Goal: Information Seeking & Learning: Learn about a topic

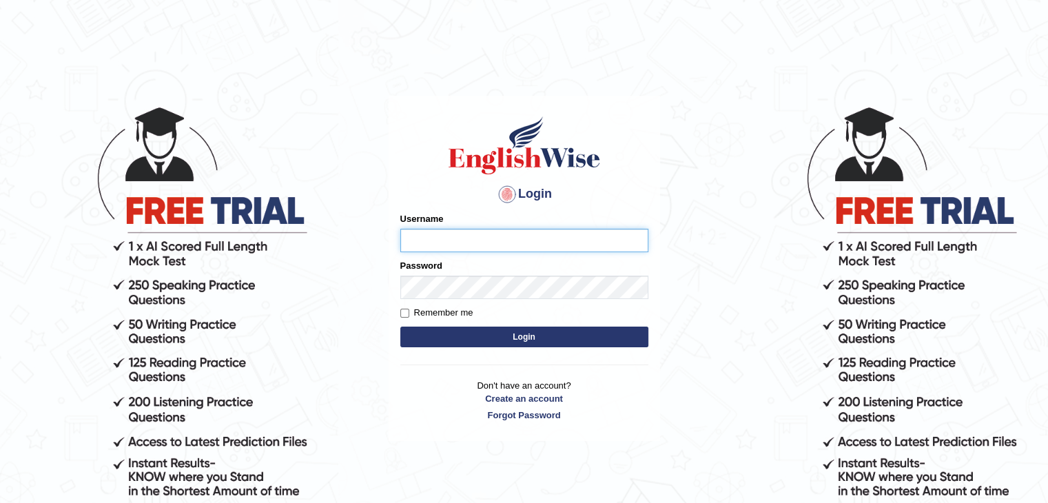
click at [483, 240] on input "Username" at bounding box center [524, 240] width 248 height 23
type input "ajnconcept"
click at [461, 339] on button "Login" at bounding box center [524, 337] width 248 height 21
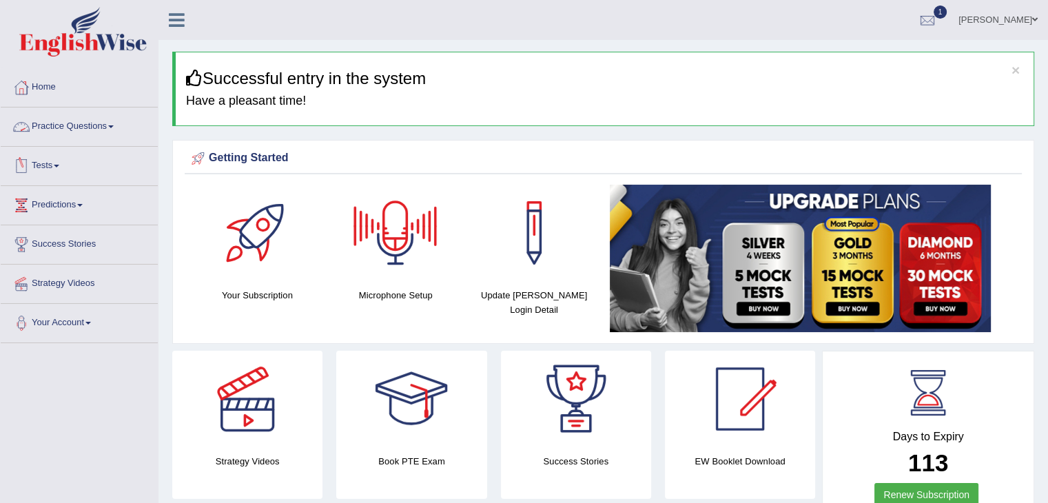
click at [110, 125] on link "Practice Questions" at bounding box center [79, 124] width 157 height 34
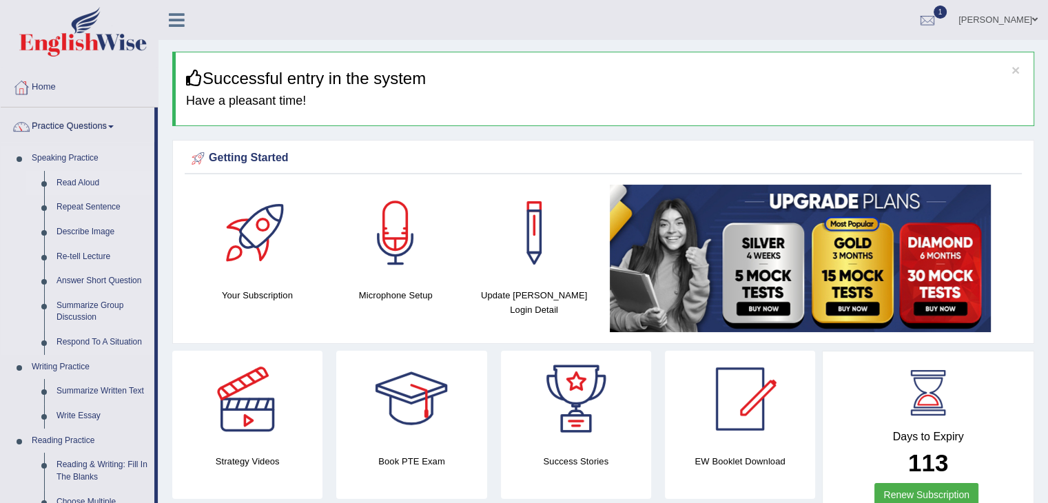
scroll to position [69, 0]
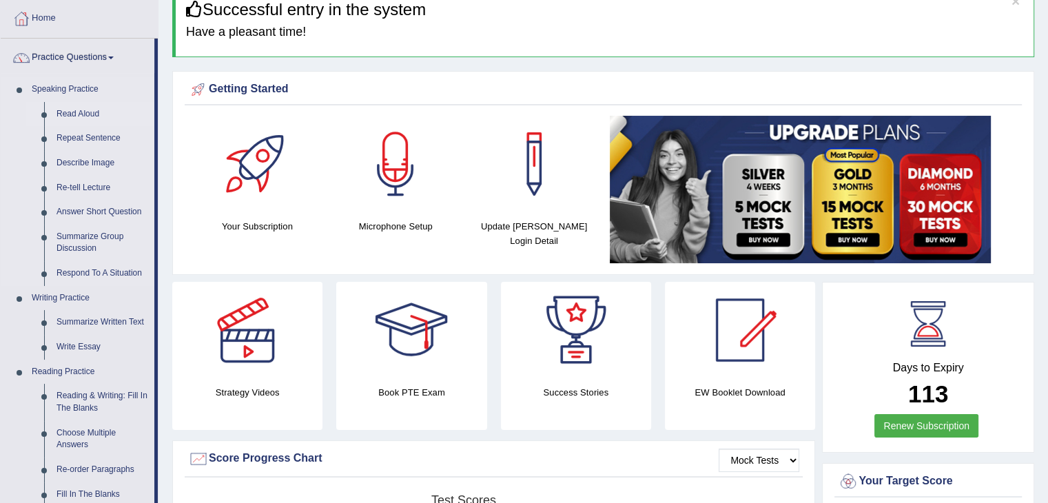
click at [87, 116] on link "Read Aloud" at bounding box center [102, 114] width 104 height 25
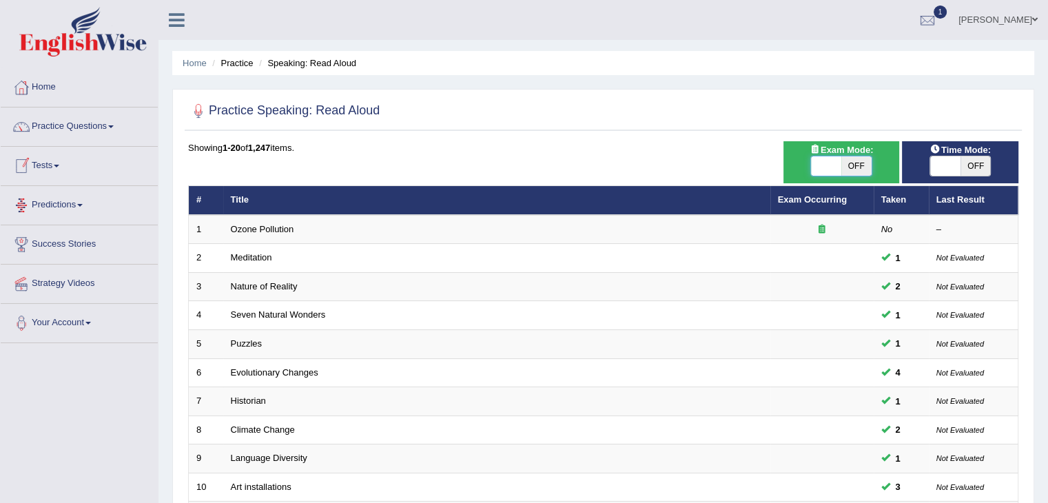
click at [821, 165] on span at bounding box center [826, 165] width 30 height 19
click at [827, 173] on span at bounding box center [826, 165] width 30 height 19
checkbox input "true"
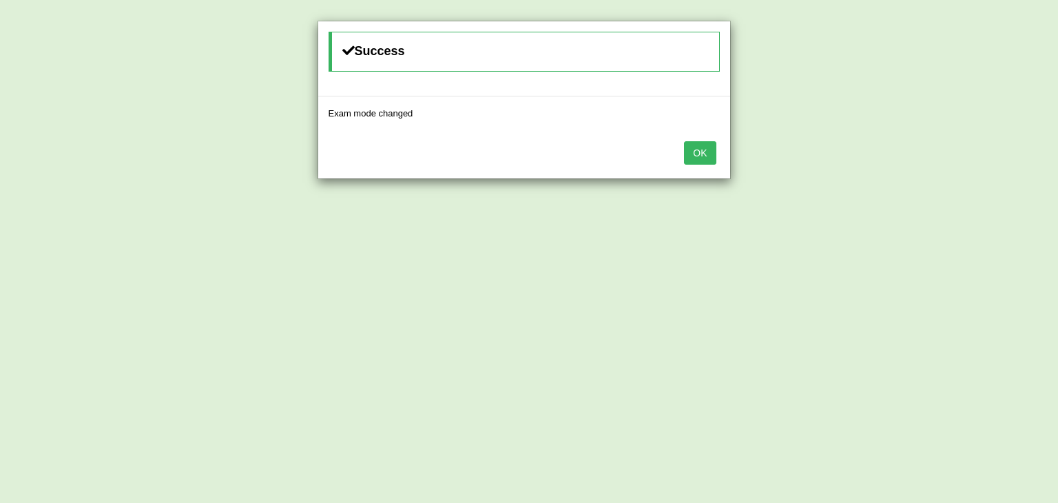
click at [703, 155] on button "OK" at bounding box center [700, 152] width 32 height 23
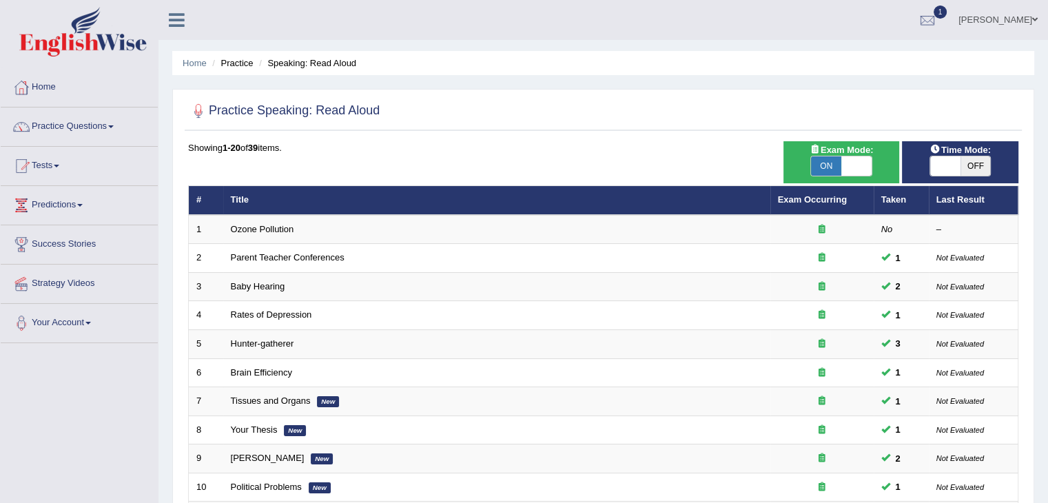
click at [940, 166] on span at bounding box center [945, 165] width 30 height 19
checkbox input "true"
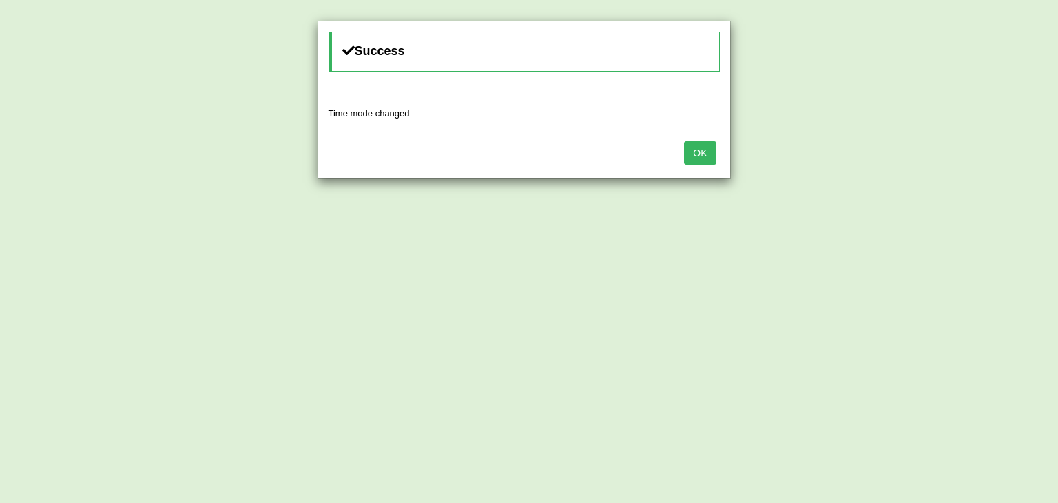
click at [711, 144] on button "OK" at bounding box center [700, 152] width 32 height 23
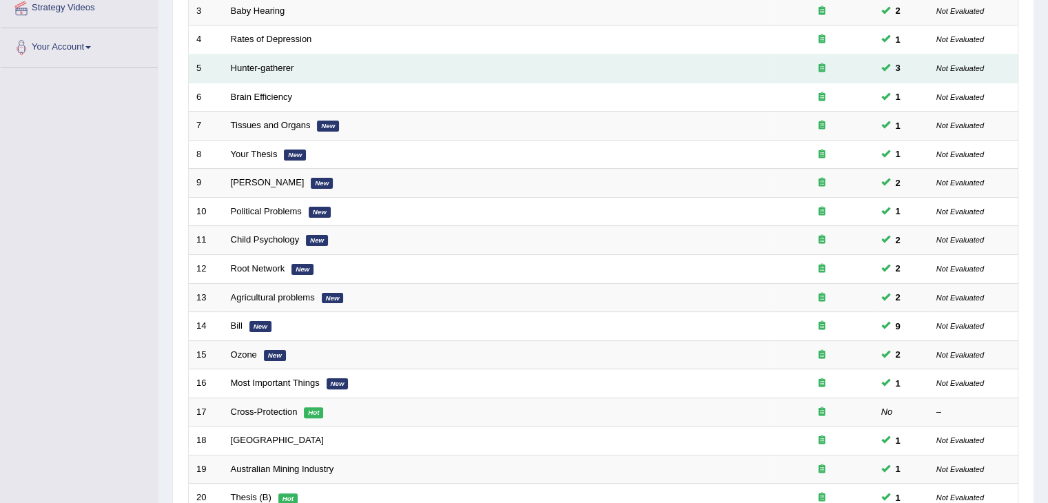
scroll to position [405, 0]
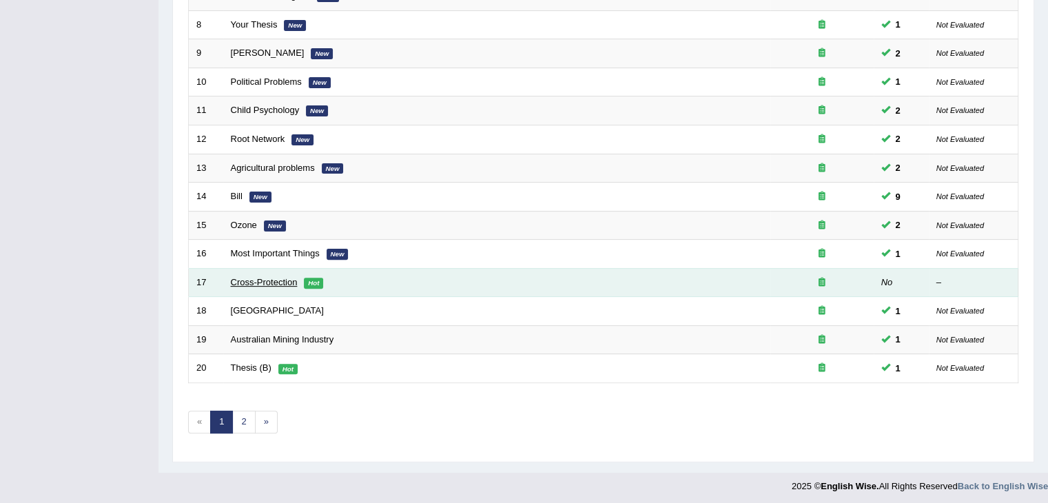
click at [281, 280] on link "Cross-Protection" at bounding box center [264, 282] width 67 height 10
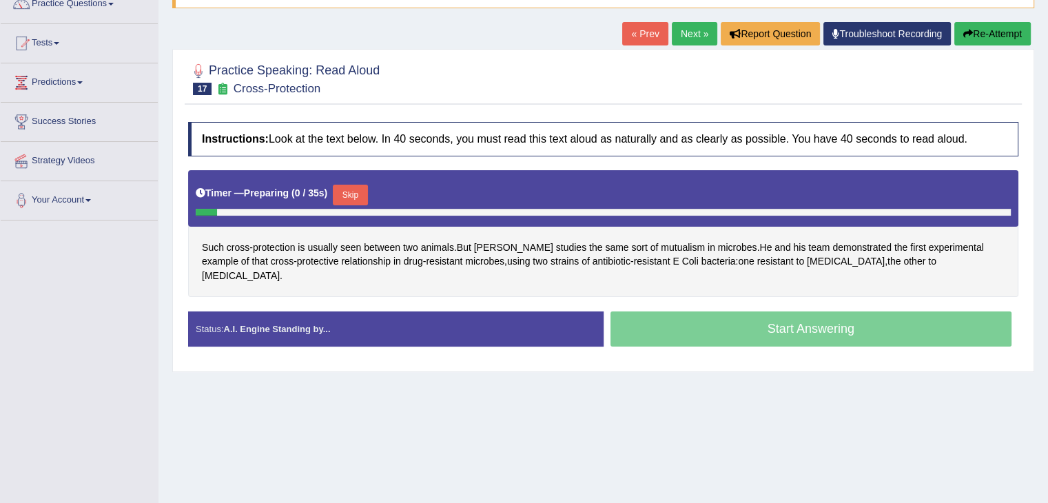
scroll to position [138, 0]
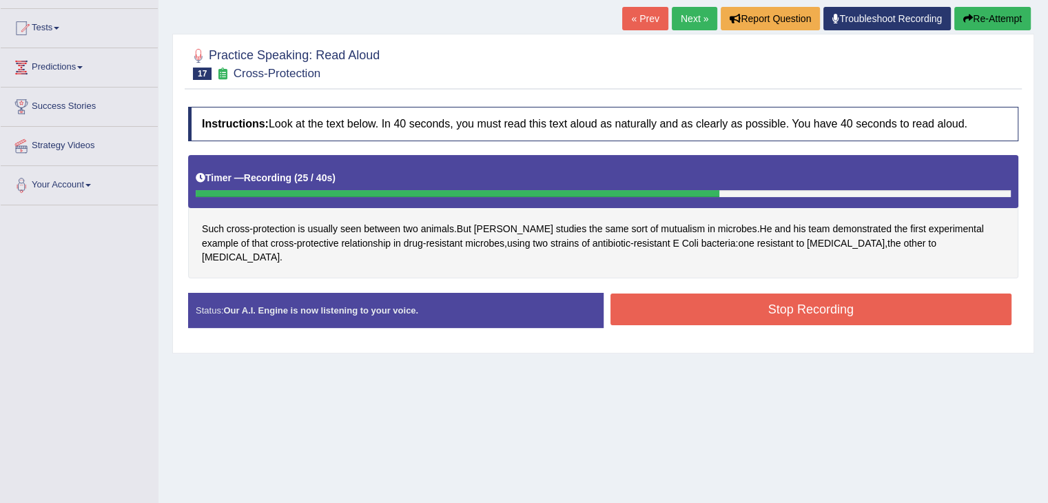
click at [697, 294] on button "Stop Recording" at bounding box center [811, 310] width 402 height 32
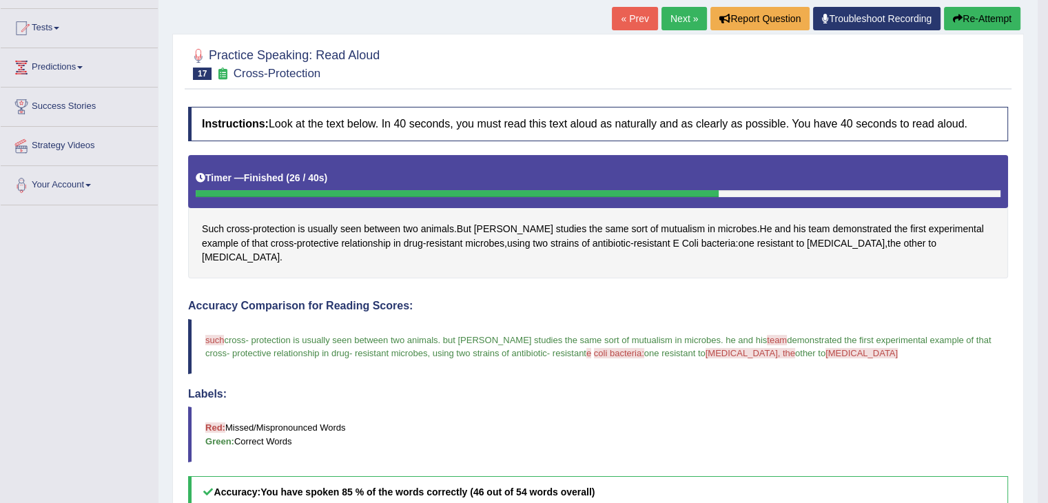
click at [979, 12] on button "Re-Attempt" at bounding box center [982, 18] width 76 height 23
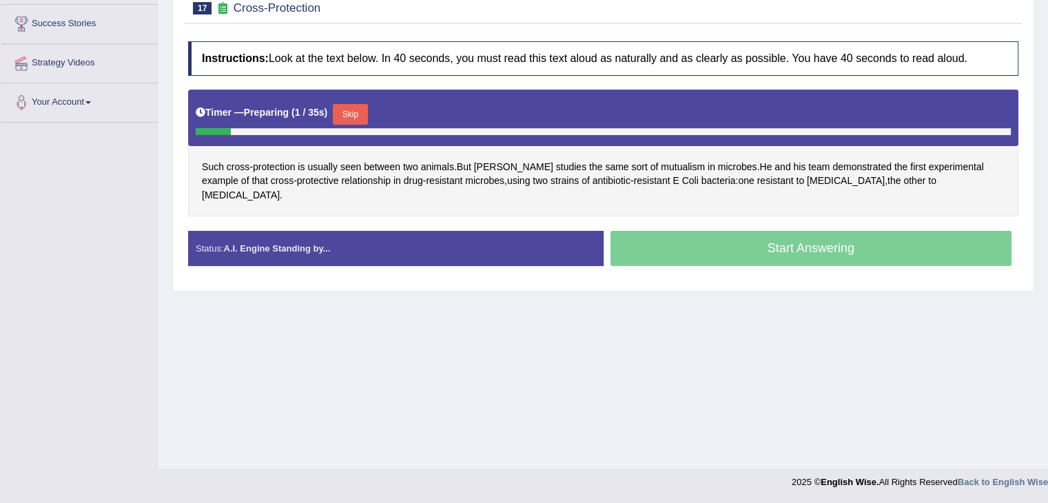
click at [366, 112] on button "Skip" at bounding box center [350, 114] width 34 height 21
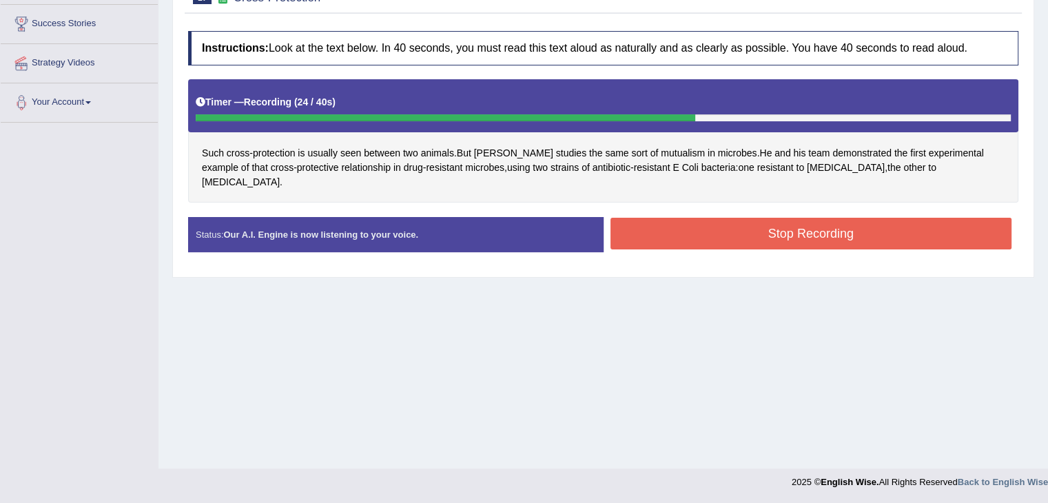
click at [774, 218] on button "Stop Recording" at bounding box center [811, 234] width 402 height 32
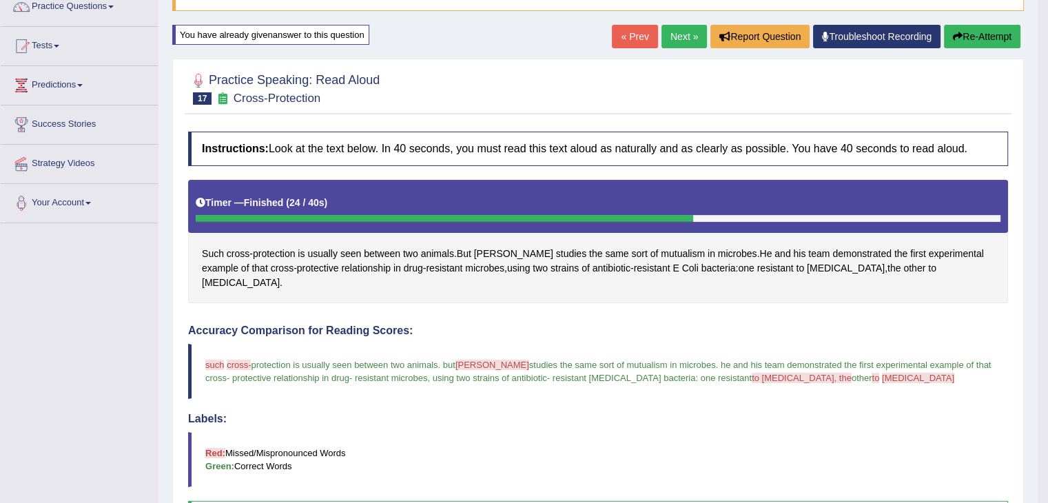
scroll to position [83, 0]
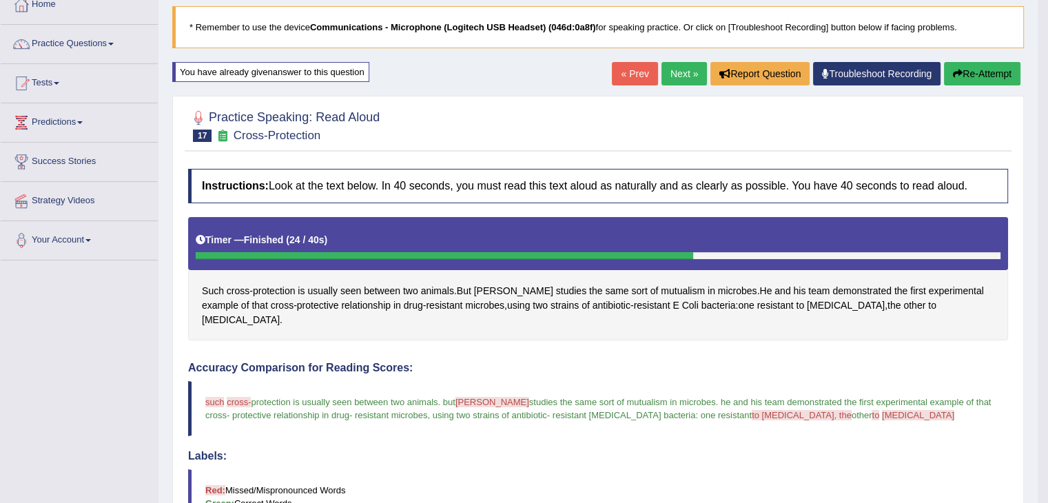
click at [960, 78] on button "Re-Attempt" at bounding box center [982, 73] width 76 height 23
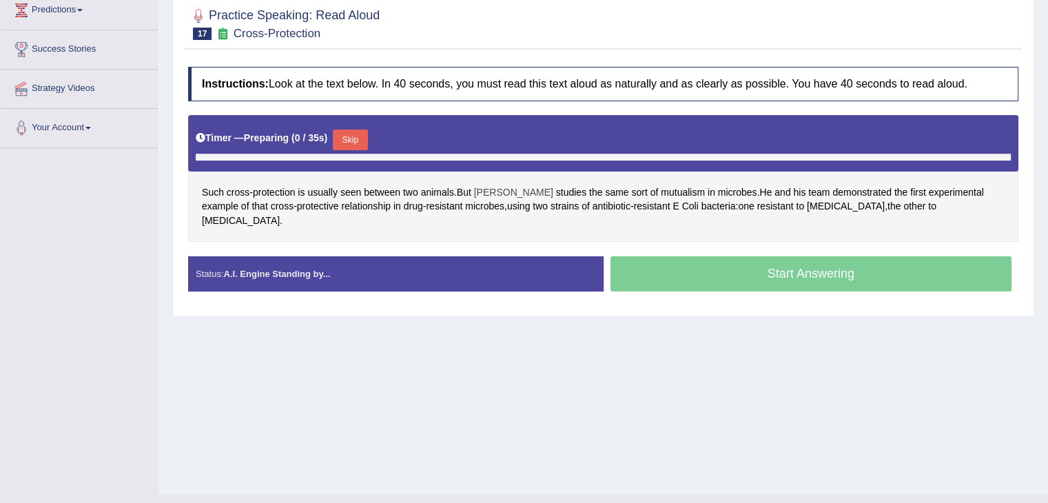
scroll to position [220, 0]
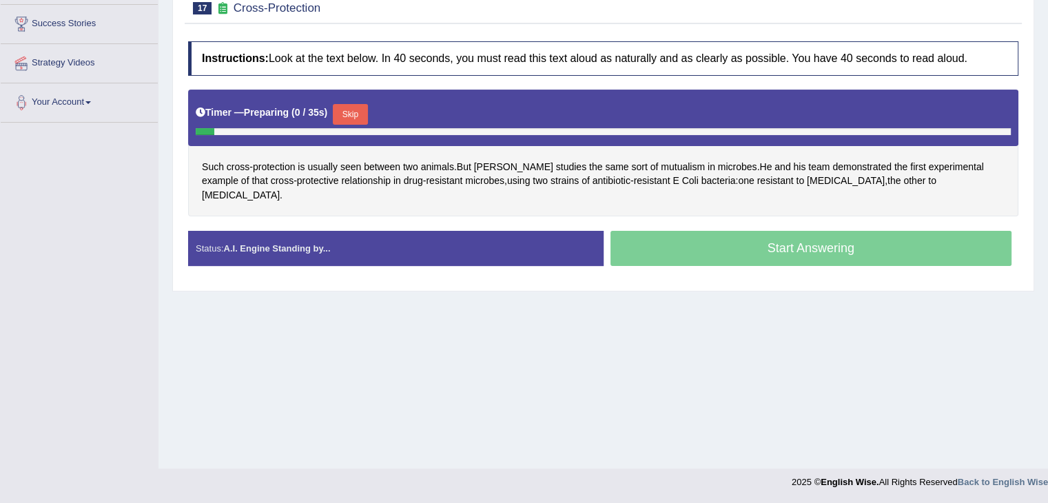
click at [362, 111] on button "Skip" at bounding box center [350, 114] width 34 height 21
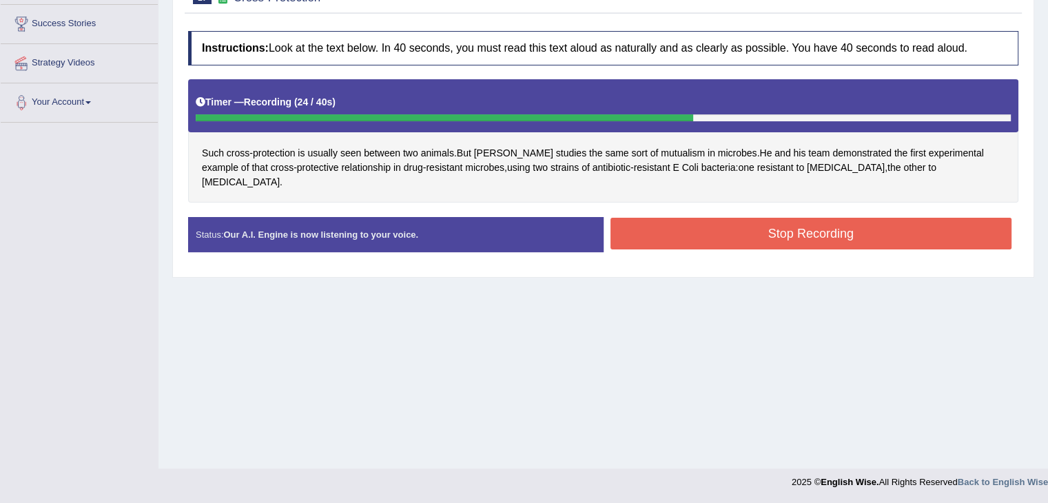
click at [816, 218] on button "Stop Recording" at bounding box center [811, 234] width 402 height 32
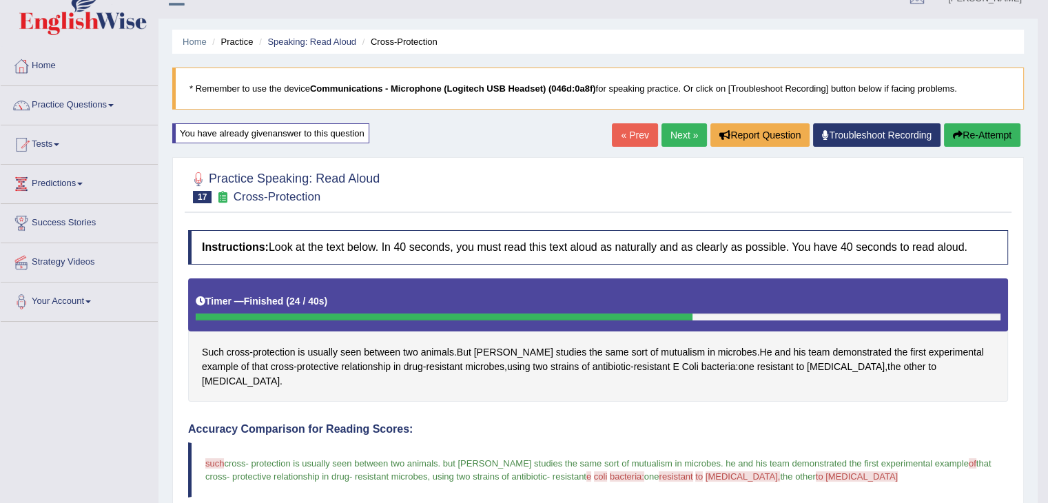
scroll to position [0, 0]
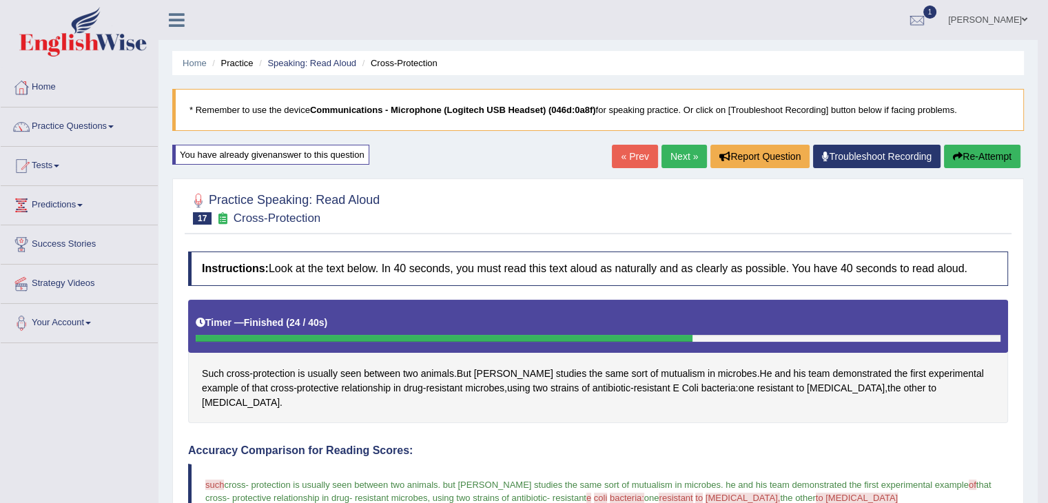
click at [965, 155] on button "Re-Attempt" at bounding box center [982, 156] width 76 height 23
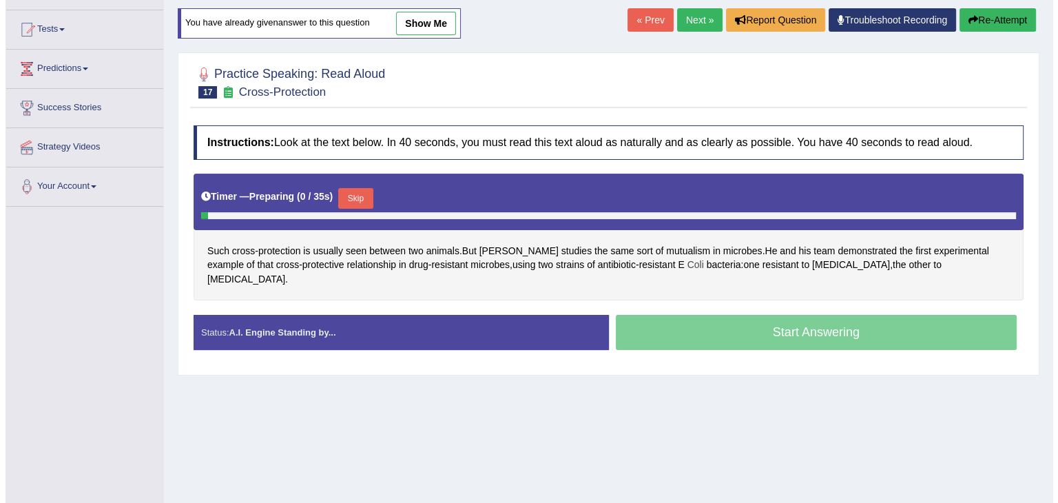
scroll to position [138, 0]
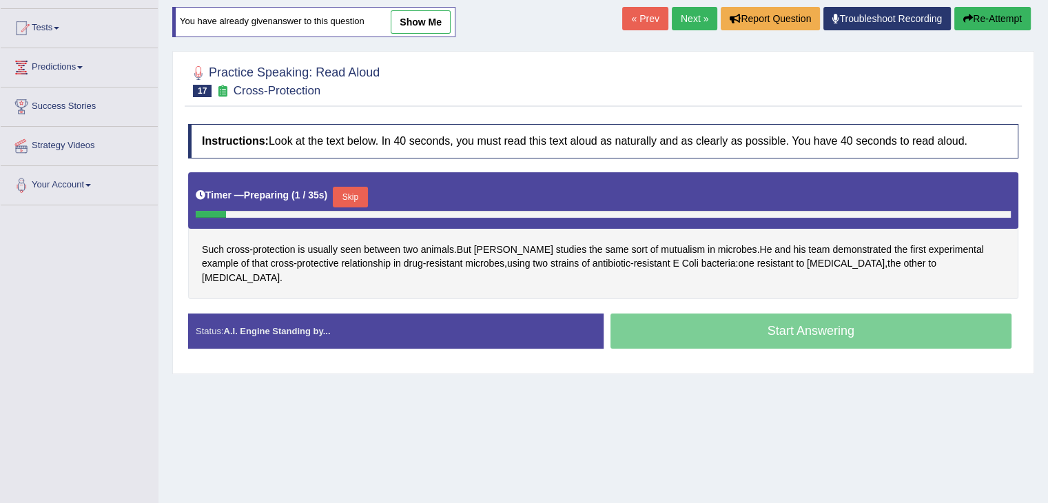
click at [360, 189] on button "Skip" at bounding box center [350, 197] width 34 height 21
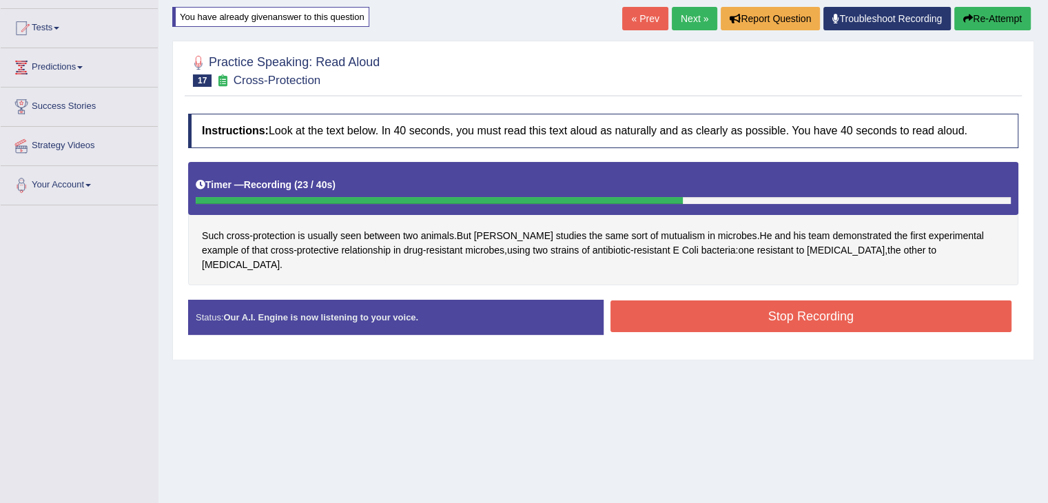
click at [743, 312] on button "Stop Recording" at bounding box center [811, 316] width 402 height 32
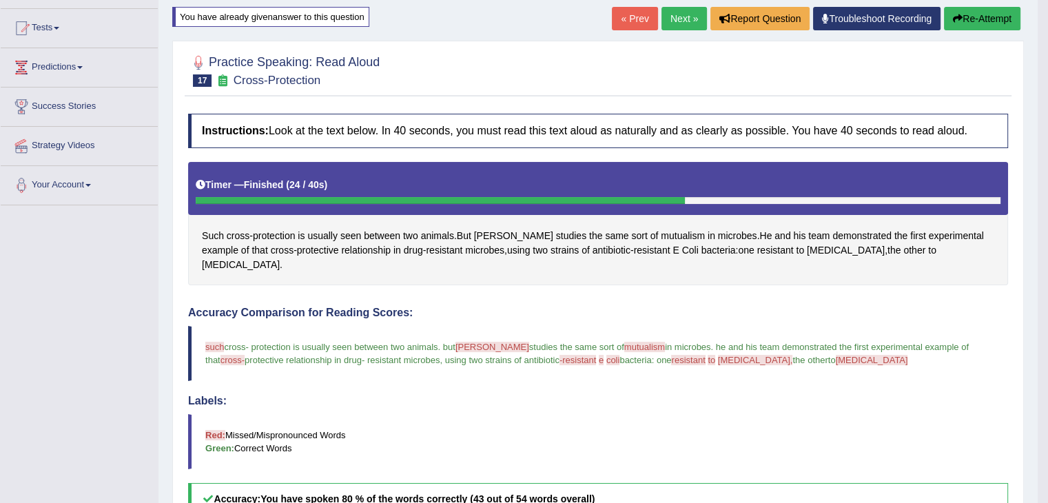
click at [967, 21] on button "Re-Attempt" at bounding box center [982, 18] width 76 height 23
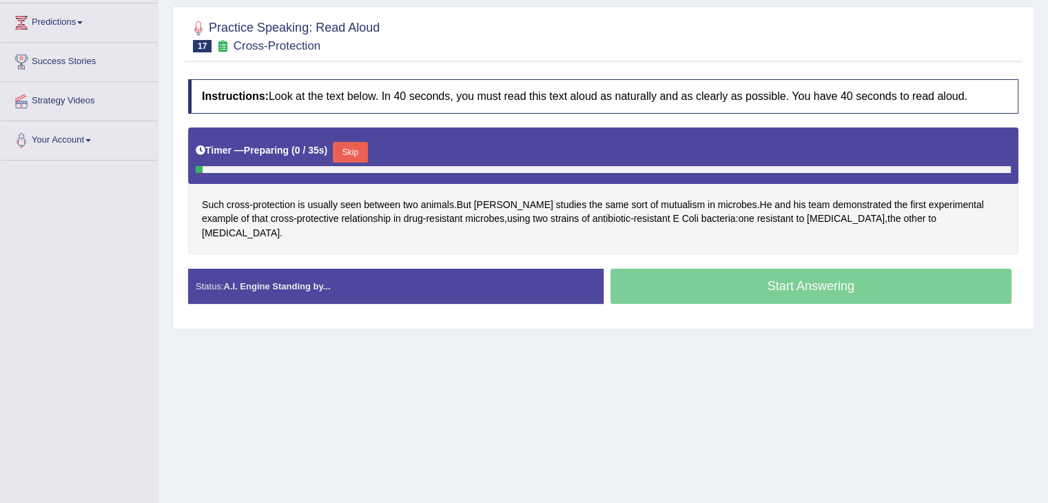
scroll to position [207, 0]
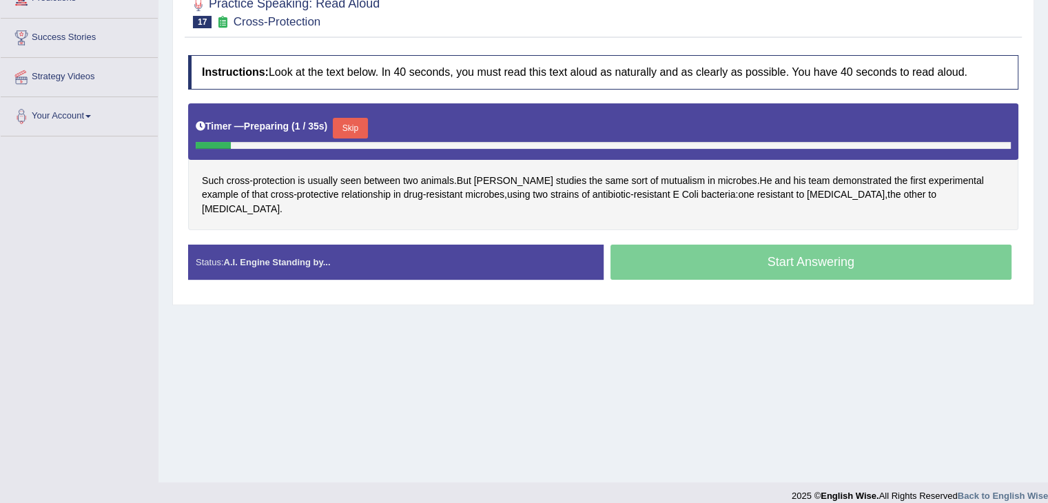
click at [358, 127] on button "Skip" at bounding box center [350, 128] width 34 height 21
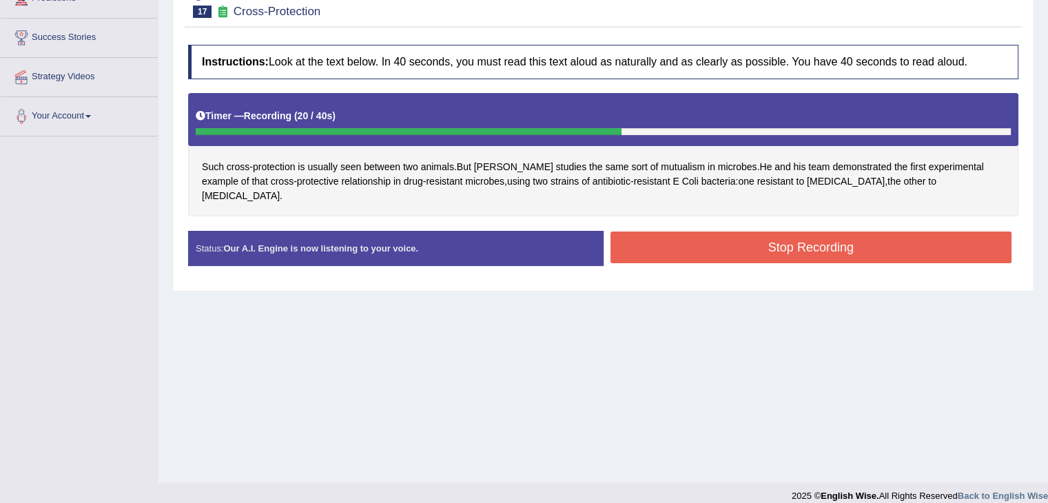
click at [725, 239] on button "Stop Recording" at bounding box center [811, 247] width 402 height 32
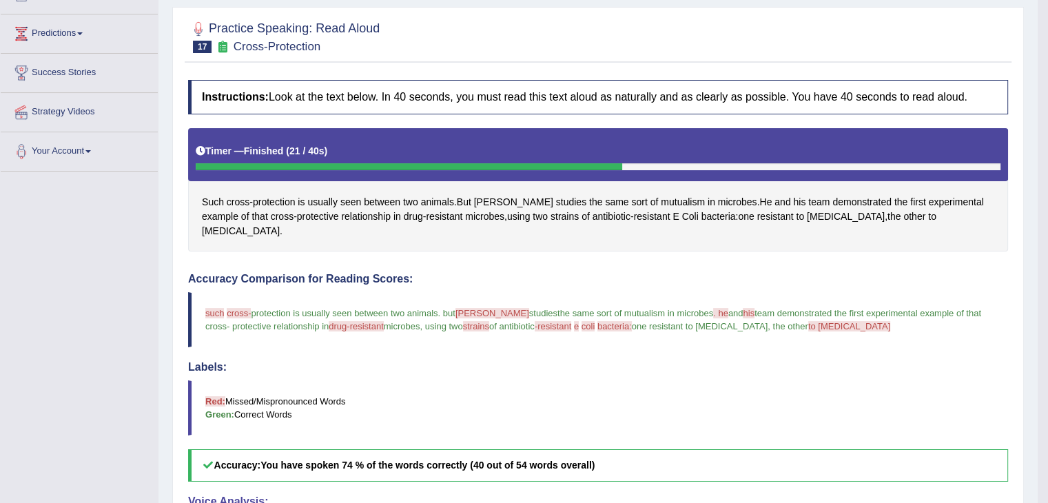
scroll to position [138, 0]
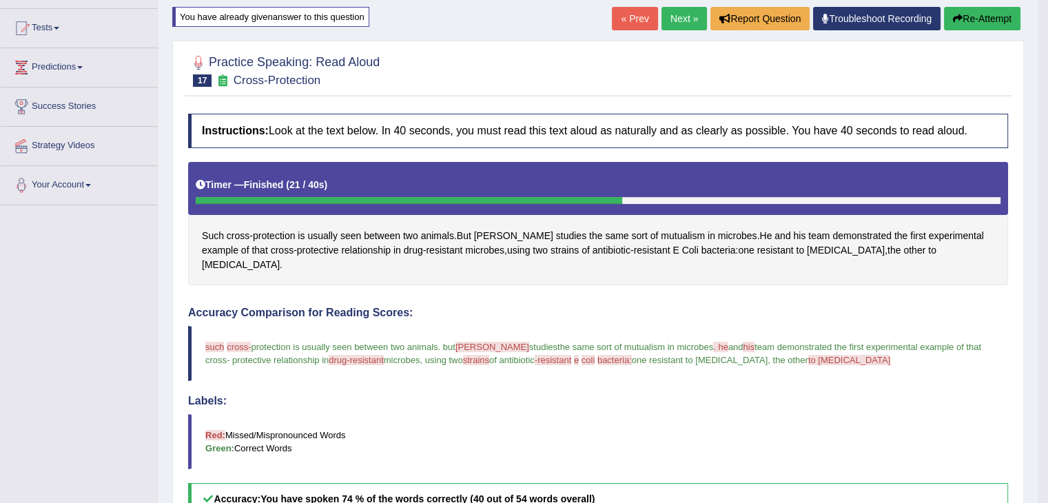
click at [967, 15] on button "Re-Attempt" at bounding box center [982, 18] width 76 height 23
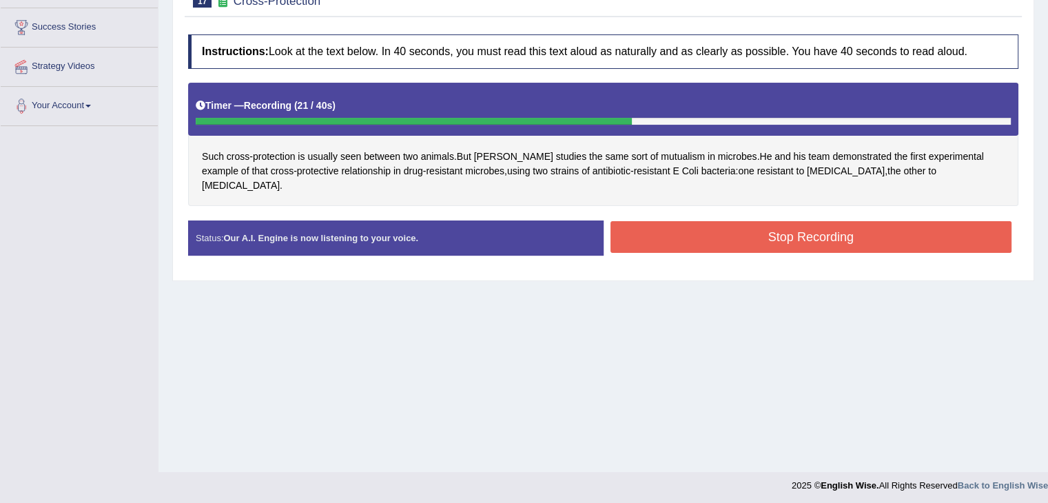
click at [757, 223] on button "Stop Recording" at bounding box center [811, 237] width 402 height 32
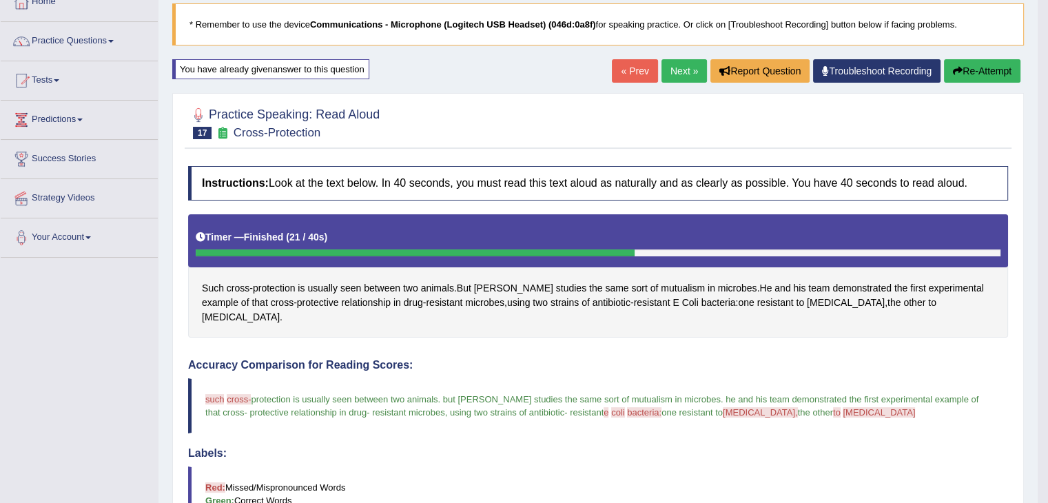
scroll to position [10, 0]
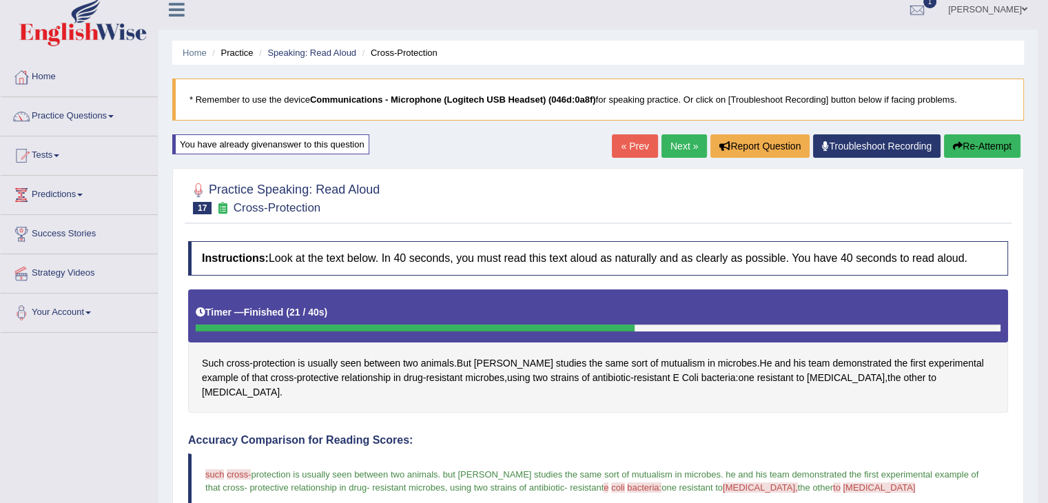
click at [974, 139] on button "Re-Attempt" at bounding box center [982, 145] width 76 height 23
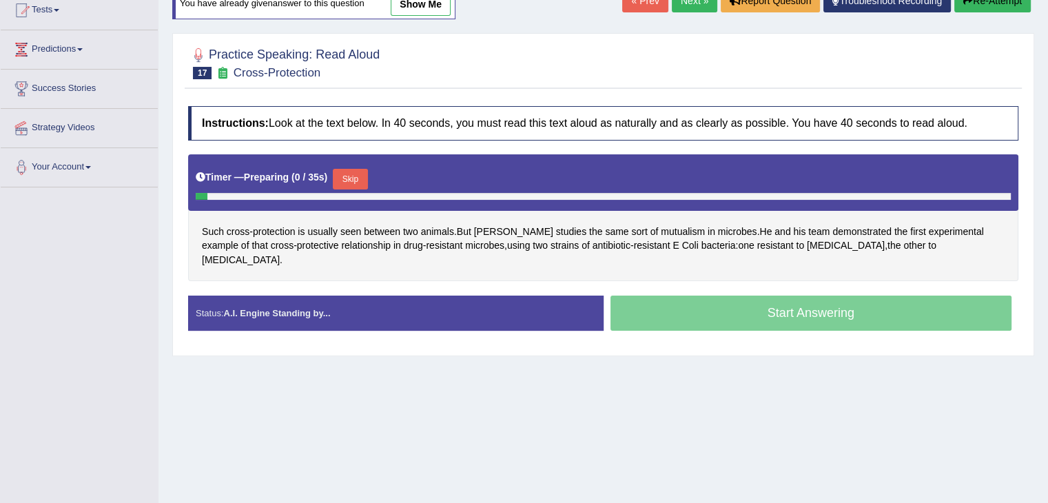
click at [358, 178] on button "Skip" at bounding box center [350, 179] width 34 height 21
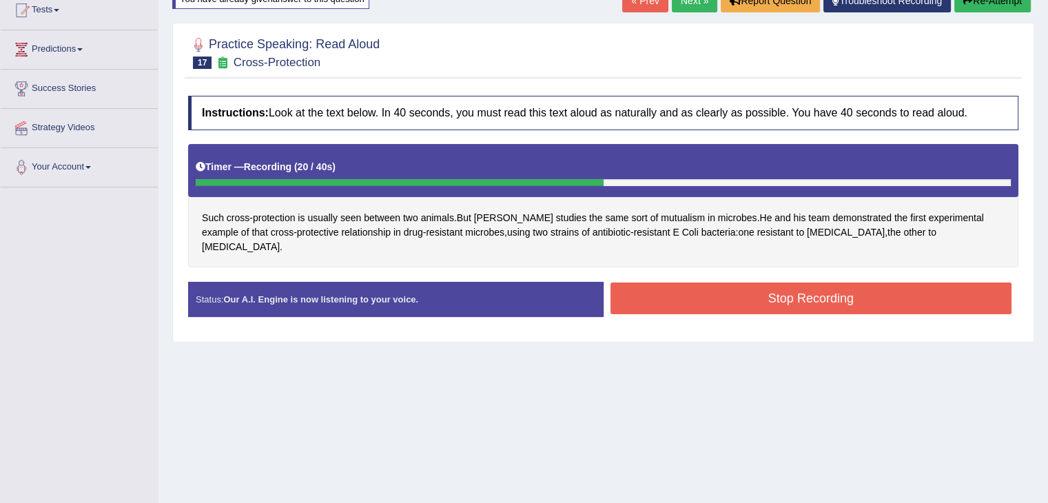
click at [769, 290] on button "Stop Recording" at bounding box center [811, 298] width 402 height 32
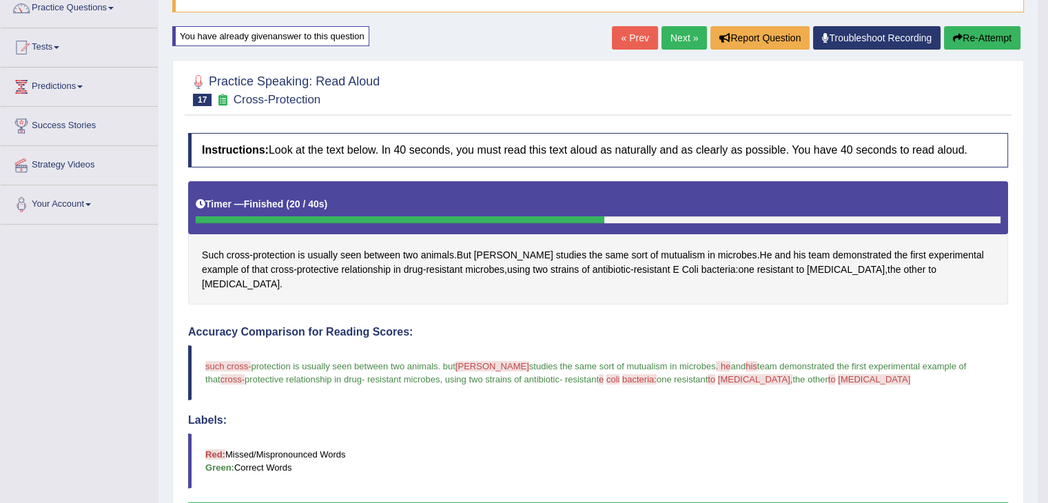
scroll to position [87, 0]
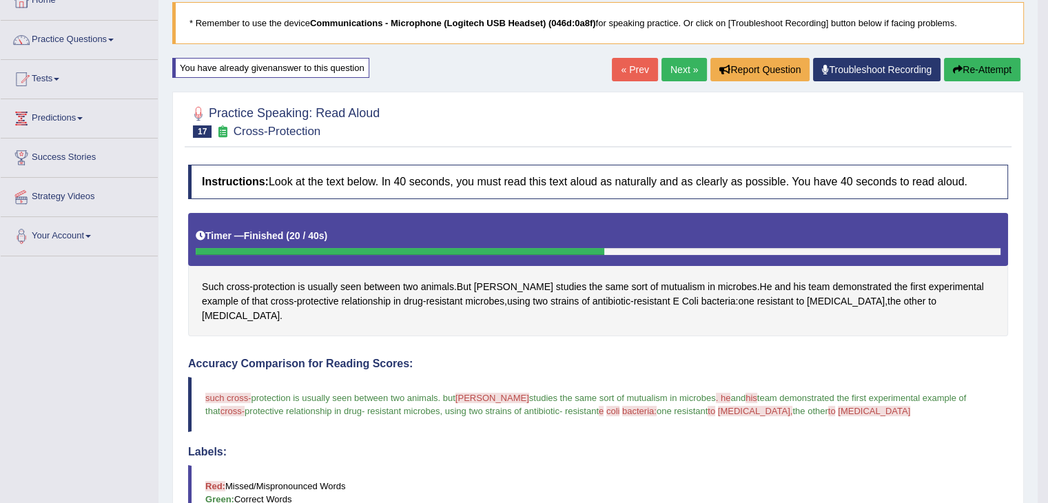
click at [974, 73] on button "Re-Attempt" at bounding box center [982, 69] width 76 height 23
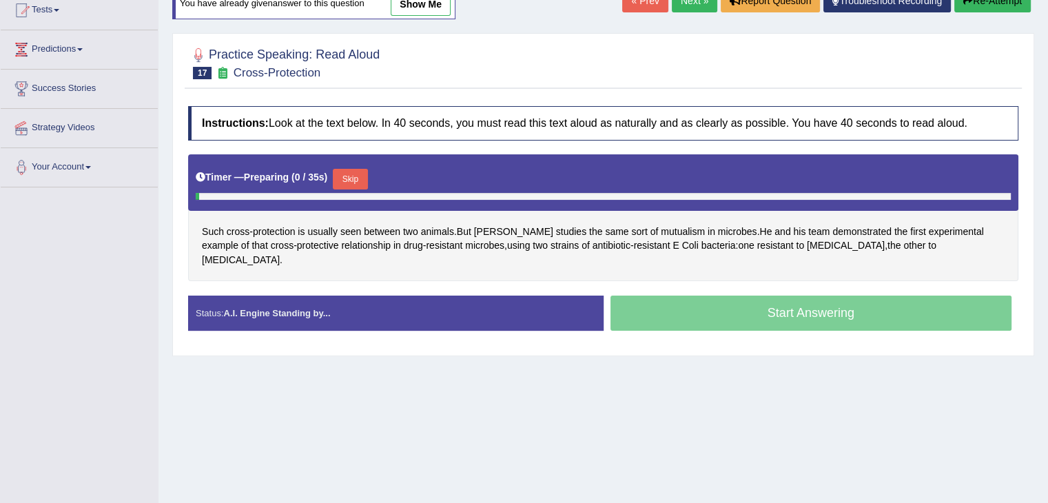
scroll to position [156, 0]
click at [358, 174] on button "Skip" at bounding box center [350, 179] width 34 height 21
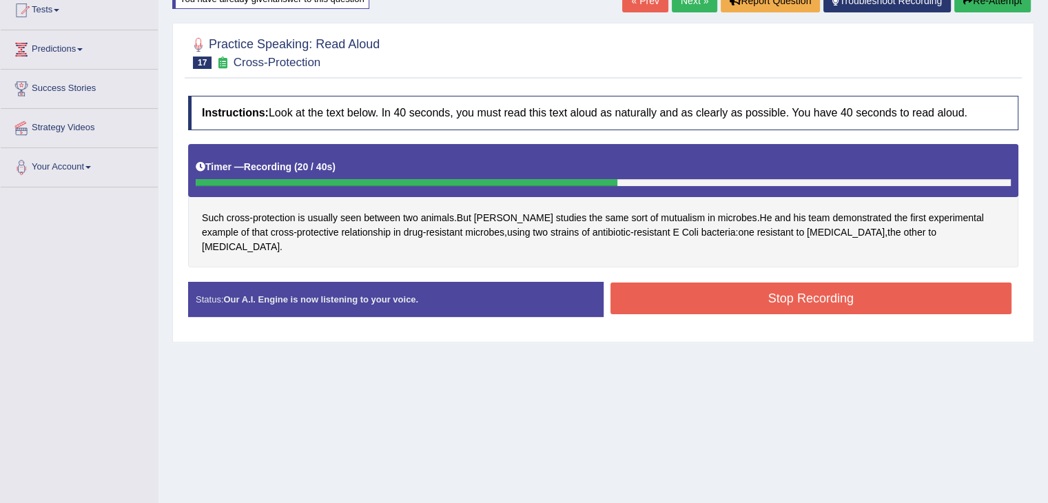
click at [810, 289] on button "Stop Recording" at bounding box center [811, 298] width 402 height 32
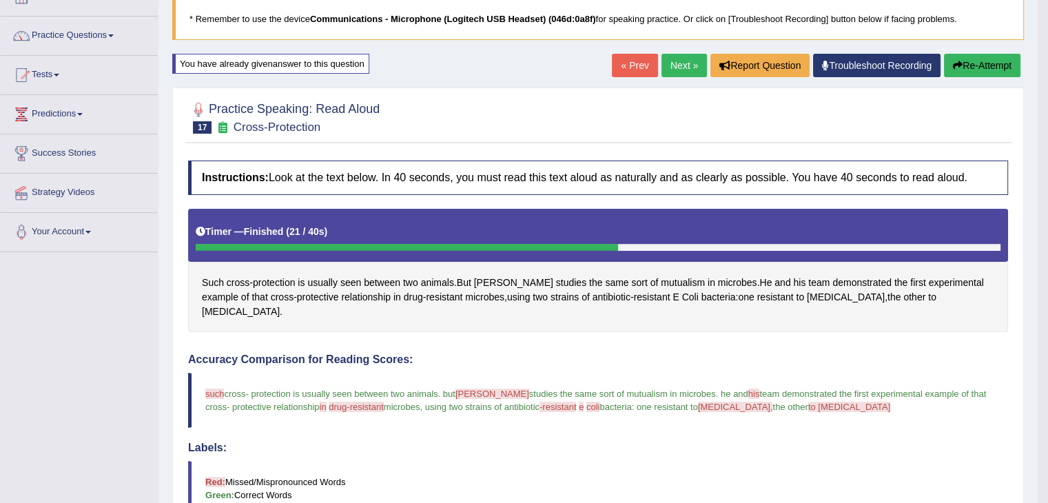
scroll to position [87, 0]
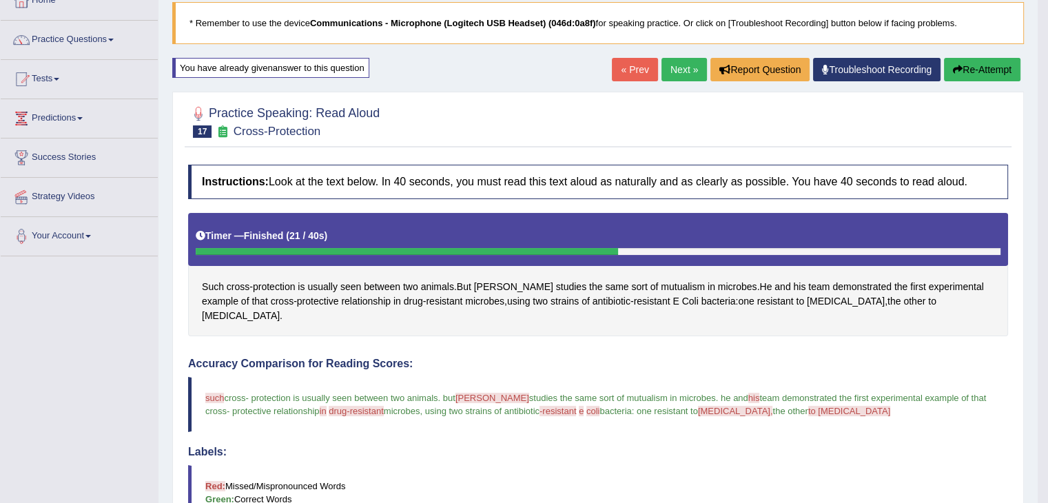
click at [978, 72] on button "Re-Attempt" at bounding box center [982, 69] width 76 height 23
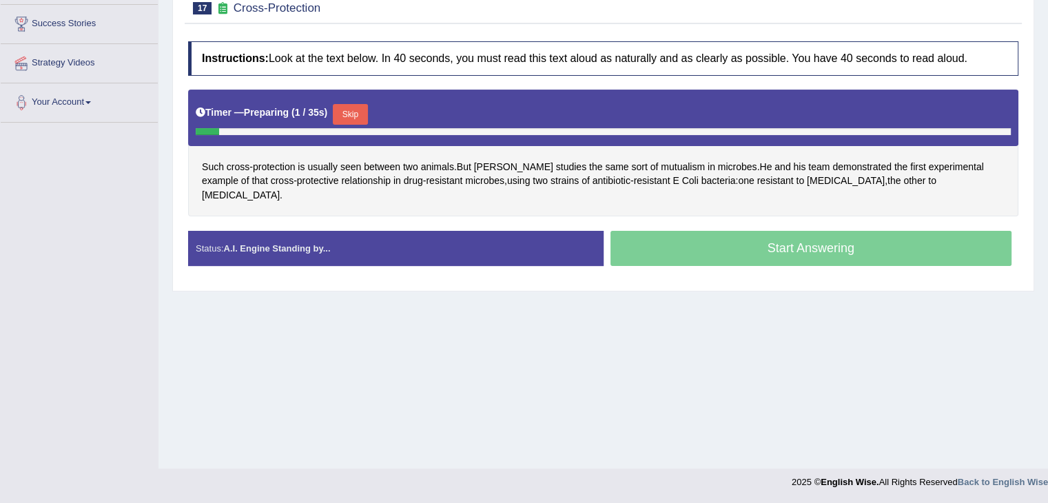
click at [356, 112] on button "Skip" at bounding box center [350, 114] width 34 height 21
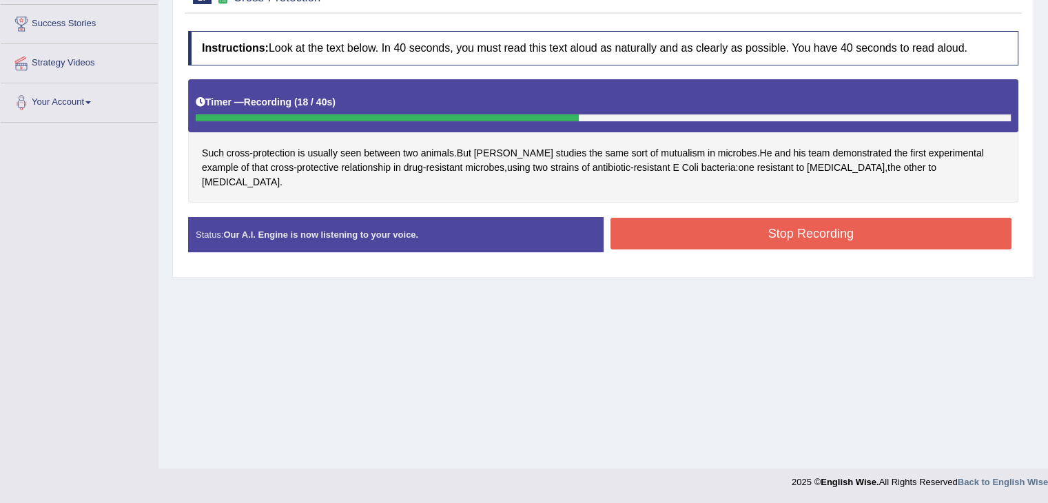
click at [681, 218] on button "Stop Recording" at bounding box center [811, 234] width 402 height 32
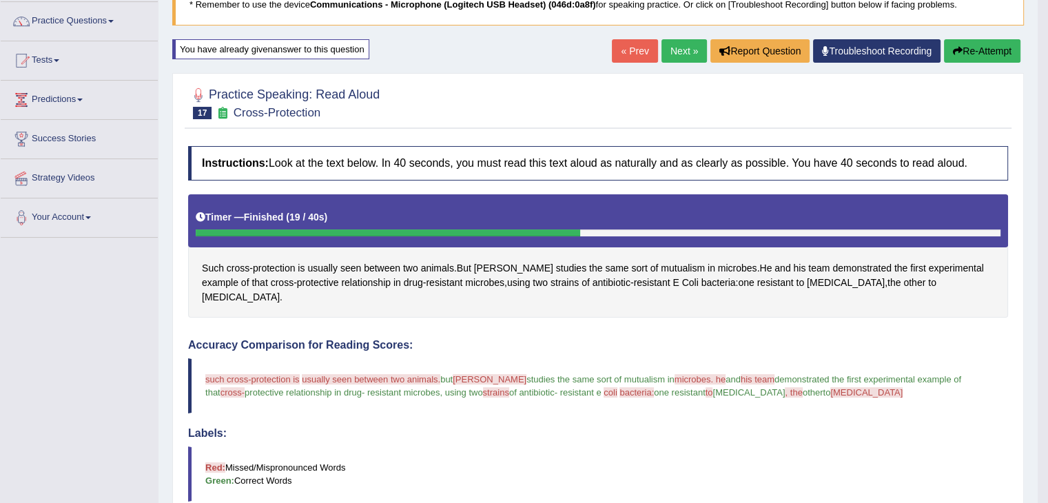
scroll to position [83, 0]
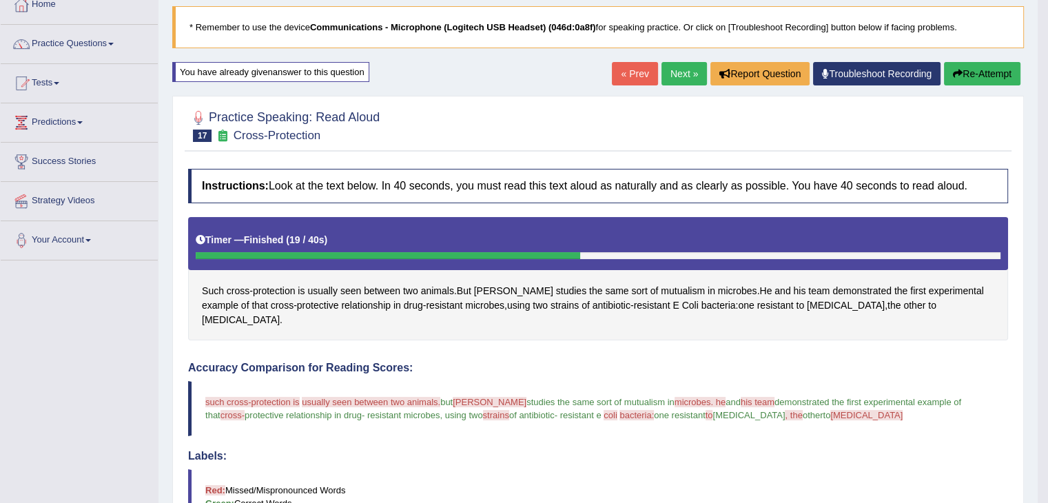
click at [967, 75] on button "Re-Attempt" at bounding box center [982, 73] width 76 height 23
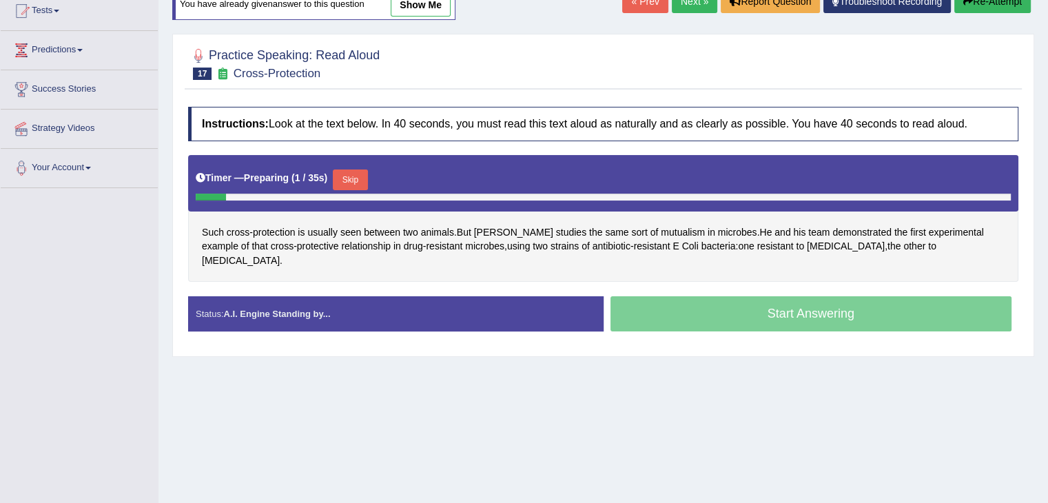
click at [360, 174] on button "Skip" at bounding box center [350, 179] width 34 height 21
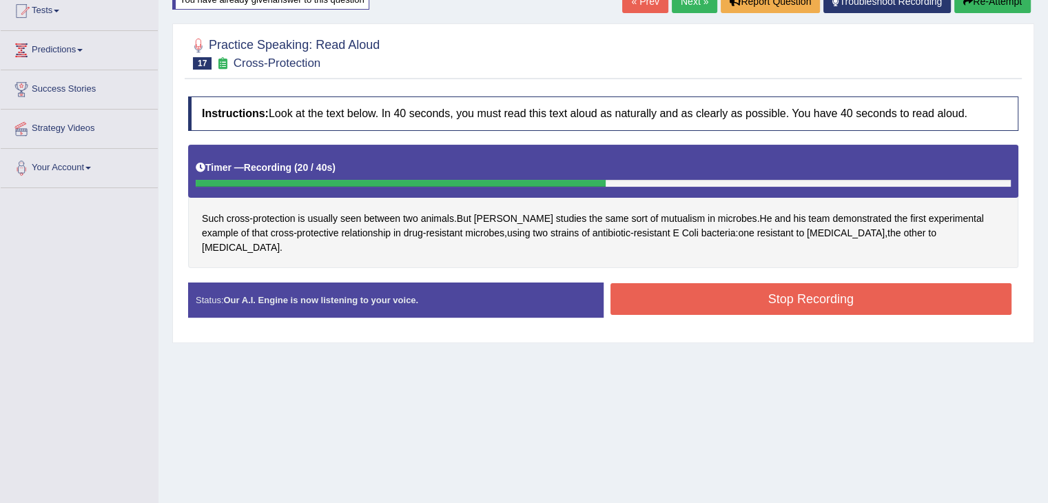
click at [741, 290] on button "Stop Recording" at bounding box center [811, 299] width 402 height 32
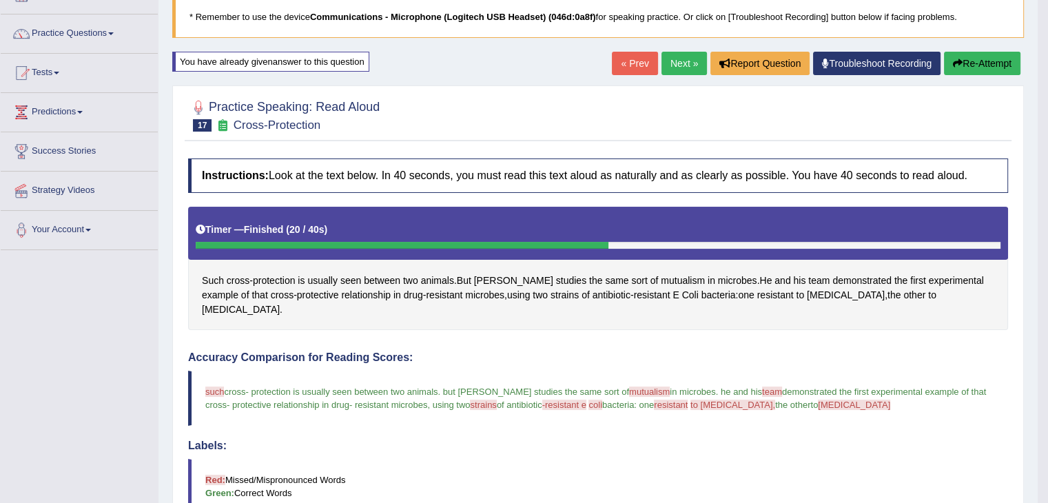
scroll to position [86, 0]
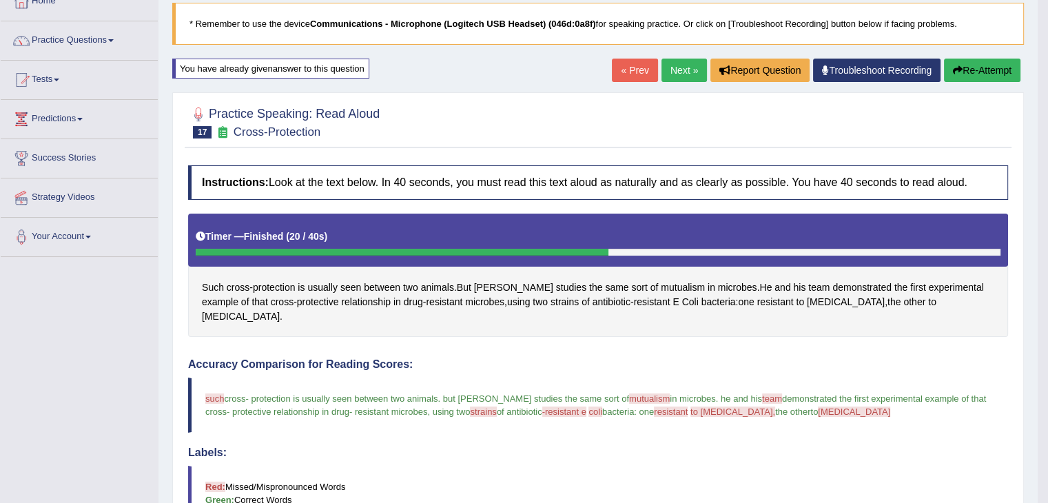
click at [976, 74] on button "Re-Attempt" at bounding box center [982, 70] width 76 height 23
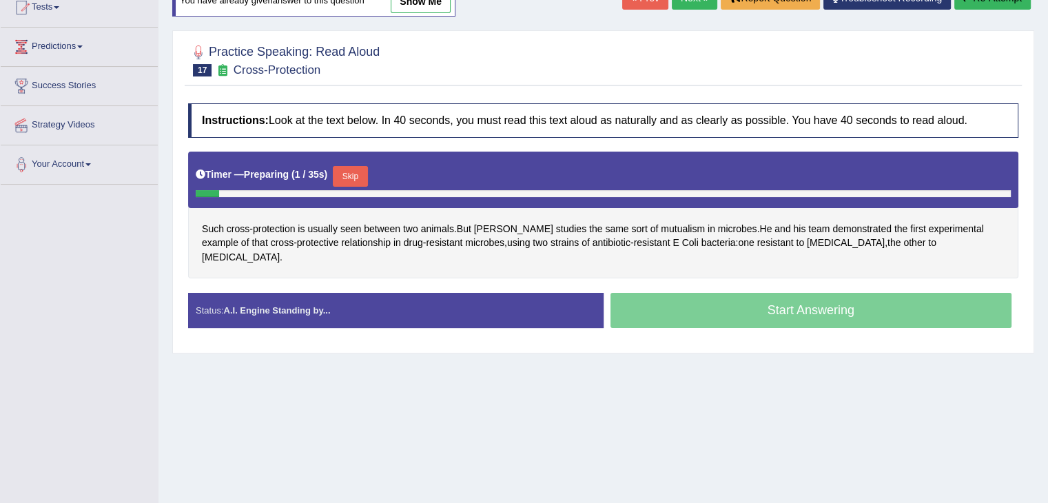
click at [349, 174] on button "Skip" at bounding box center [350, 176] width 34 height 21
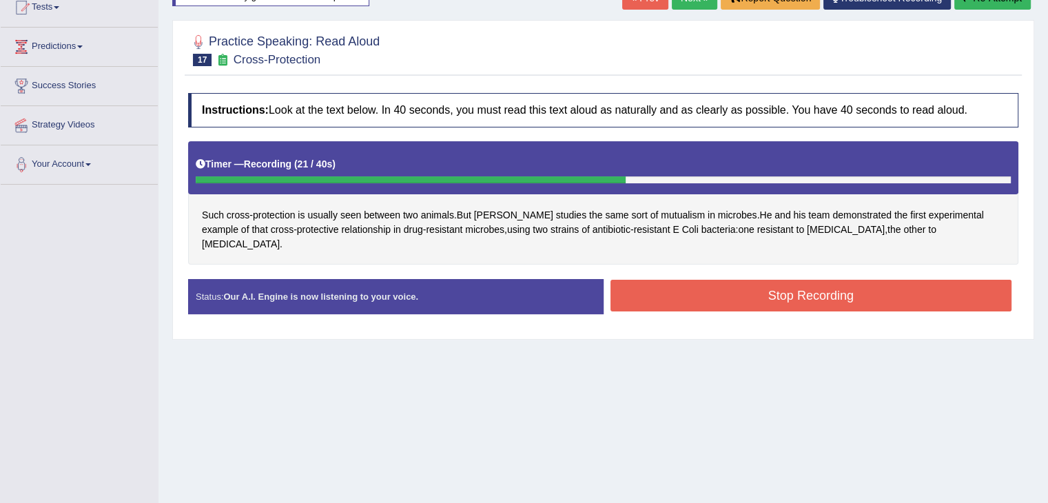
click at [733, 280] on button "Stop Recording" at bounding box center [811, 296] width 402 height 32
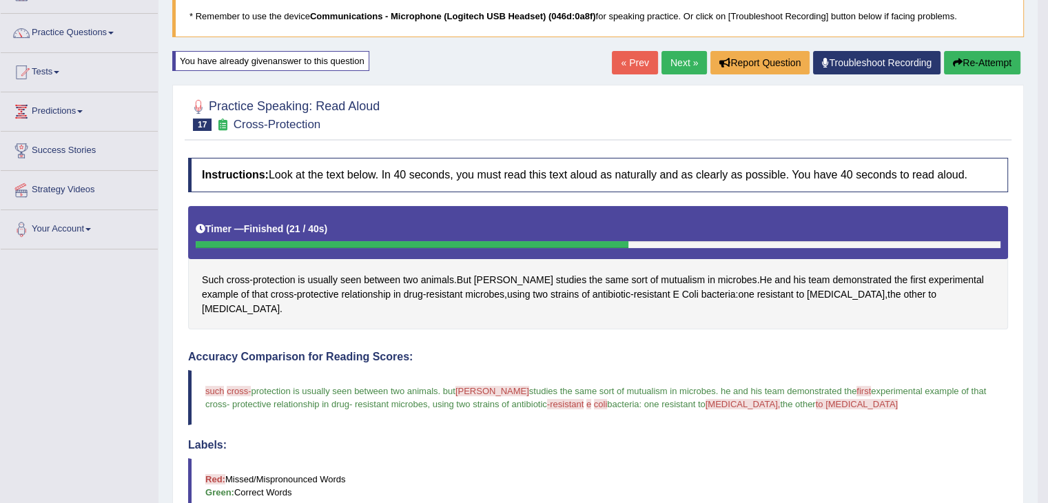
scroll to position [90, 0]
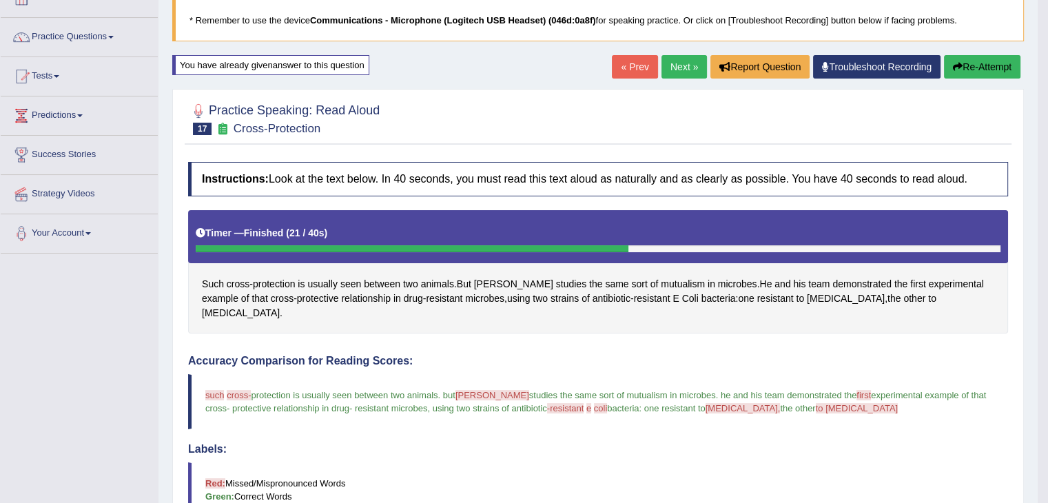
click at [974, 70] on button "Re-Attempt" at bounding box center [982, 66] width 76 height 23
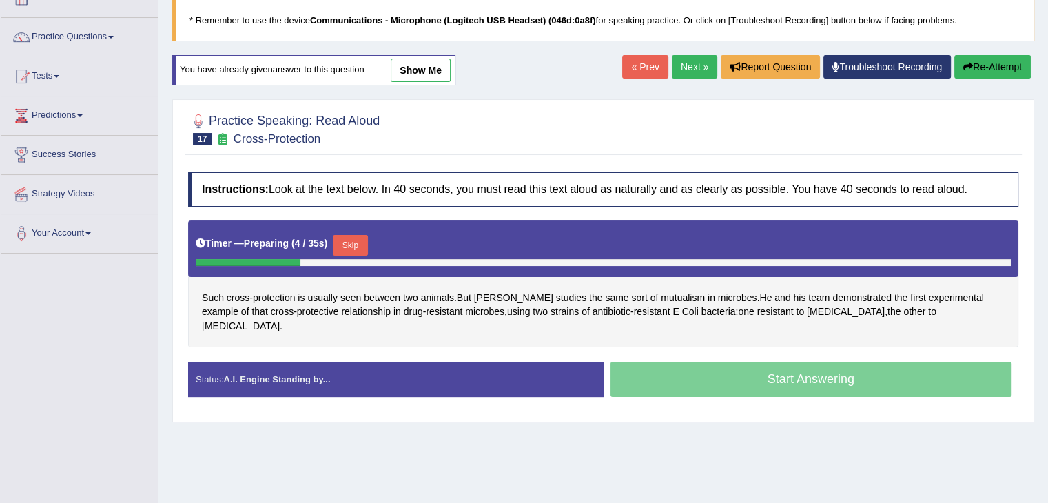
click at [342, 245] on button "Skip" at bounding box center [350, 245] width 34 height 21
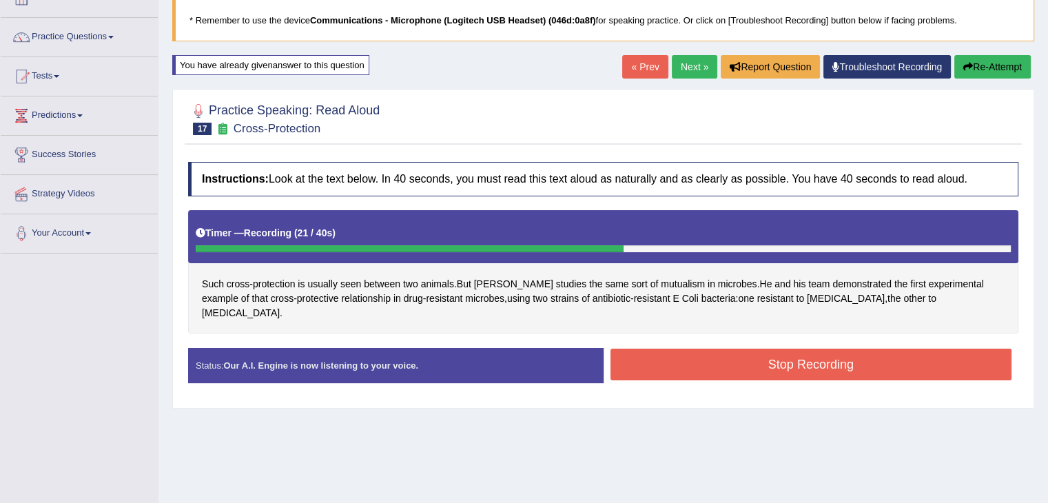
click at [762, 349] on button "Stop Recording" at bounding box center [811, 365] width 402 height 32
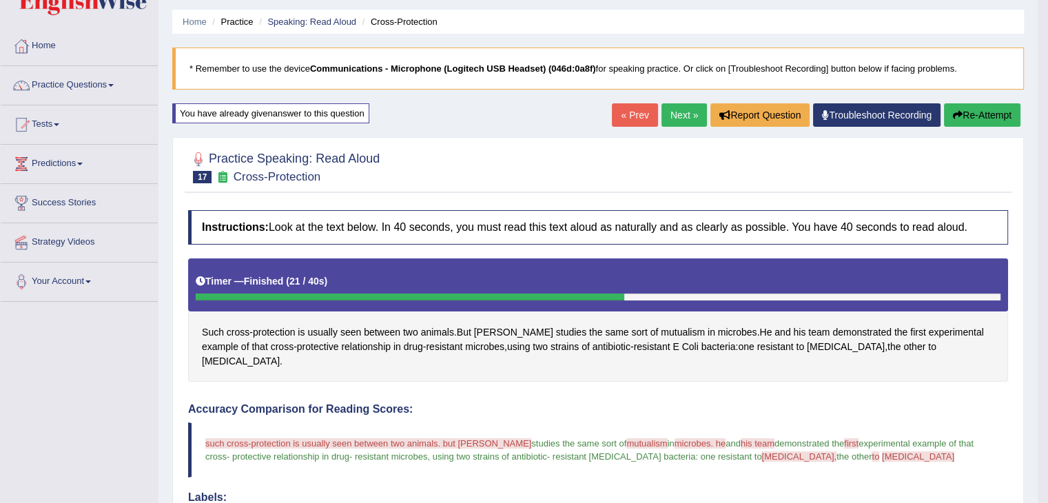
scroll to position [21, 0]
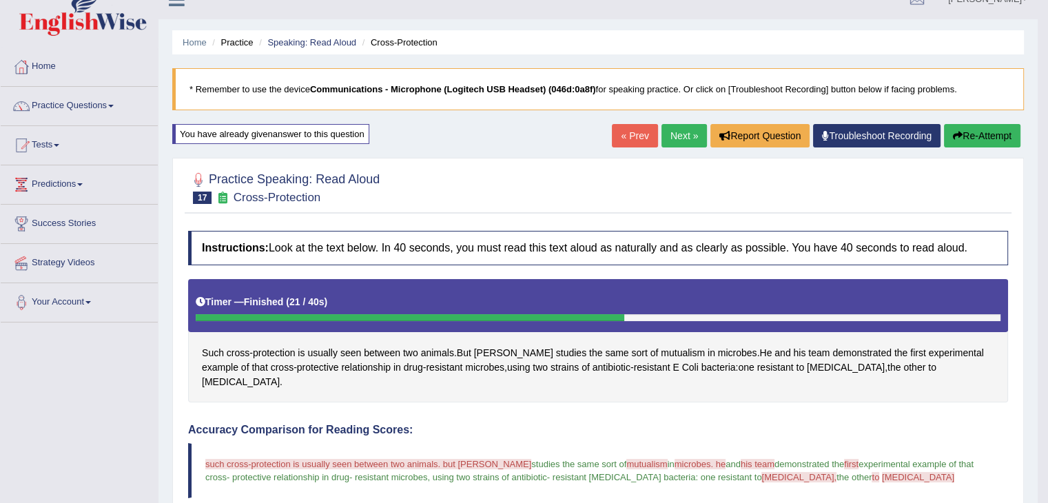
click at [959, 134] on icon "button" at bounding box center [958, 136] width 10 height 10
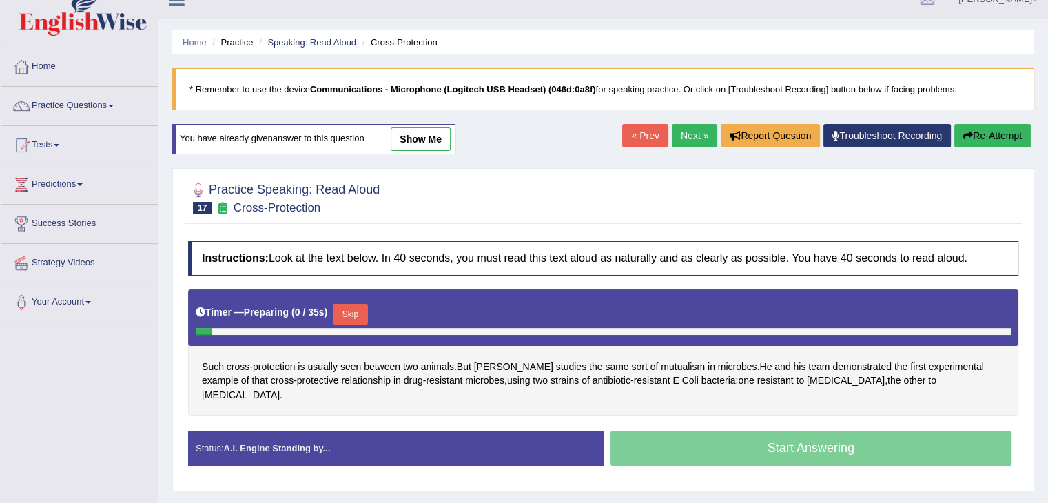
scroll to position [90, 0]
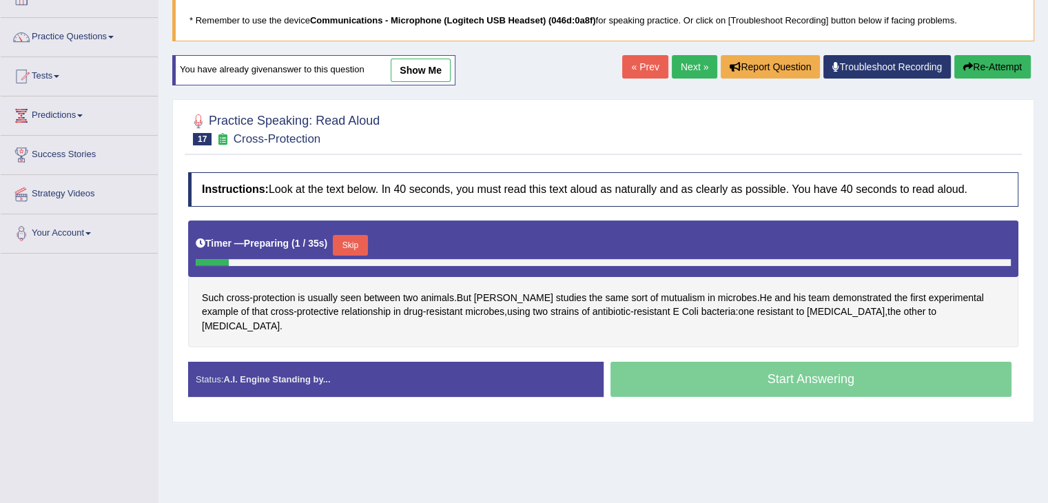
click at [357, 238] on button "Skip" at bounding box center [350, 245] width 34 height 21
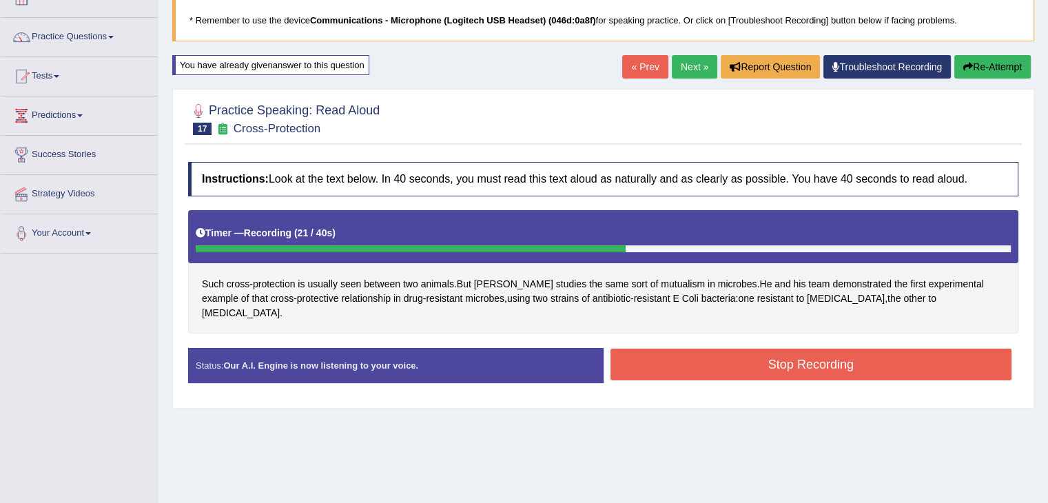
click at [778, 349] on button "Stop Recording" at bounding box center [811, 365] width 402 height 32
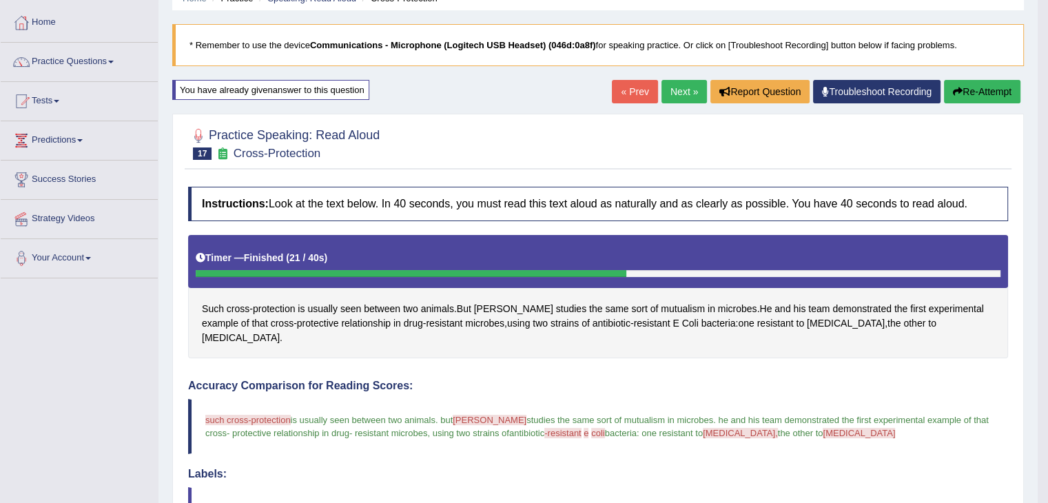
scroll to position [21, 0]
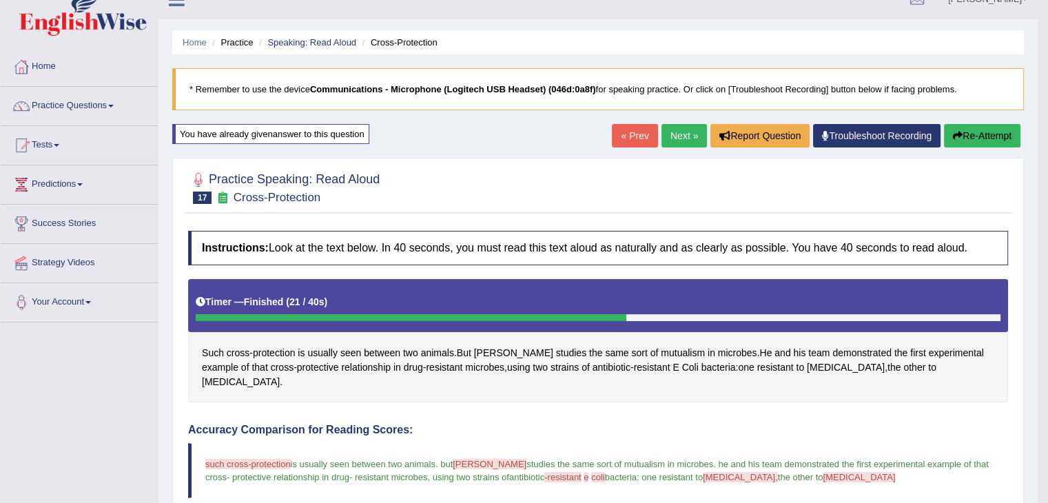
click at [976, 137] on button "Re-Attempt" at bounding box center [982, 135] width 76 height 23
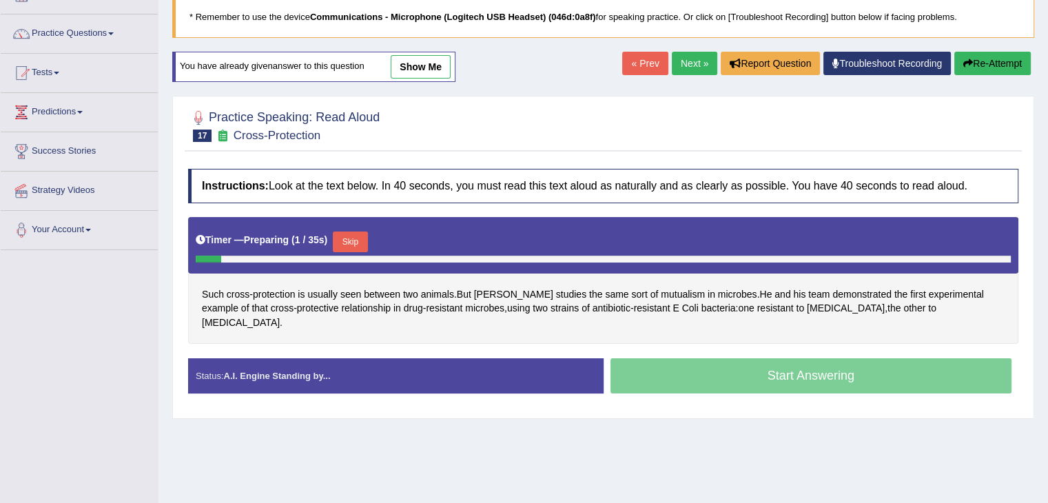
click at [354, 238] on button "Skip" at bounding box center [350, 241] width 34 height 21
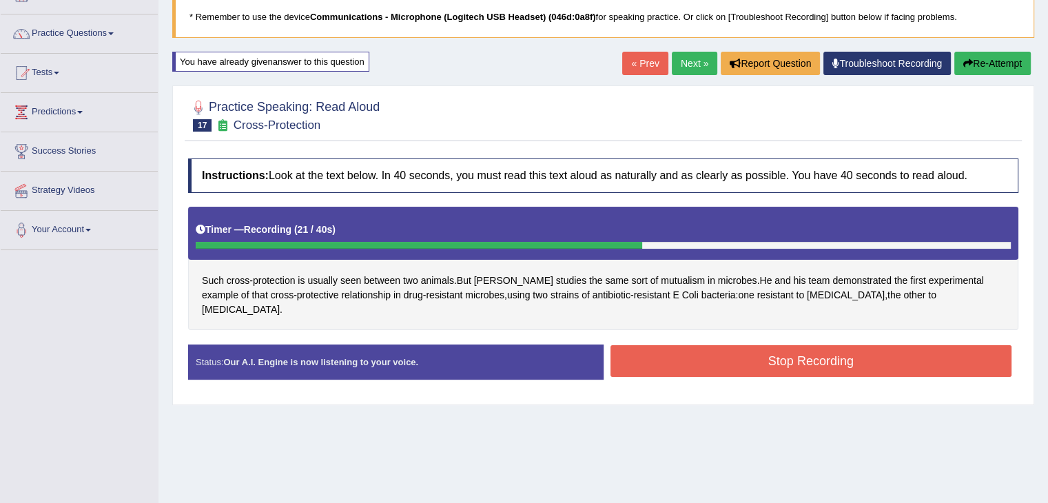
click at [690, 348] on button "Stop Recording" at bounding box center [811, 361] width 402 height 32
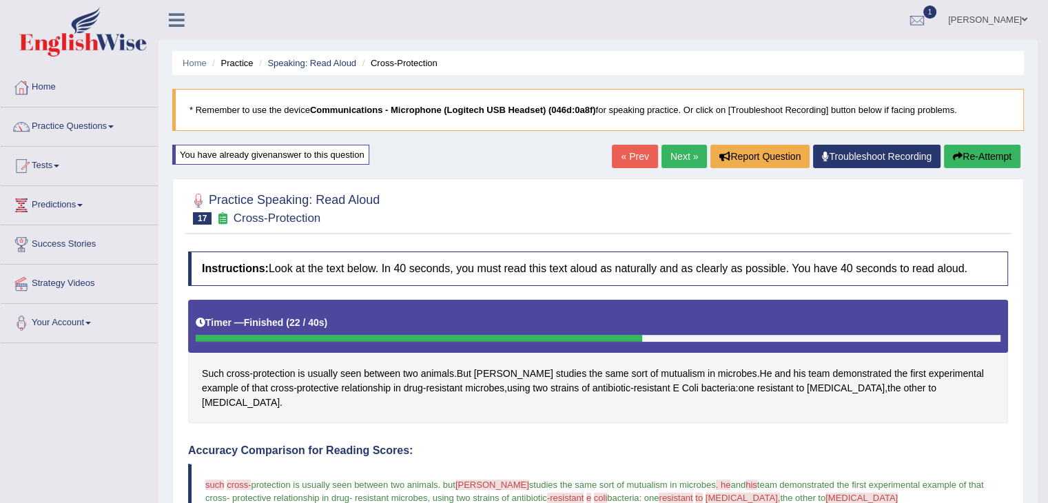
click at [971, 158] on button "Re-Attempt" at bounding box center [982, 156] width 76 height 23
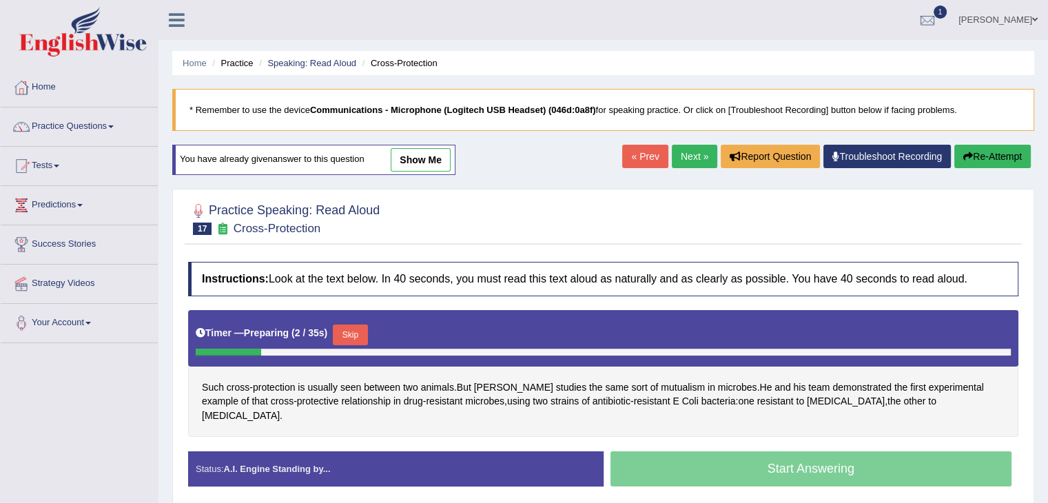
click at [361, 333] on button "Skip" at bounding box center [350, 335] width 34 height 21
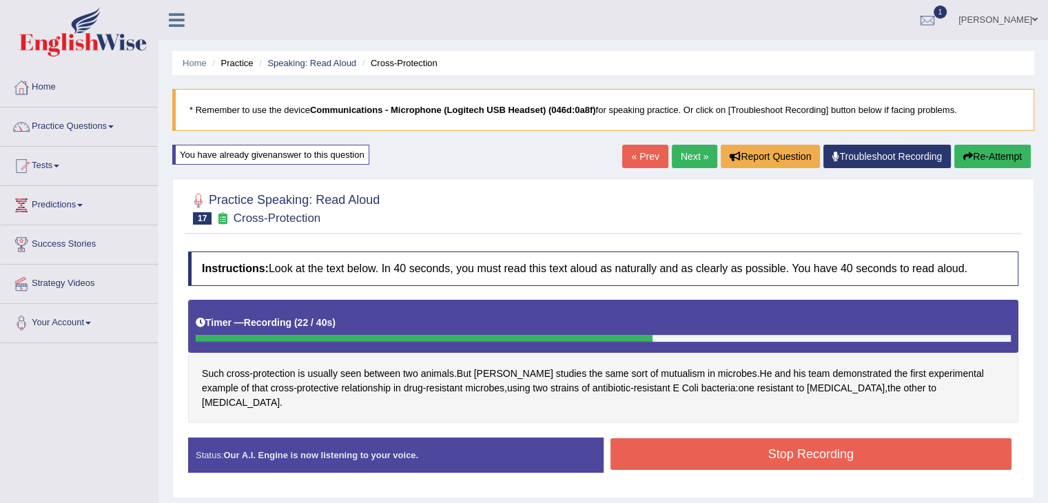
click at [694, 438] on button "Stop Recording" at bounding box center [811, 454] width 402 height 32
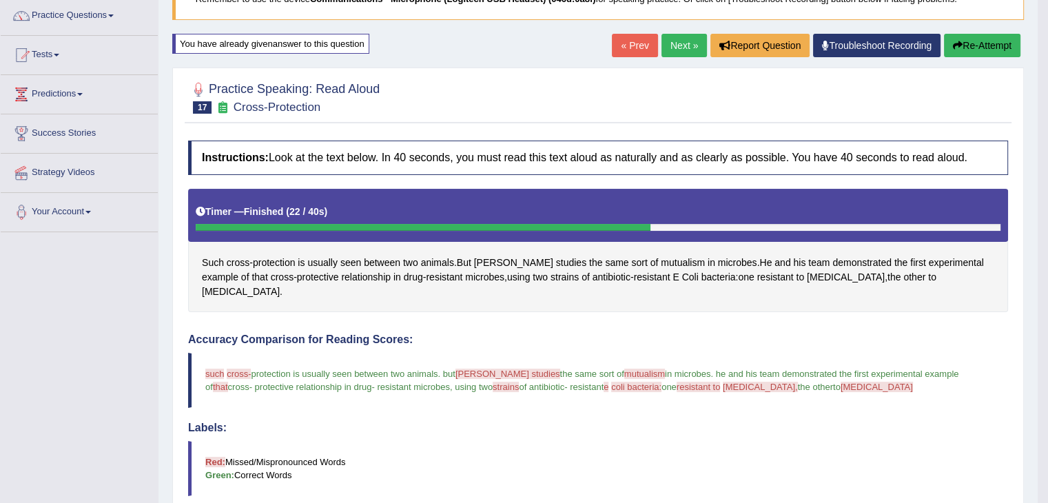
scroll to position [76, 0]
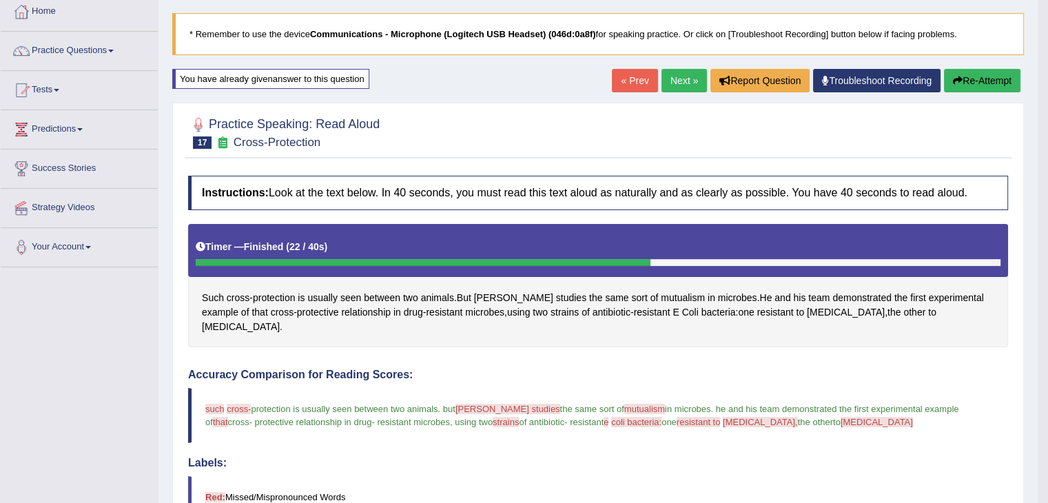
click at [978, 83] on button "Re-Attempt" at bounding box center [982, 80] width 76 height 23
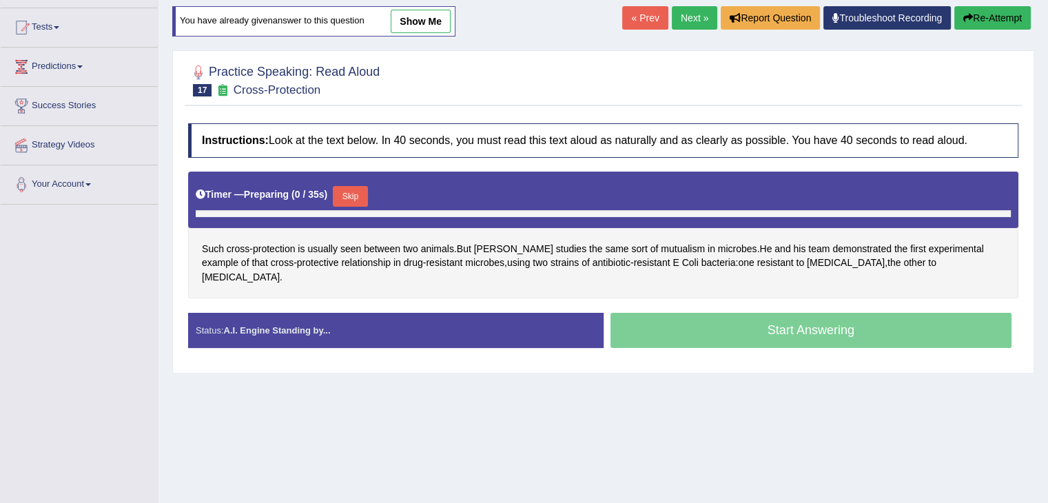
scroll to position [145, 0]
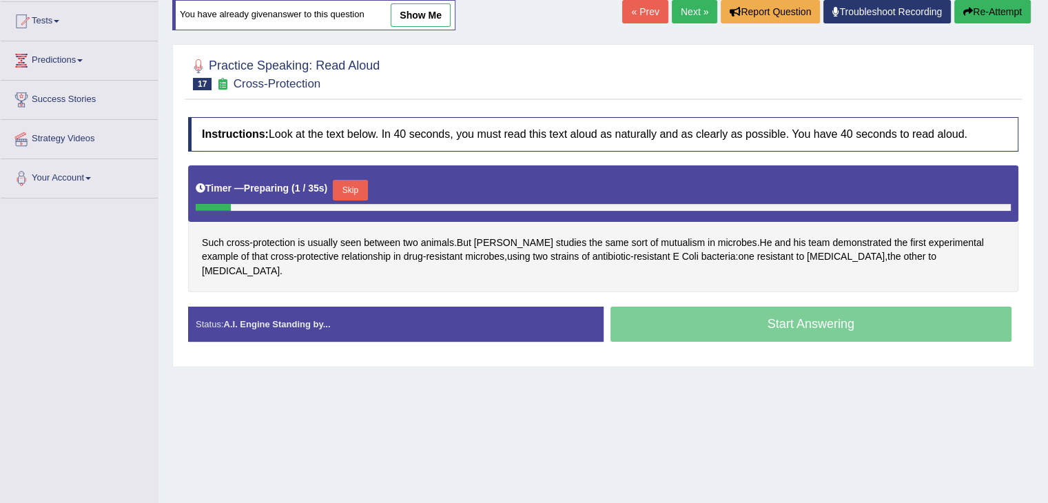
click at [360, 189] on button "Skip" at bounding box center [350, 190] width 34 height 21
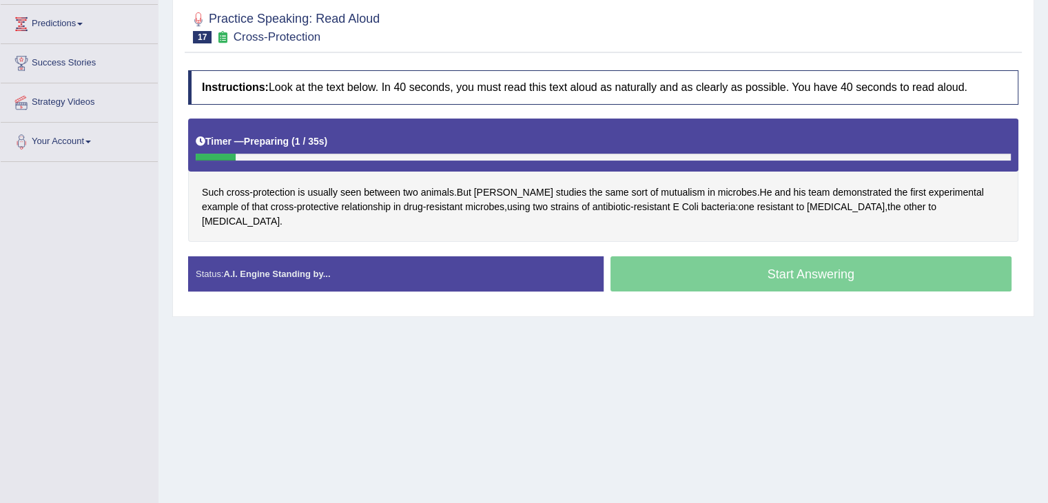
scroll to position [214, 0]
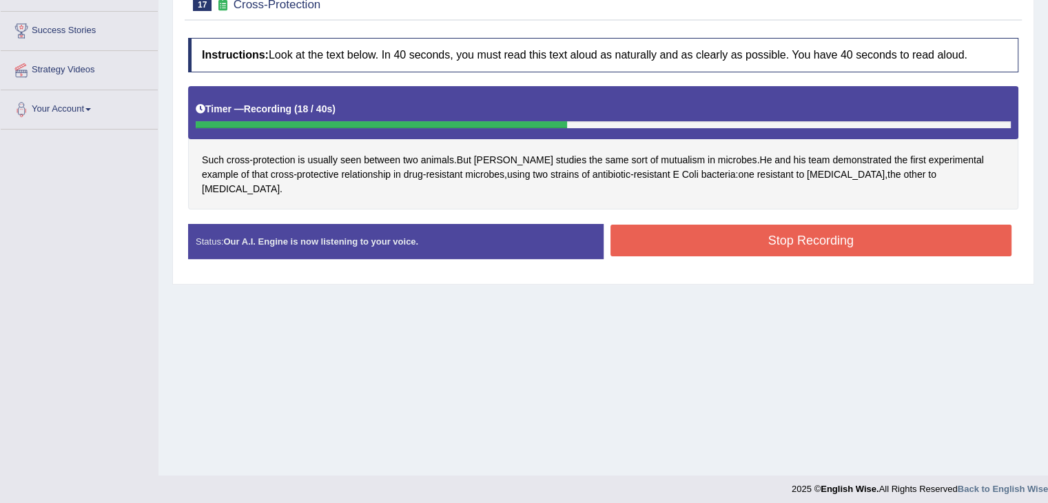
click at [754, 235] on button "Stop Recording" at bounding box center [811, 241] width 402 height 32
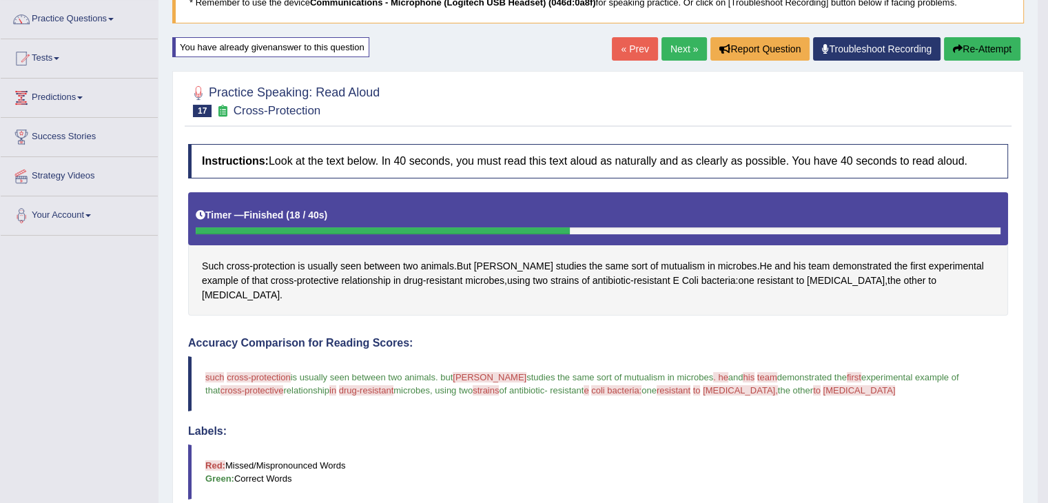
scroll to position [76, 0]
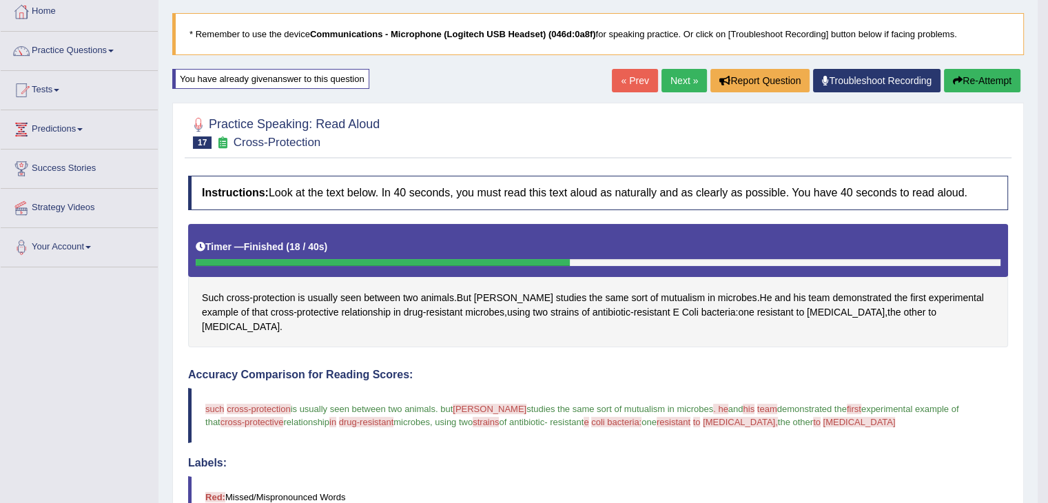
click at [959, 87] on button "Re-Attempt" at bounding box center [982, 80] width 76 height 23
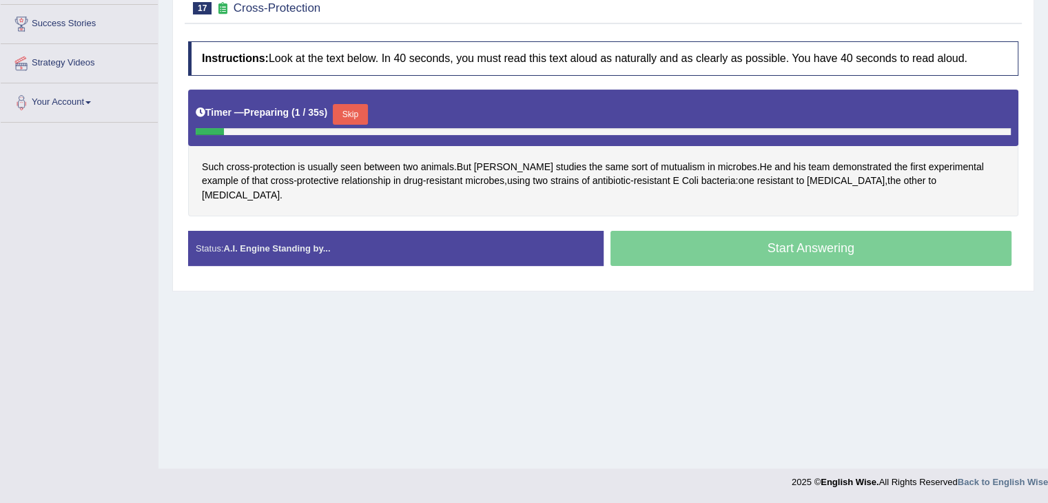
click at [358, 113] on button "Skip" at bounding box center [350, 114] width 34 height 21
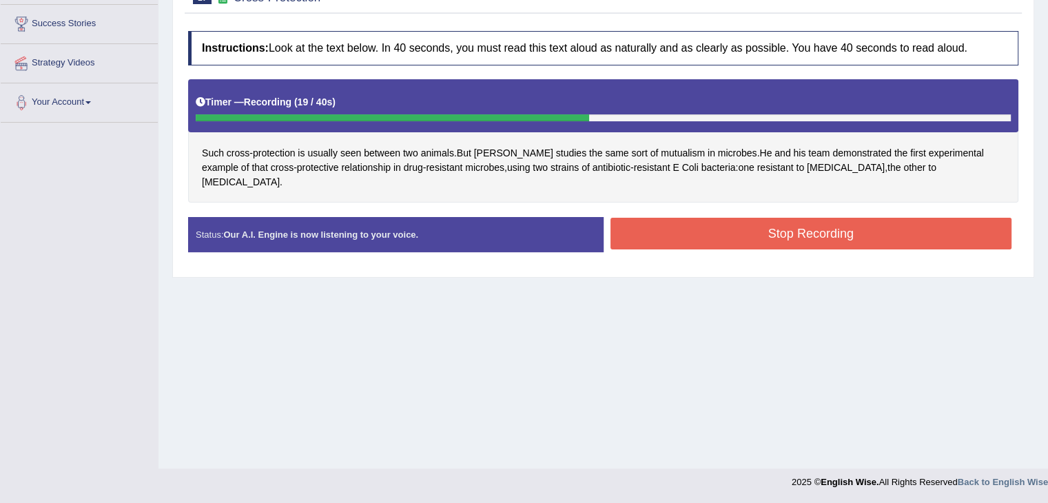
click at [788, 225] on button "Stop Recording" at bounding box center [811, 234] width 402 height 32
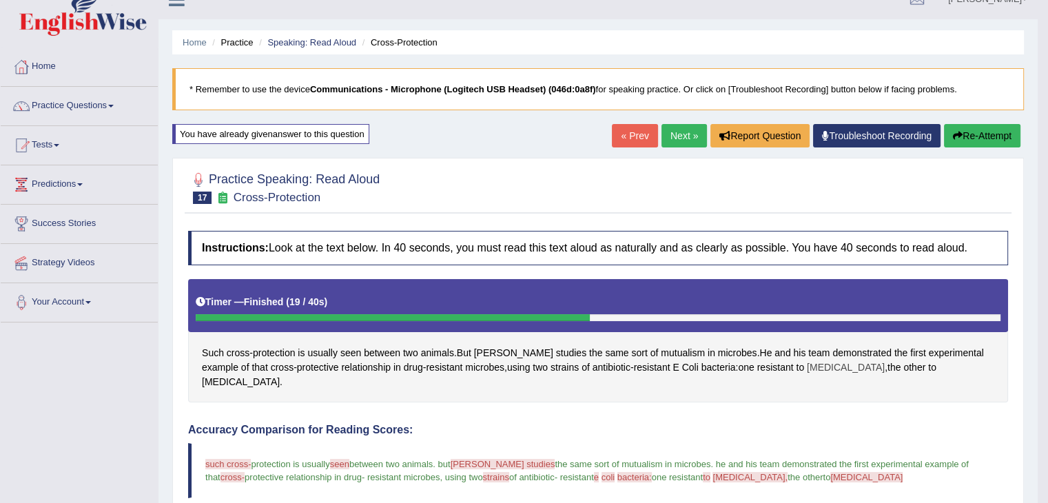
scroll to position [14, 0]
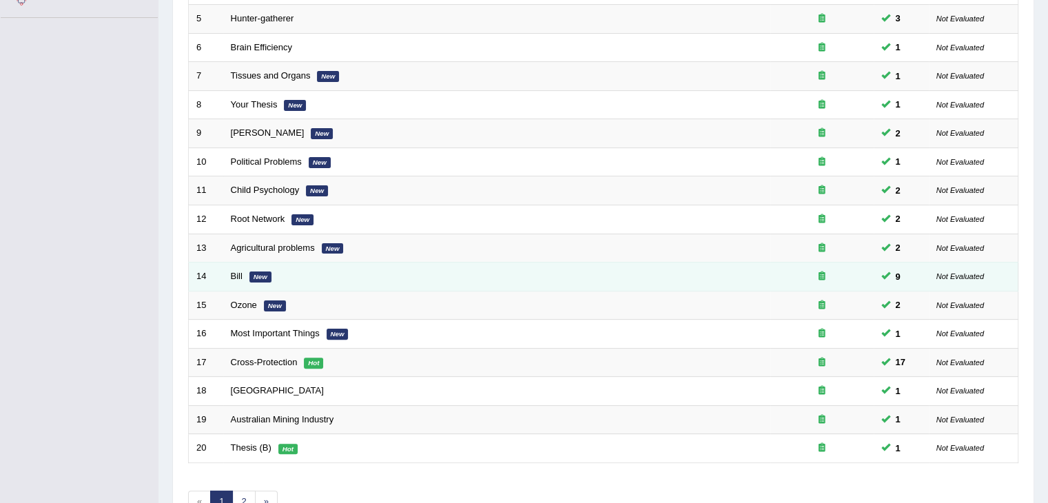
scroll to position [405, 0]
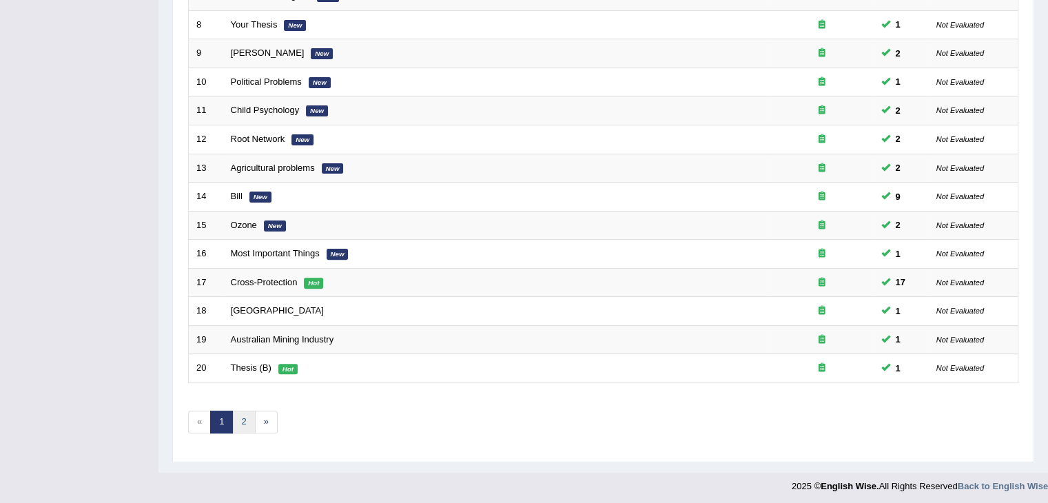
click at [244, 424] on link "2" at bounding box center [243, 422] width 23 height 23
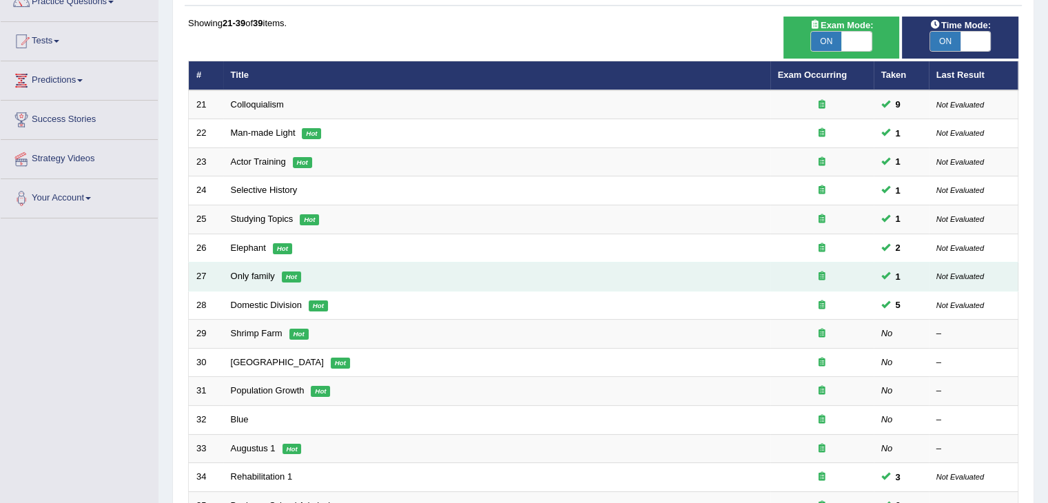
scroll to position [276, 0]
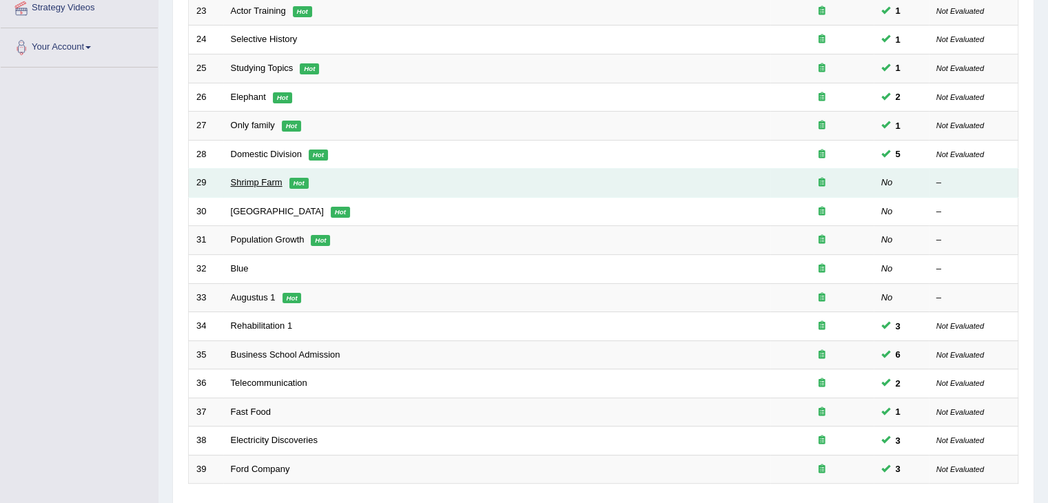
click at [262, 181] on link "Shrimp Farm" at bounding box center [257, 182] width 52 height 10
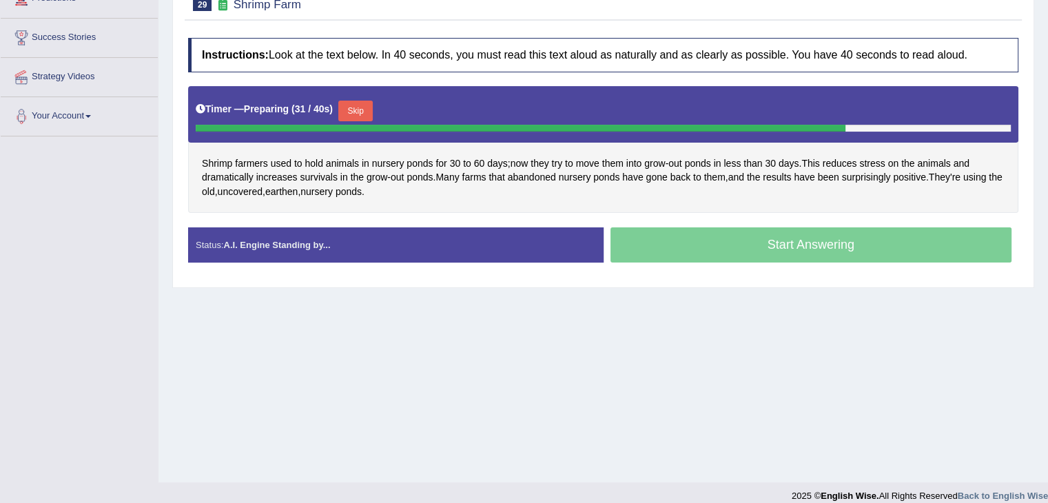
click at [372, 109] on button "Skip" at bounding box center [355, 111] width 34 height 21
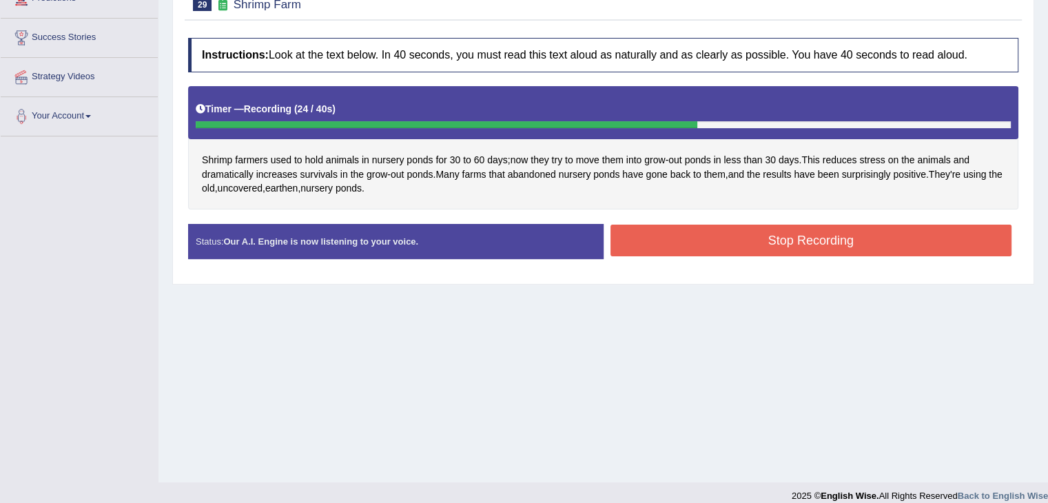
click at [689, 250] on button "Stop Recording" at bounding box center [811, 241] width 402 height 32
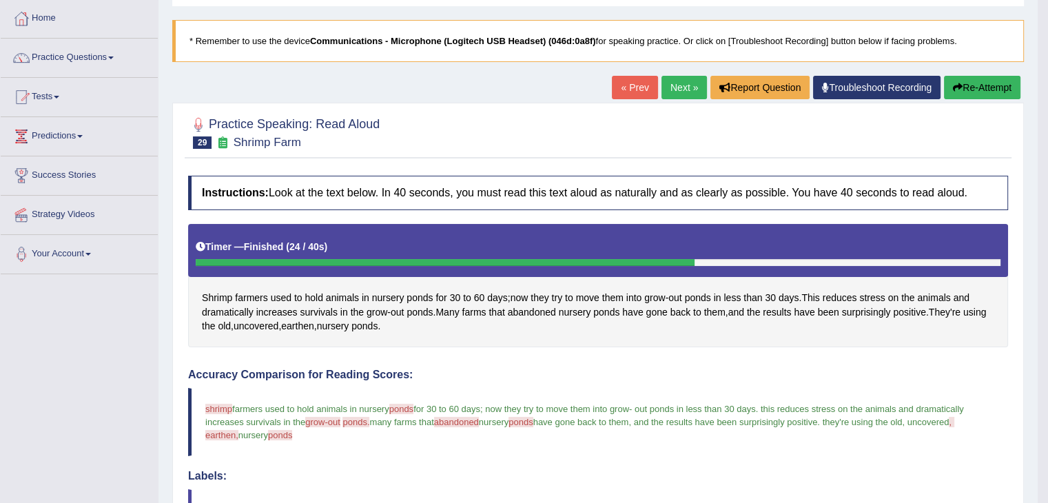
scroll to position [69, 0]
click at [672, 90] on link "Next »" at bounding box center [683, 87] width 45 height 23
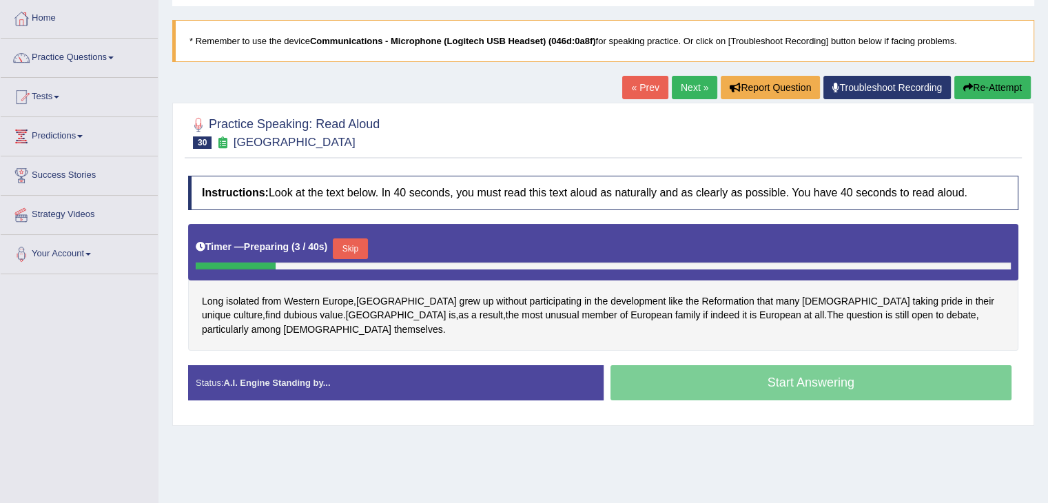
click at [361, 250] on button "Skip" at bounding box center [350, 248] width 34 height 21
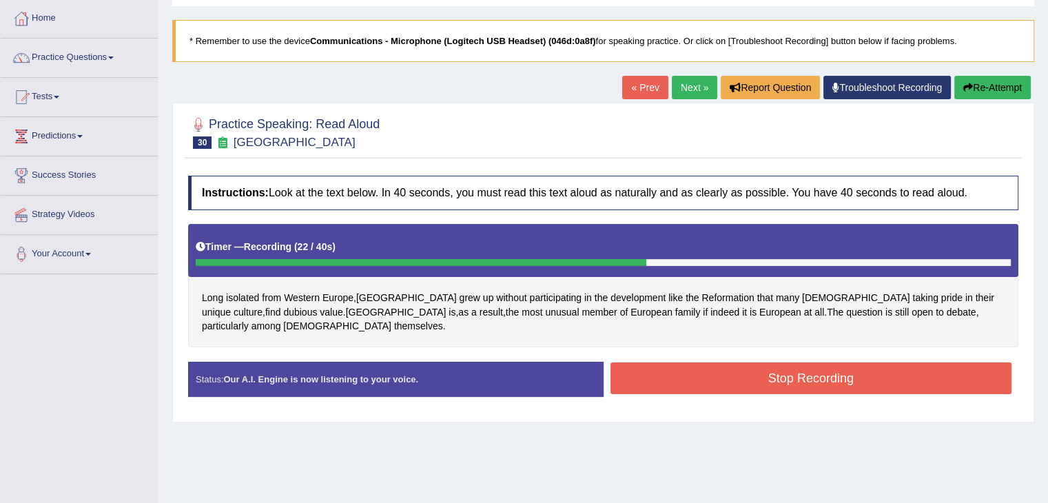
click at [716, 364] on button "Stop Recording" at bounding box center [811, 378] width 402 height 32
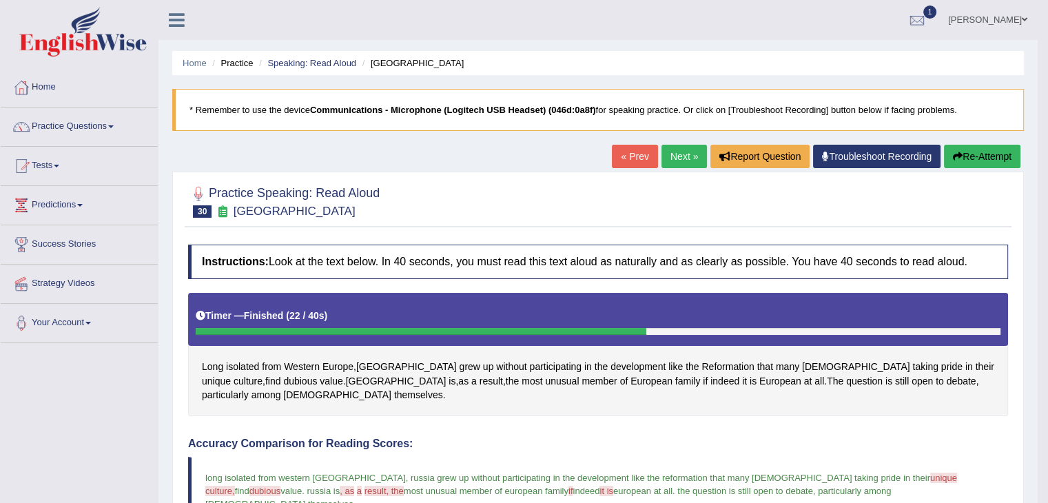
click at [987, 153] on button "Re-Attempt" at bounding box center [982, 156] width 76 height 23
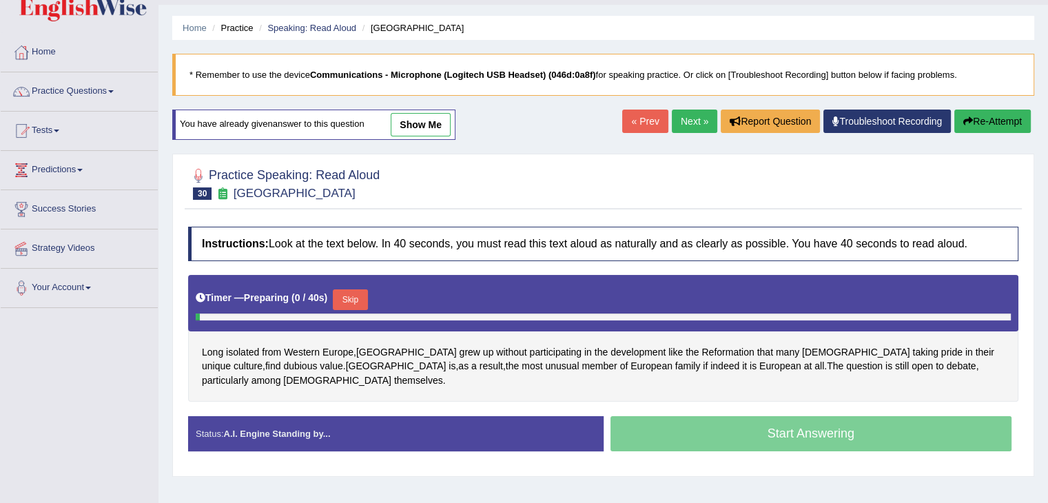
scroll to position [69, 0]
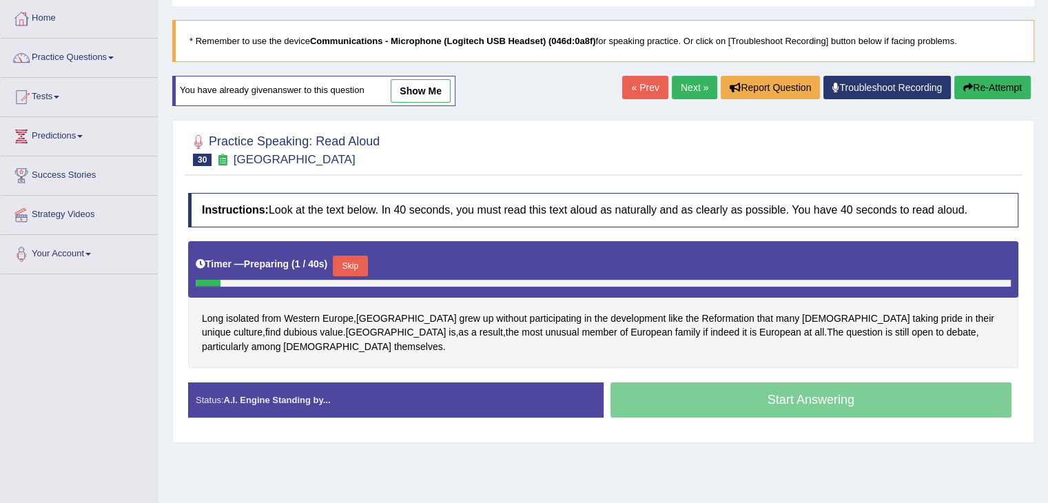
click at [364, 263] on button "Skip" at bounding box center [350, 266] width 34 height 21
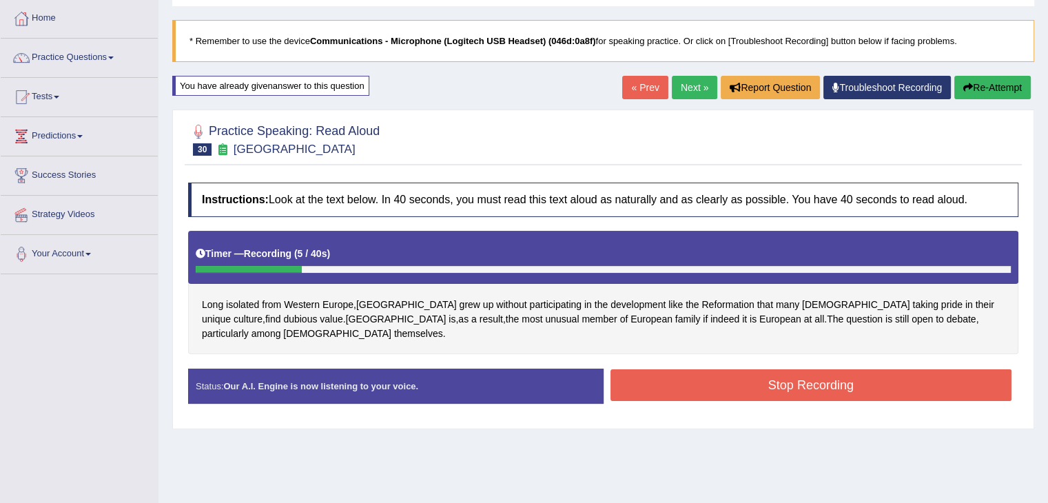
click at [978, 85] on button "Re-Attempt" at bounding box center [992, 87] width 76 height 23
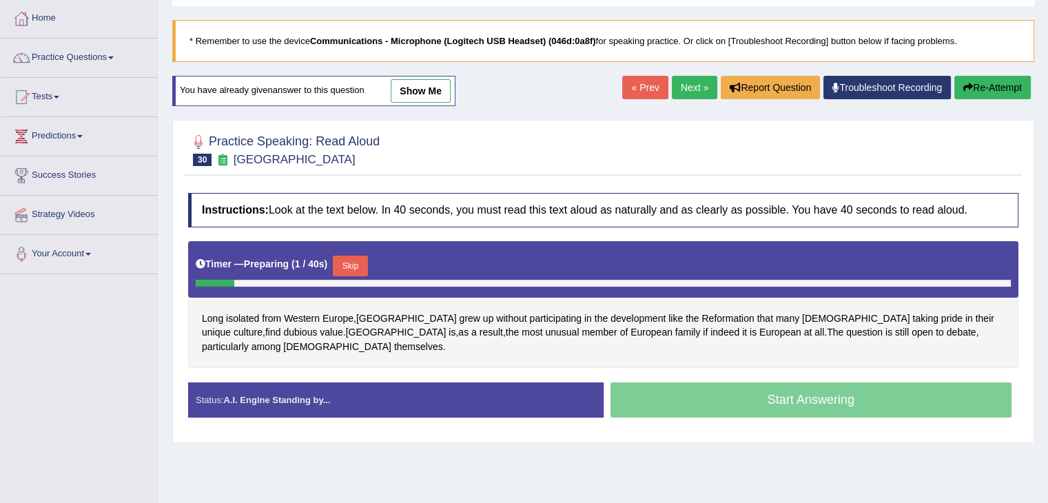
click at [354, 258] on button "Skip" at bounding box center [350, 266] width 34 height 21
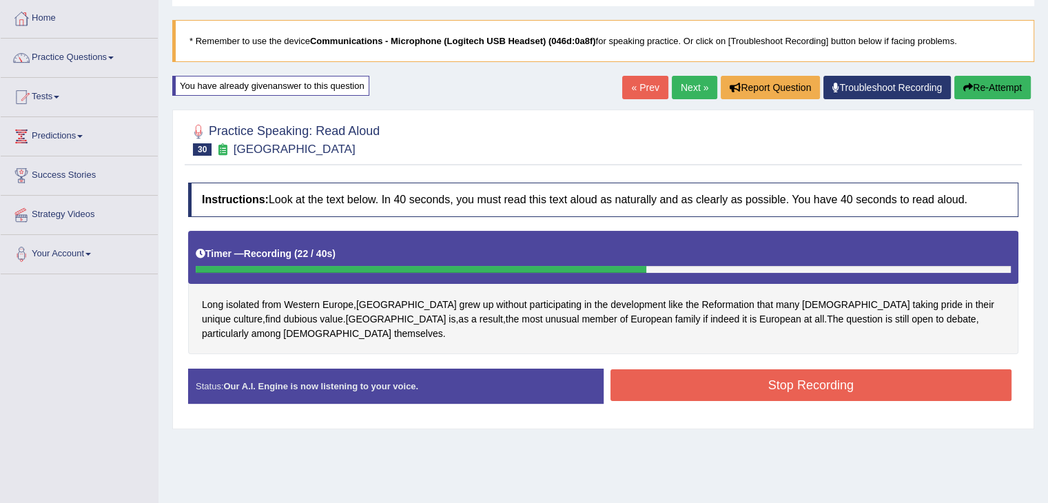
click at [779, 369] on button "Stop Recording" at bounding box center [811, 385] width 402 height 32
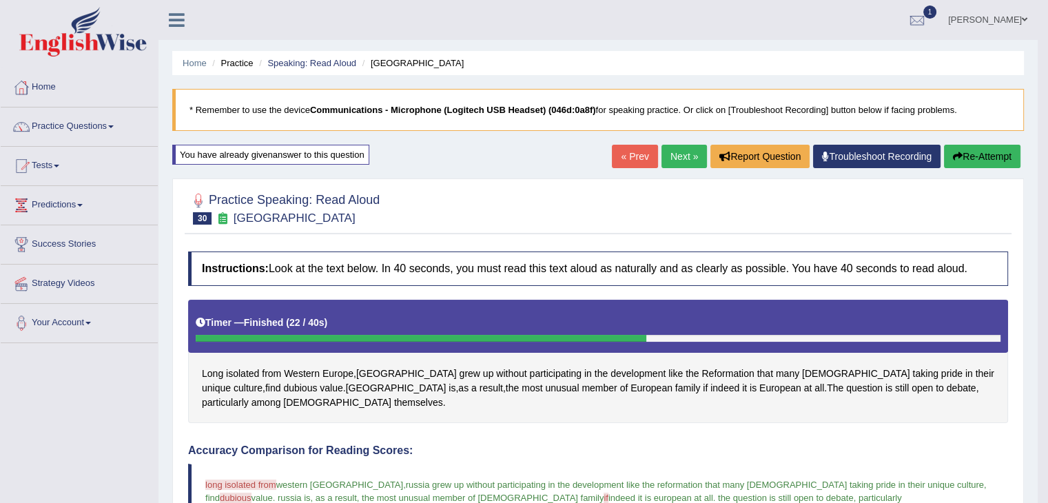
click at [998, 161] on button "Re-Attempt" at bounding box center [982, 156] width 76 height 23
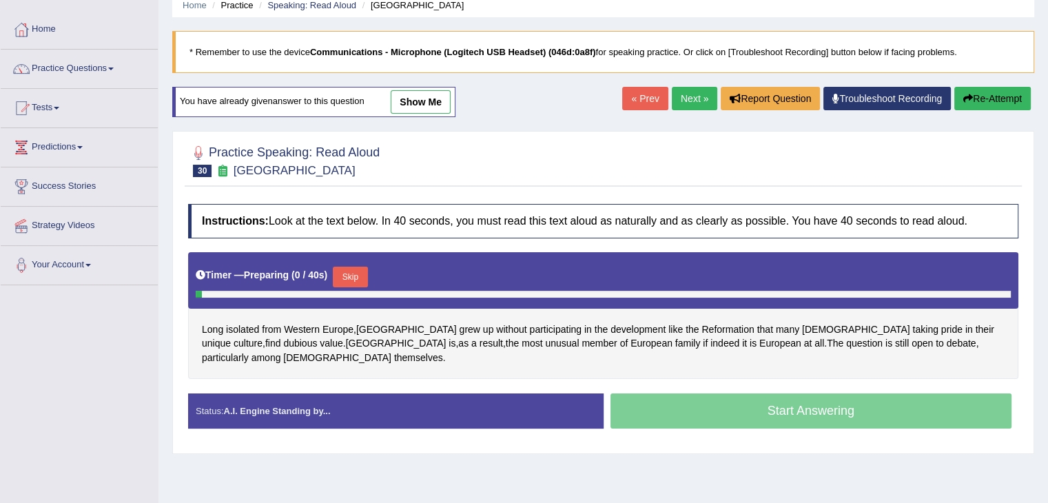
scroll to position [138, 0]
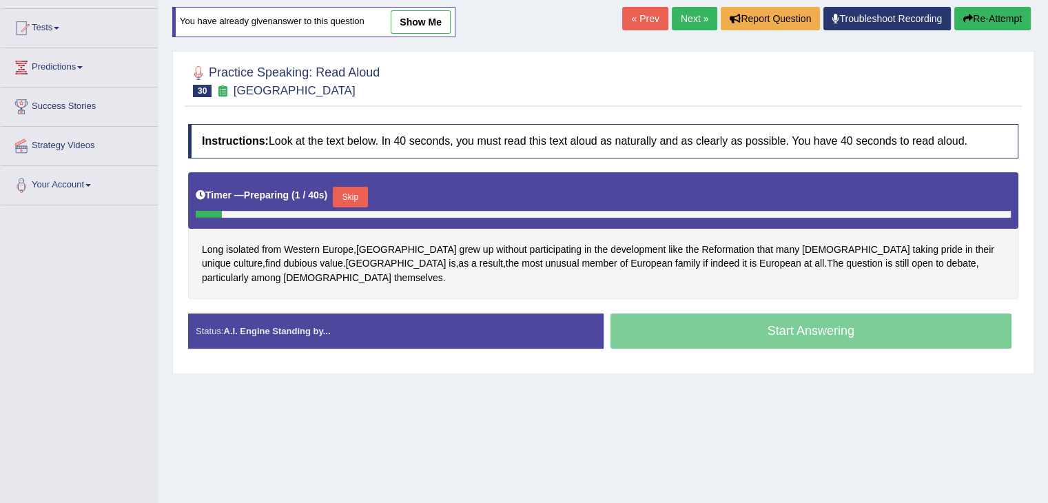
click at [351, 202] on button "Skip" at bounding box center [350, 197] width 34 height 21
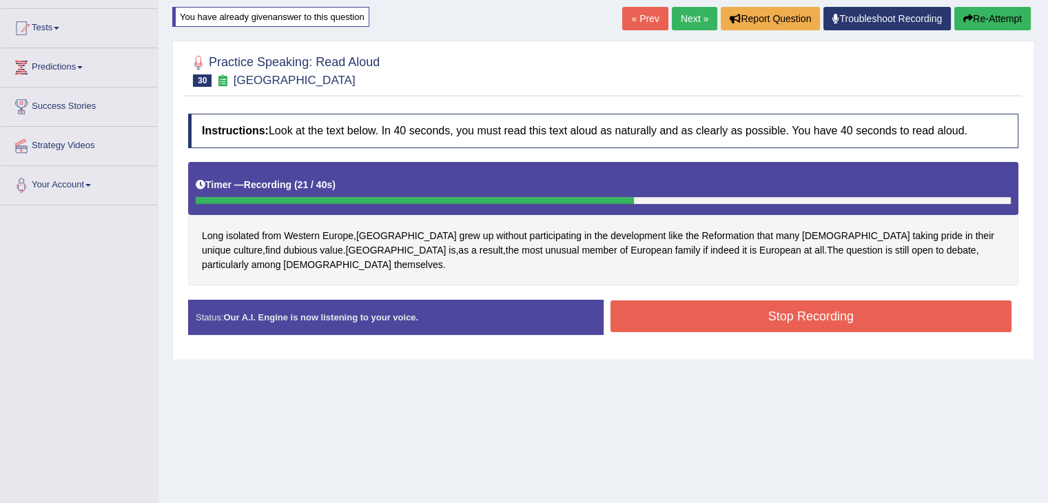
click at [788, 305] on button "Stop Recording" at bounding box center [811, 316] width 402 height 32
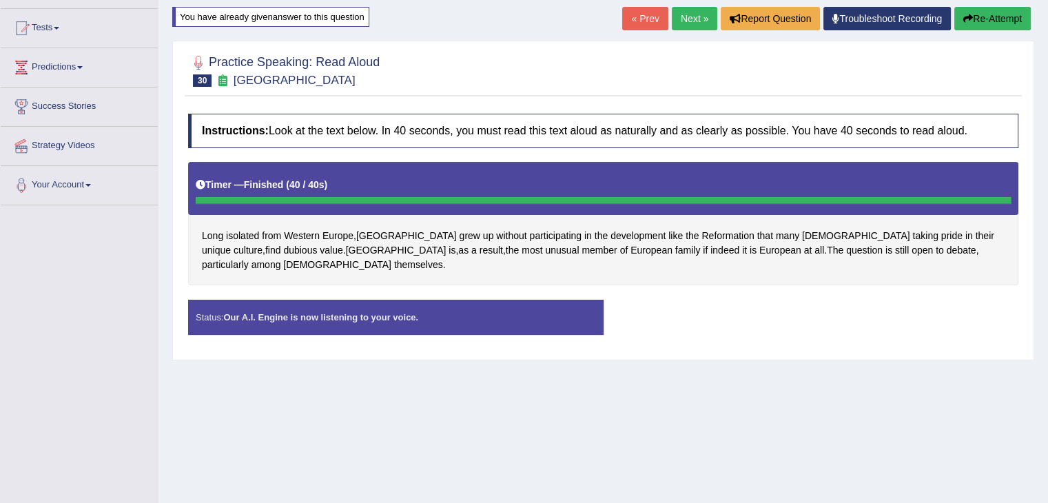
scroll to position [69, 0]
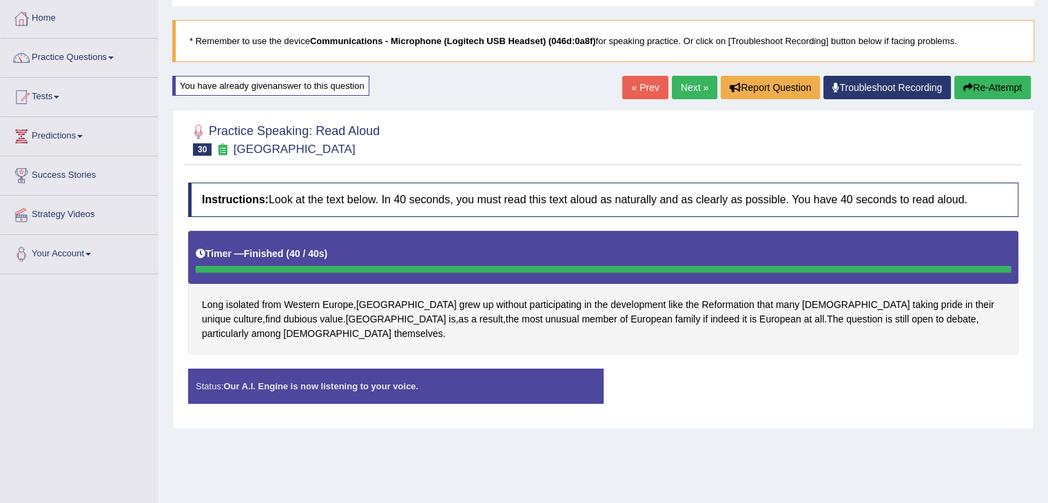
click at [989, 85] on button "Re-Attempt" at bounding box center [992, 87] width 76 height 23
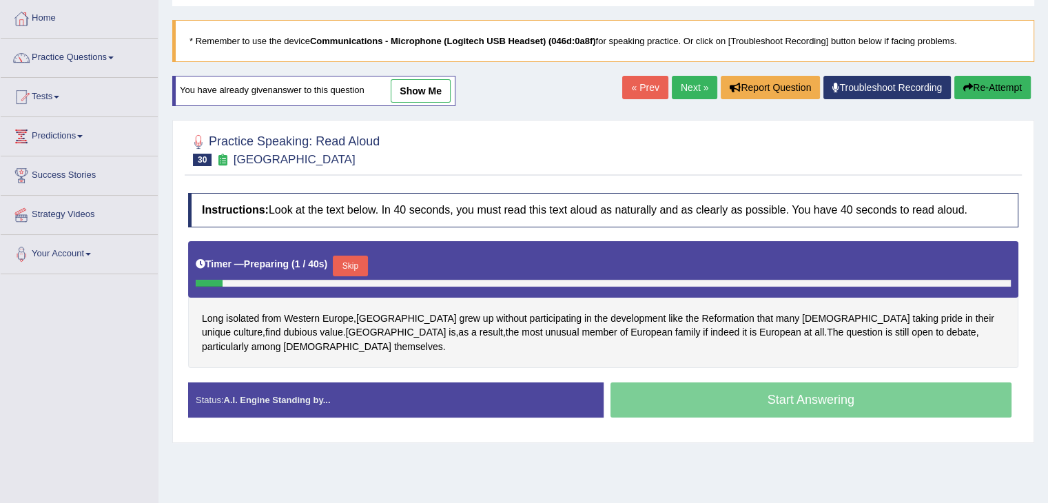
click at [362, 265] on button "Skip" at bounding box center [350, 266] width 34 height 21
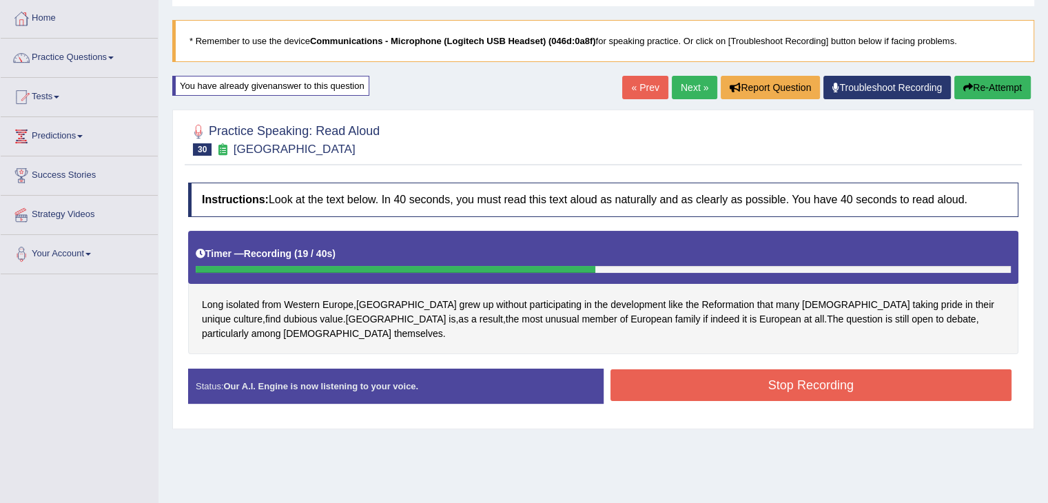
click at [800, 375] on button "Stop Recording" at bounding box center [811, 385] width 402 height 32
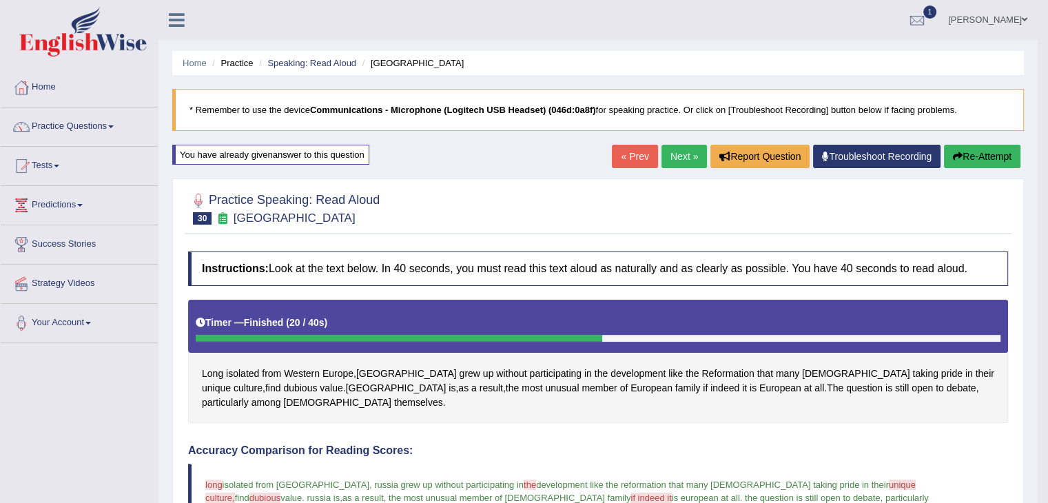
click at [672, 156] on link "Next »" at bounding box center [683, 156] width 45 height 23
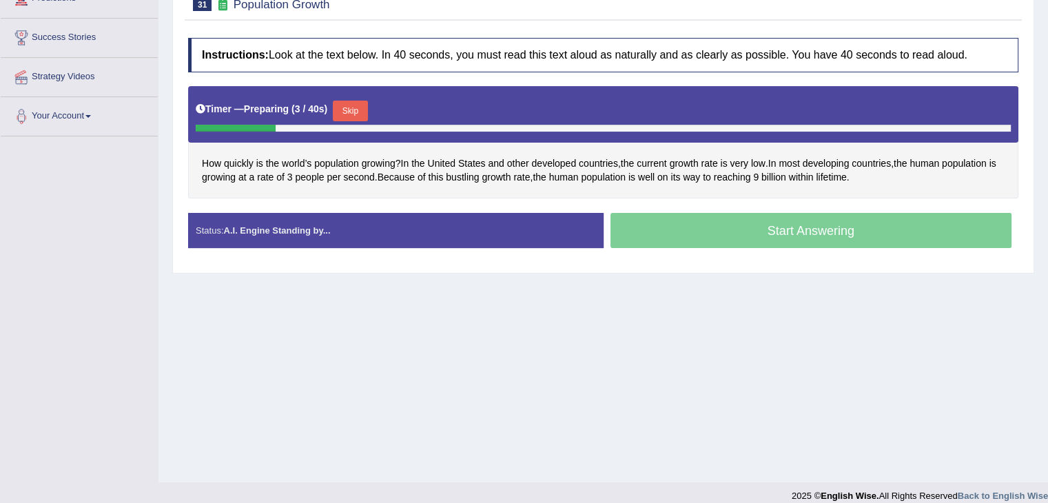
click at [353, 111] on button "Skip" at bounding box center [350, 111] width 34 height 21
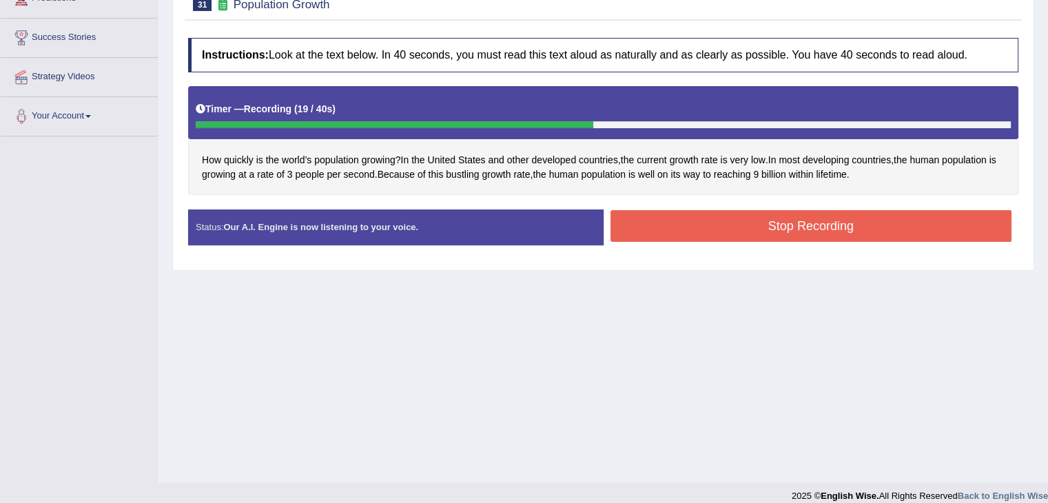
click at [748, 228] on button "Stop Recording" at bounding box center [811, 226] width 402 height 32
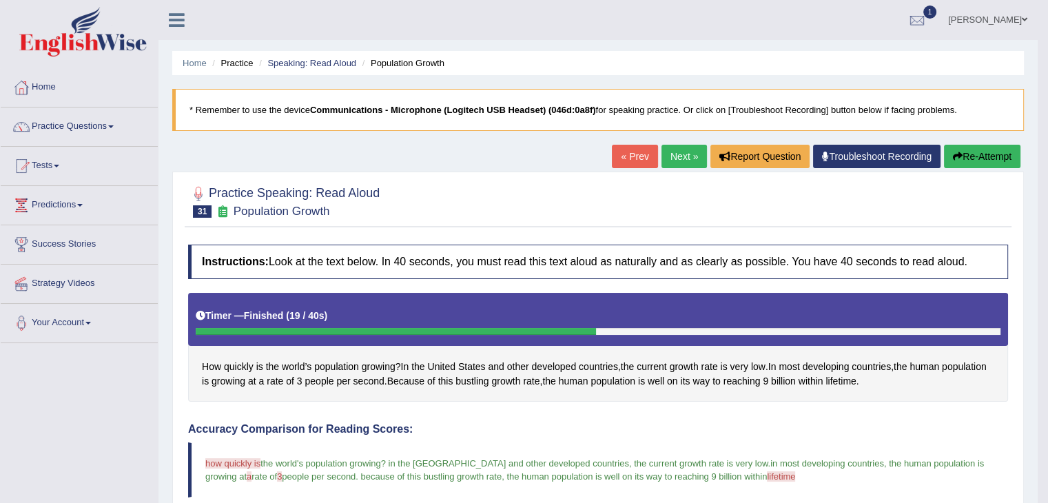
click at [681, 158] on link "Next »" at bounding box center [683, 156] width 45 height 23
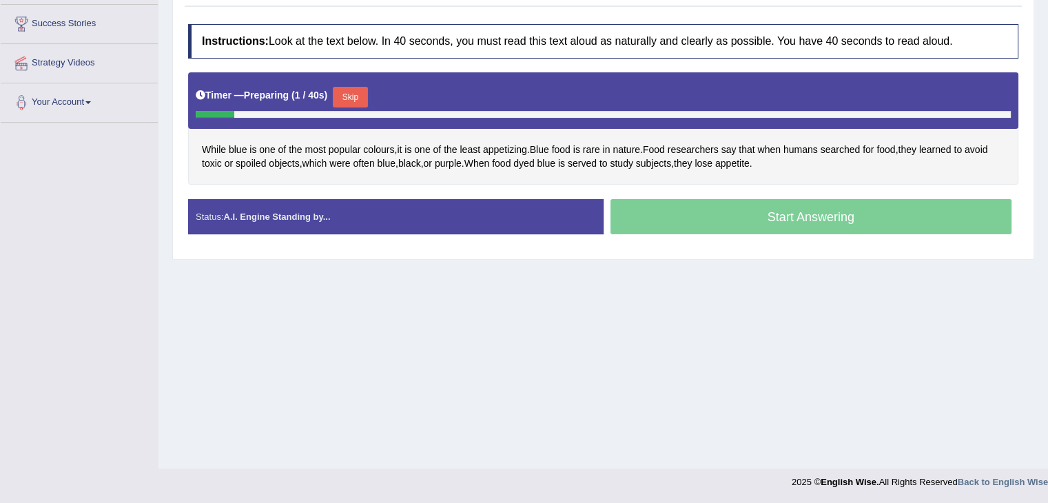
click at [354, 97] on button "Skip" at bounding box center [350, 97] width 34 height 21
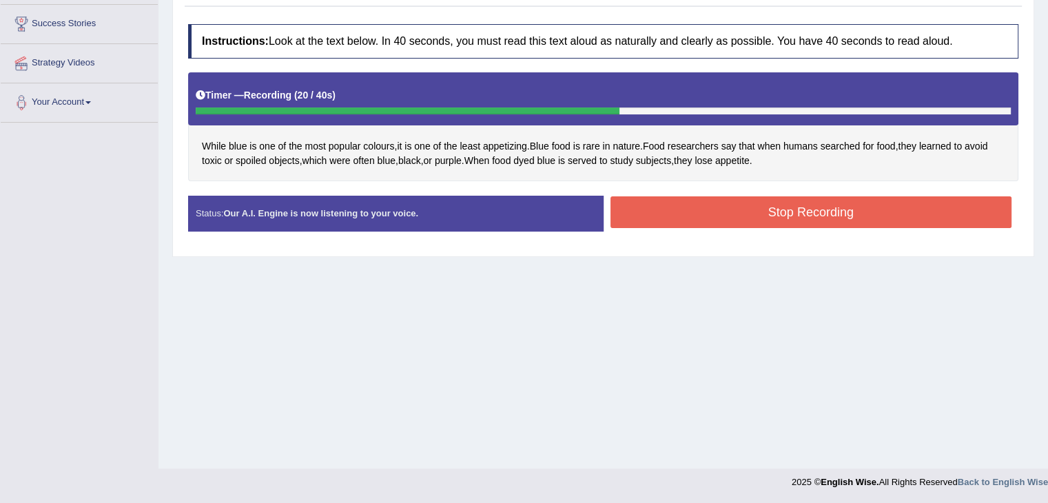
click at [821, 216] on button "Stop Recording" at bounding box center [811, 212] width 402 height 32
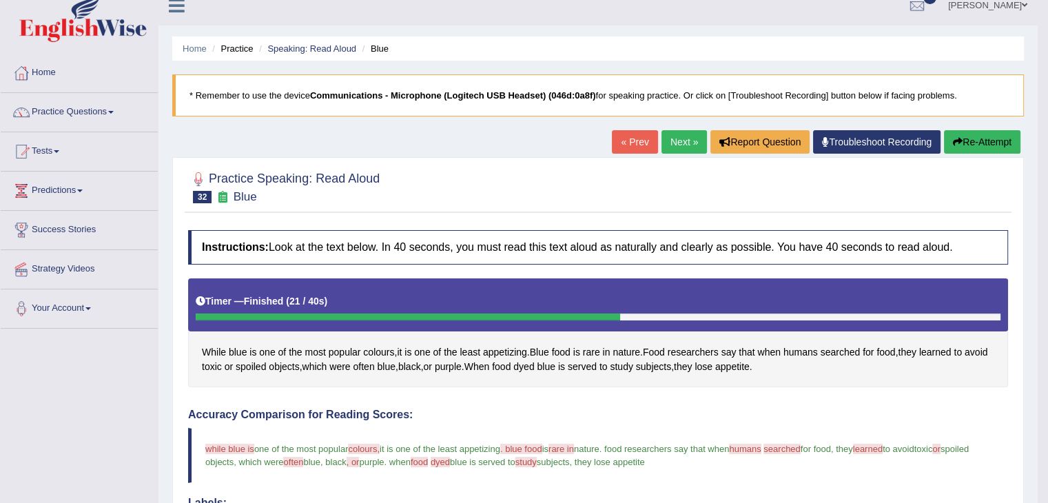
scroll to position [14, 0]
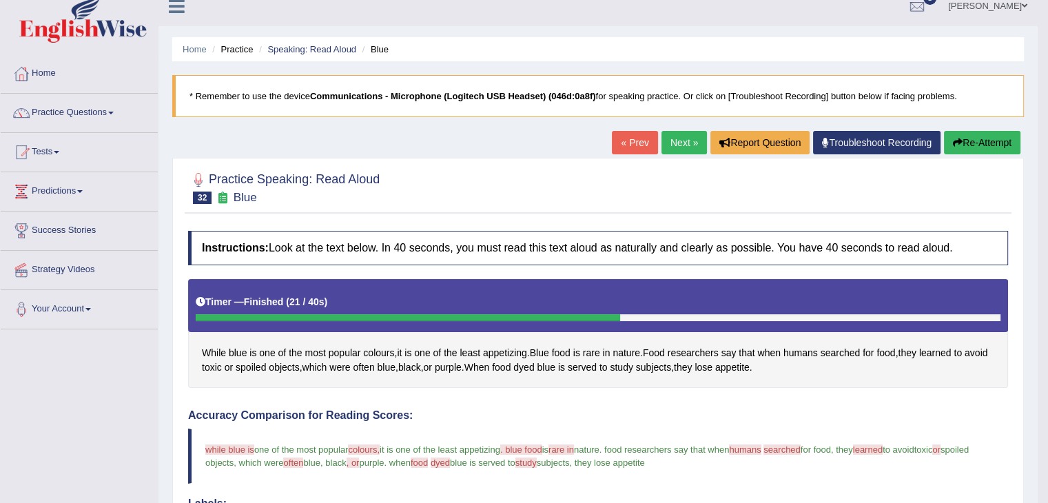
click at [674, 136] on link "Next »" at bounding box center [683, 142] width 45 height 23
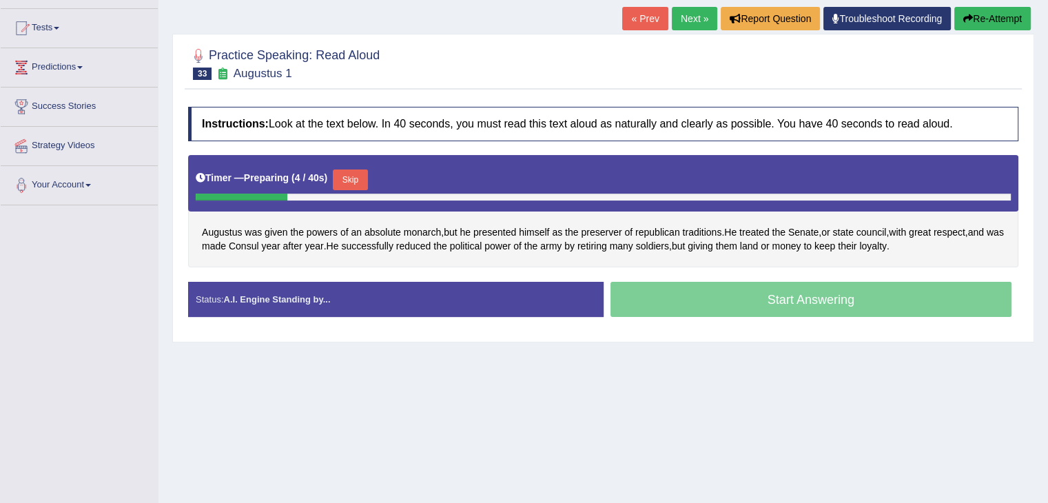
click at [353, 181] on button "Skip" at bounding box center [350, 179] width 34 height 21
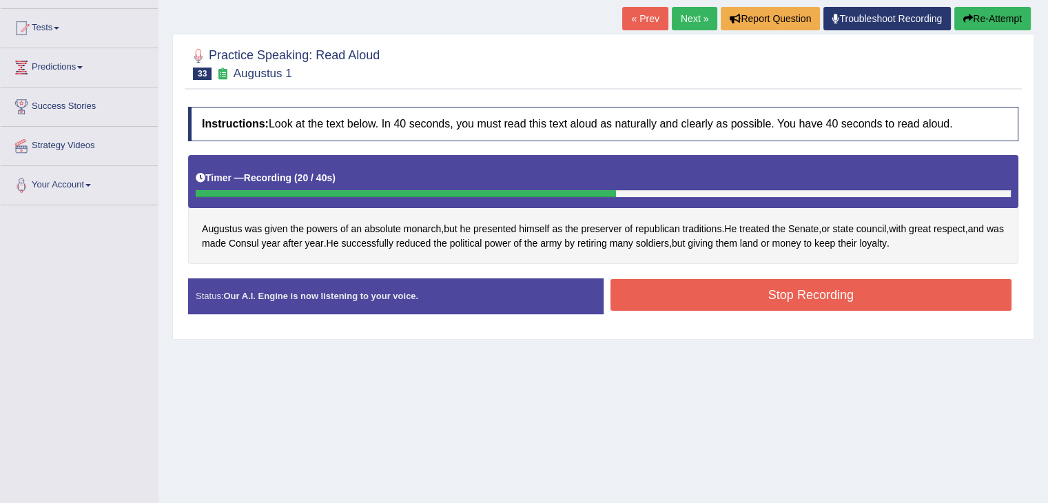
click at [862, 285] on button "Stop Recording" at bounding box center [811, 295] width 402 height 32
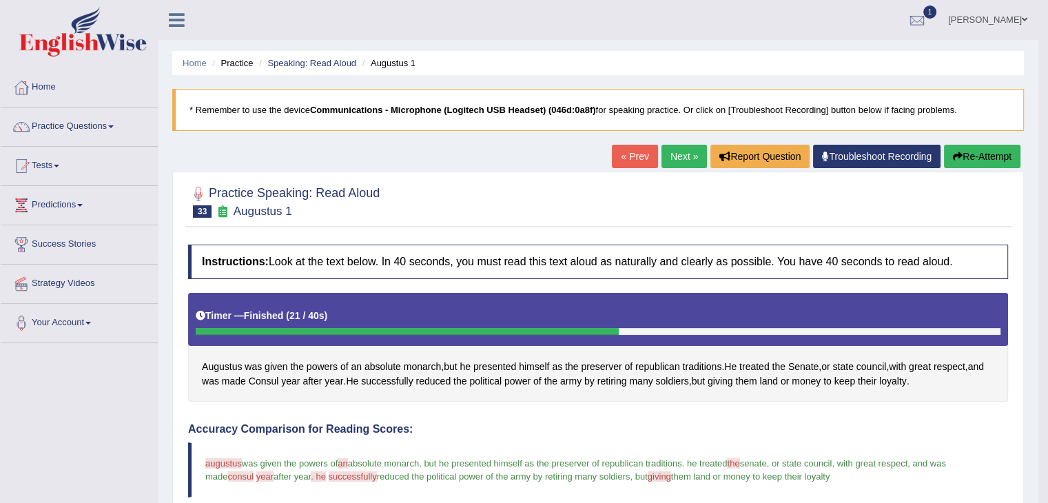
click at [672, 159] on link "Next »" at bounding box center [683, 156] width 45 height 23
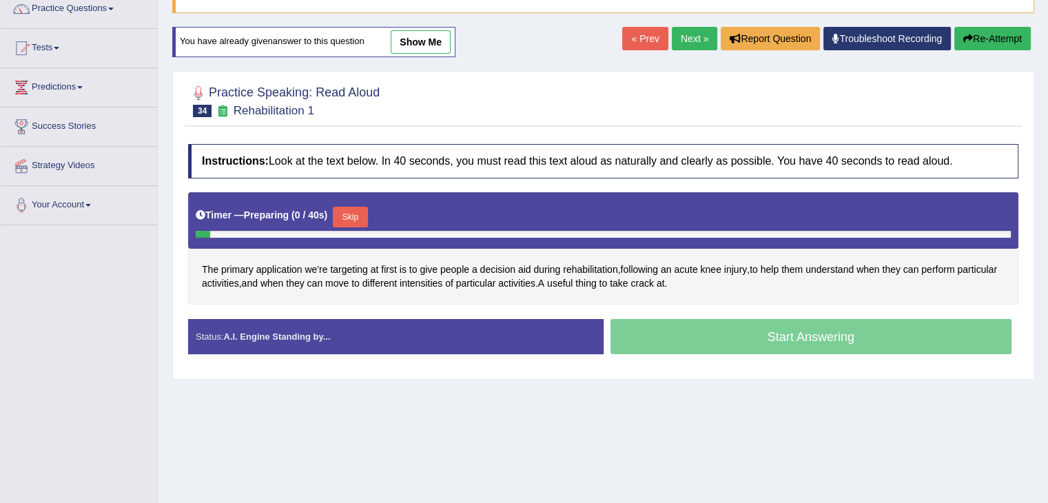
scroll to position [83, 0]
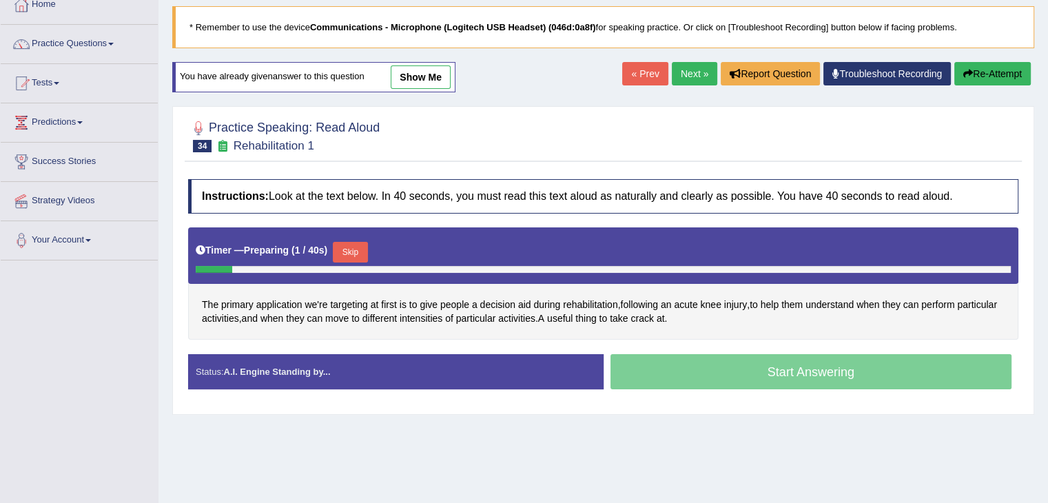
click at [357, 248] on button "Skip" at bounding box center [350, 252] width 34 height 21
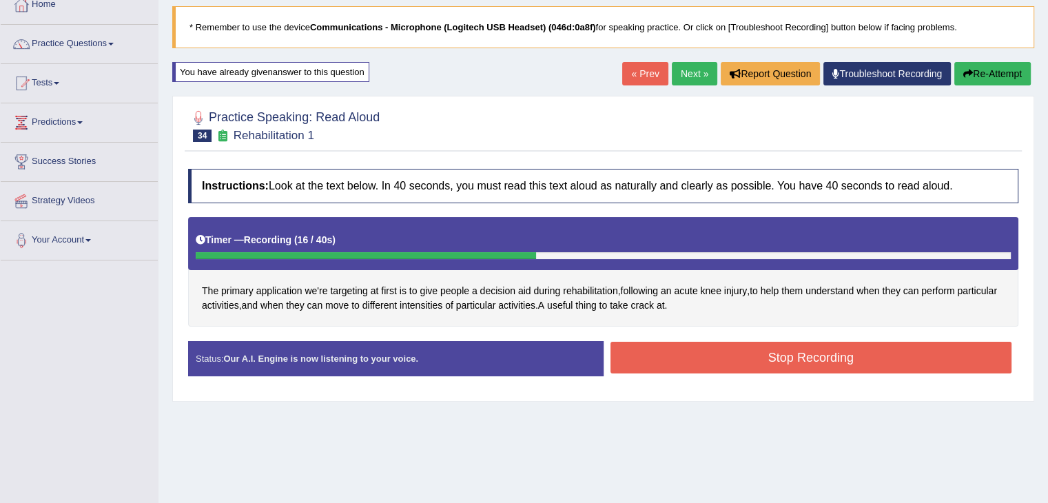
click at [726, 360] on button "Stop Recording" at bounding box center [811, 358] width 402 height 32
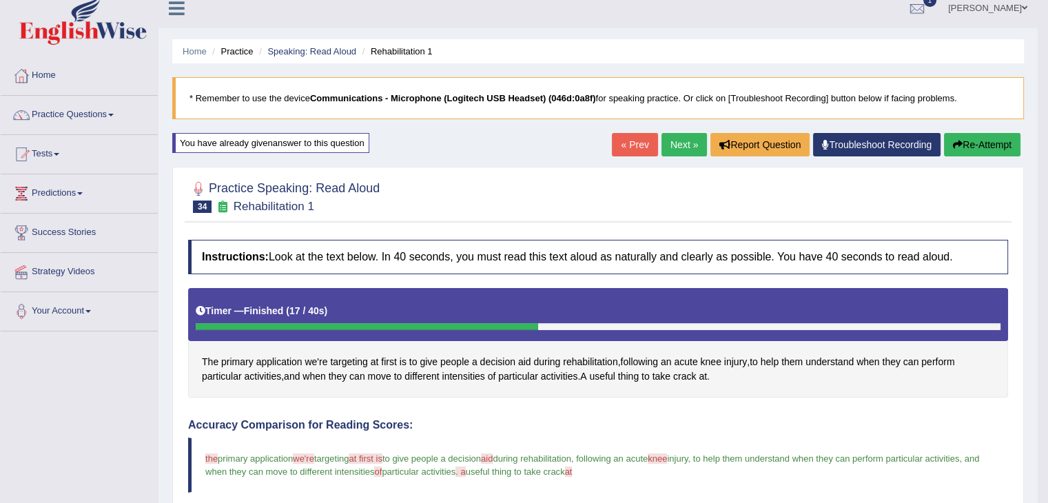
scroll to position [0, 0]
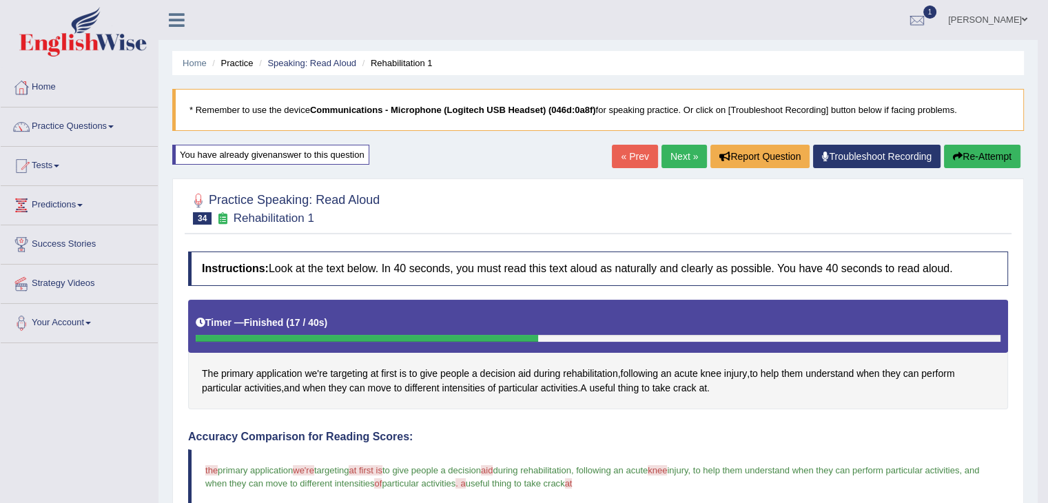
click at [974, 163] on button "Re-Attempt" at bounding box center [982, 156] width 76 height 23
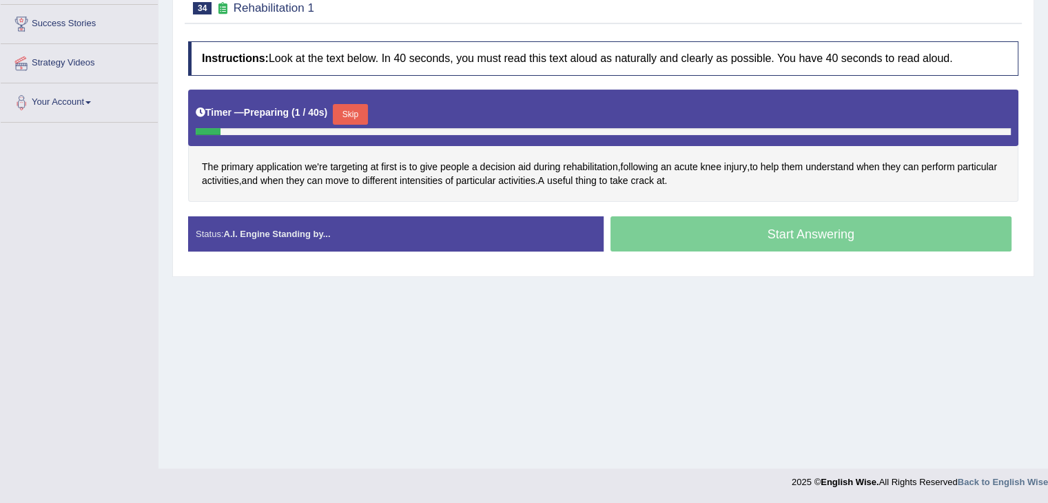
click at [360, 112] on button "Skip" at bounding box center [350, 114] width 34 height 21
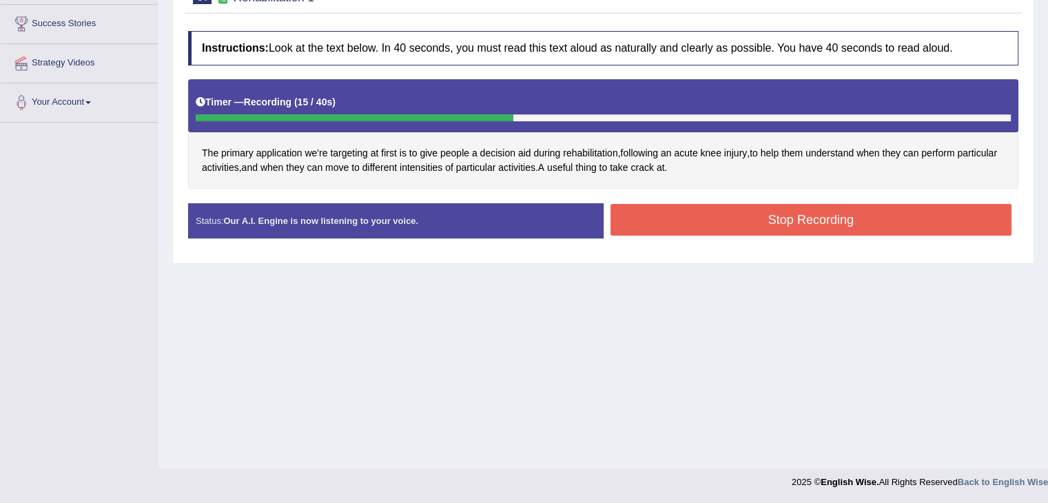
click at [720, 218] on button "Stop Recording" at bounding box center [811, 220] width 402 height 32
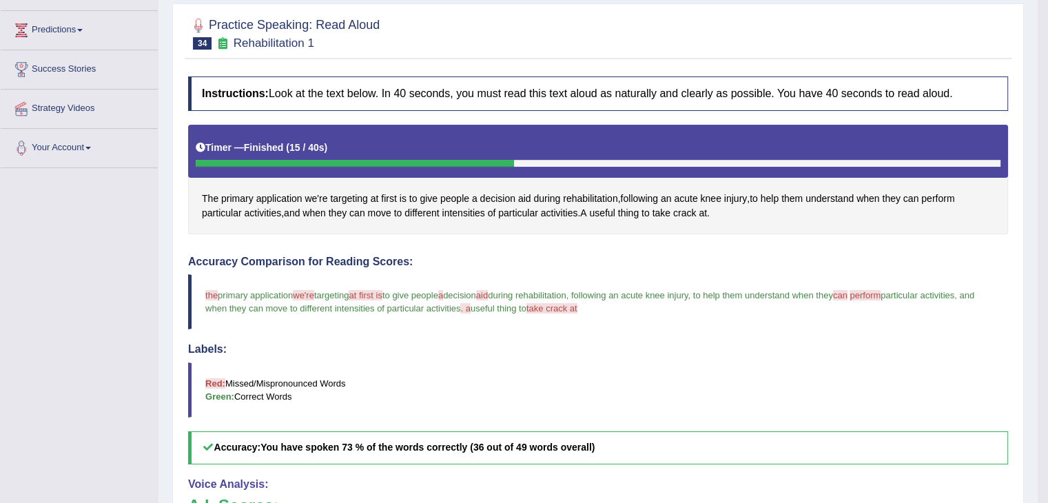
scroll to position [152, 0]
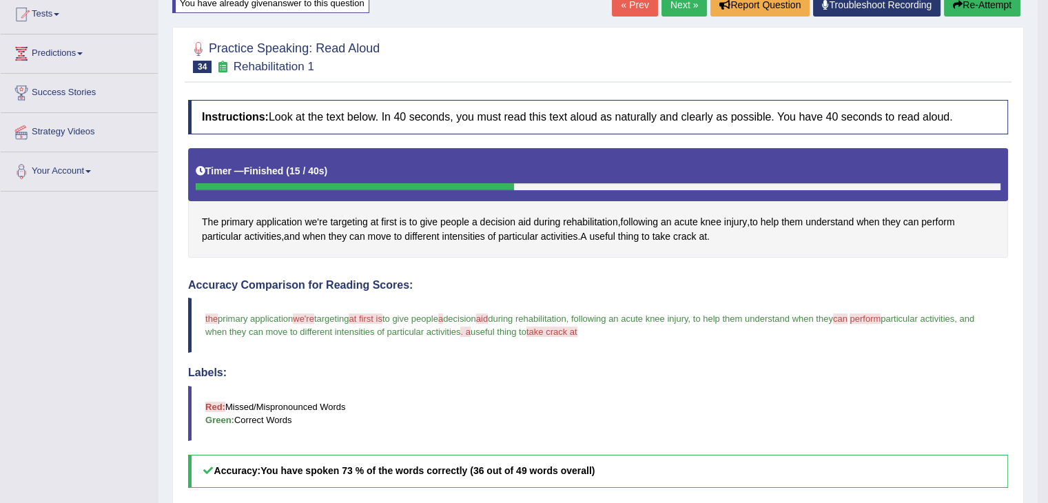
click at [976, 10] on button "Re-Attempt" at bounding box center [982, 4] width 76 height 23
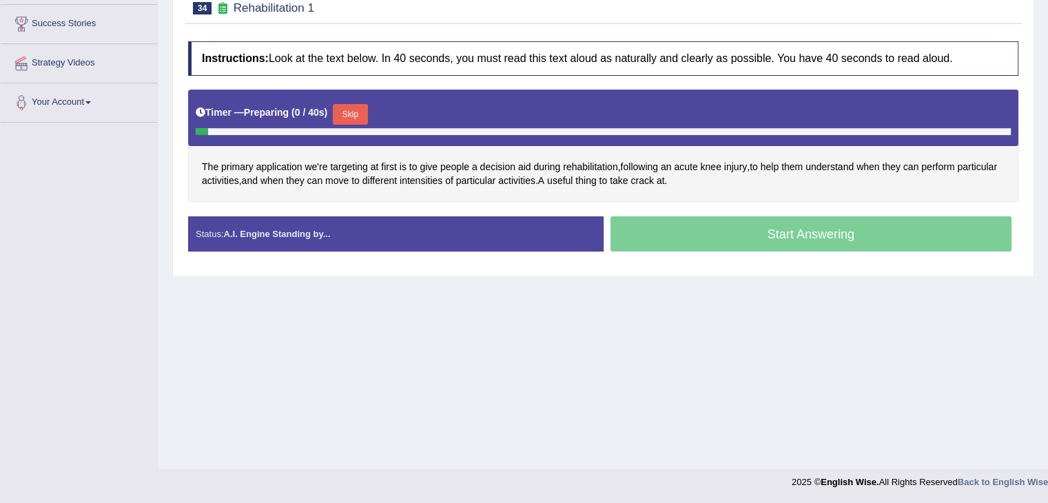
click at [354, 111] on button "Skip" at bounding box center [350, 114] width 34 height 21
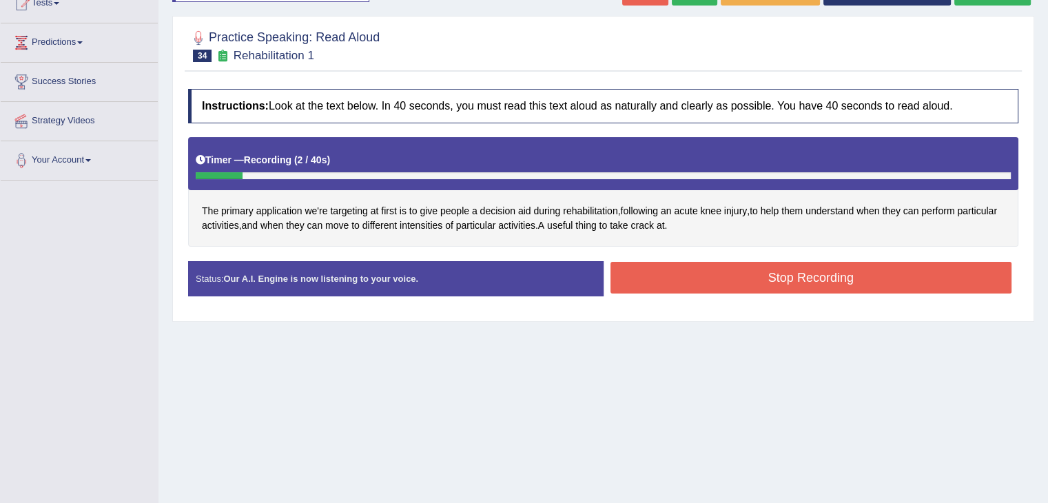
scroll to position [83, 0]
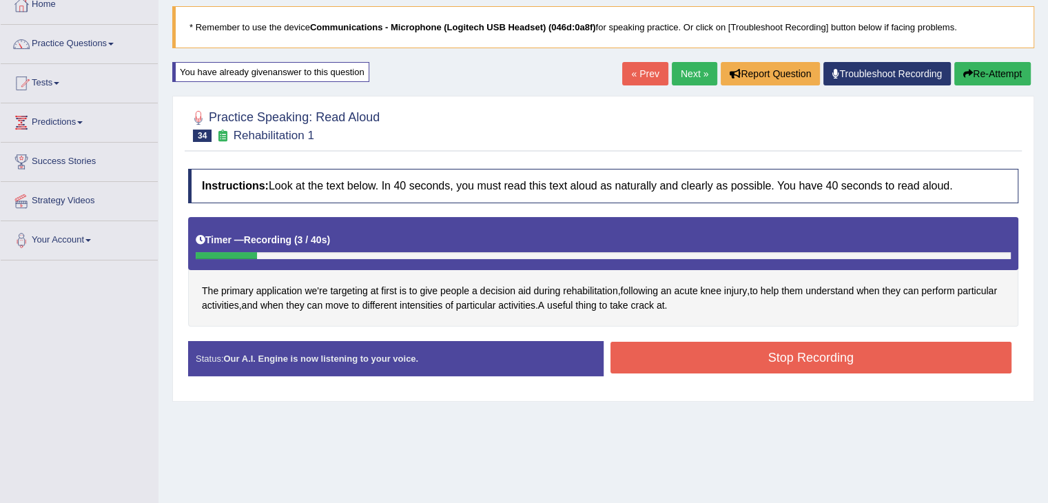
click at [986, 65] on button "Re-Attempt" at bounding box center [992, 73] width 76 height 23
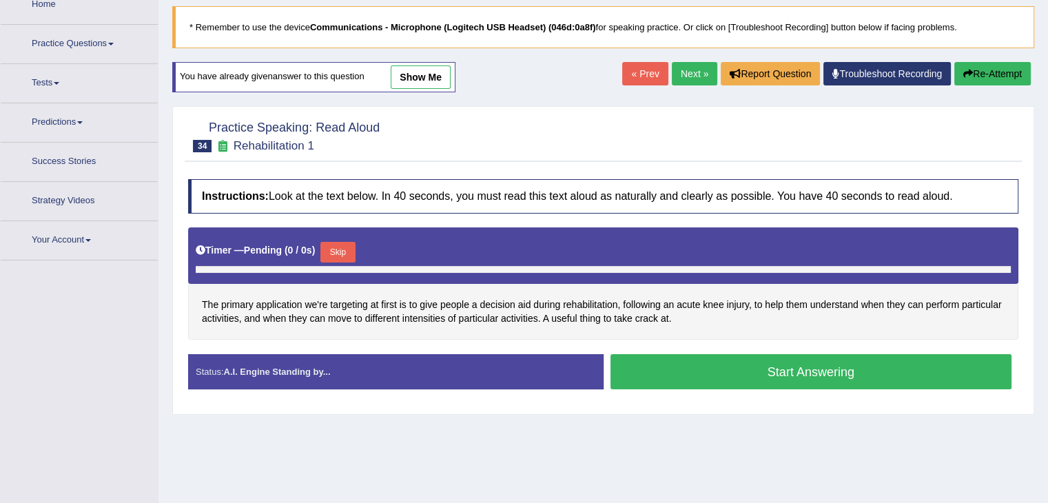
click at [358, 238] on div "Timer — Pending ( 0 / 0s ) Skip" at bounding box center [603, 252] width 815 height 28
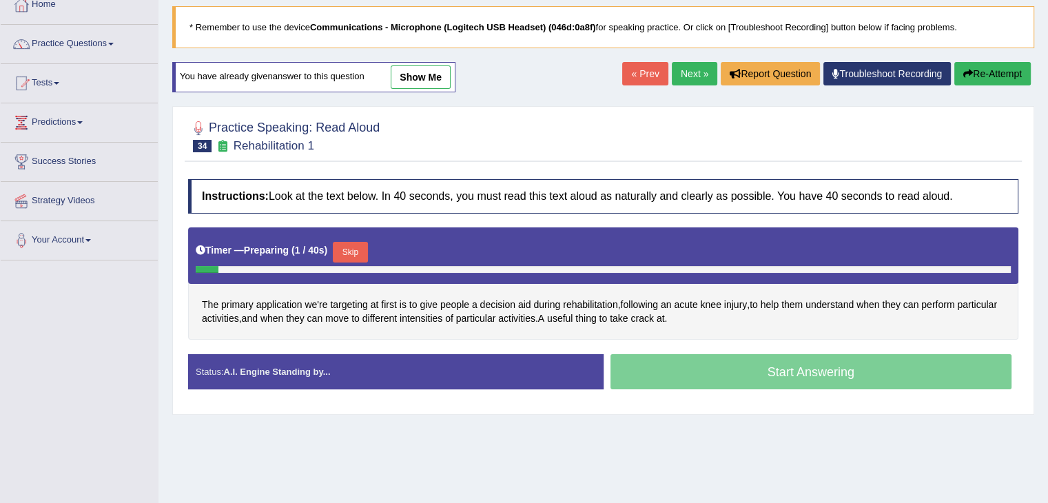
click at [361, 243] on button "Skip" at bounding box center [350, 252] width 34 height 21
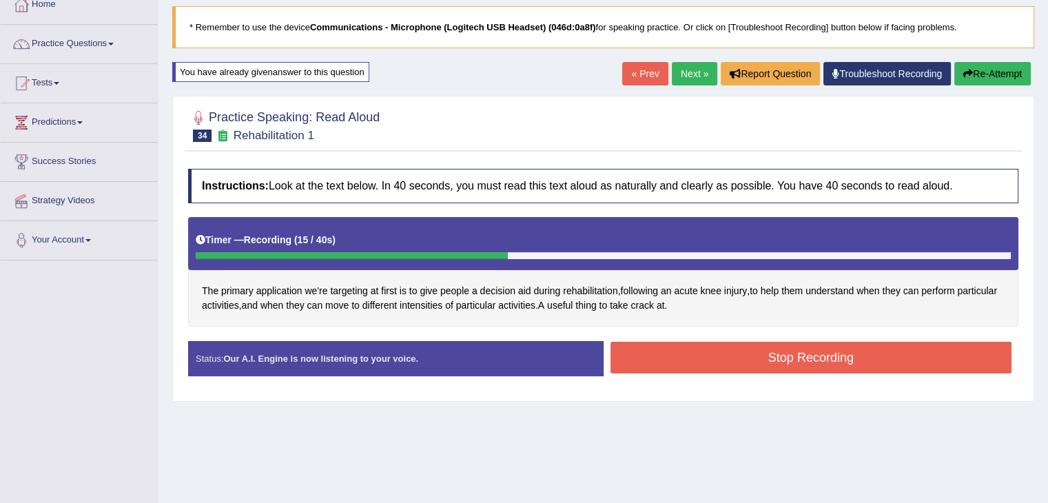
click at [706, 342] on button "Stop Recording" at bounding box center [811, 358] width 402 height 32
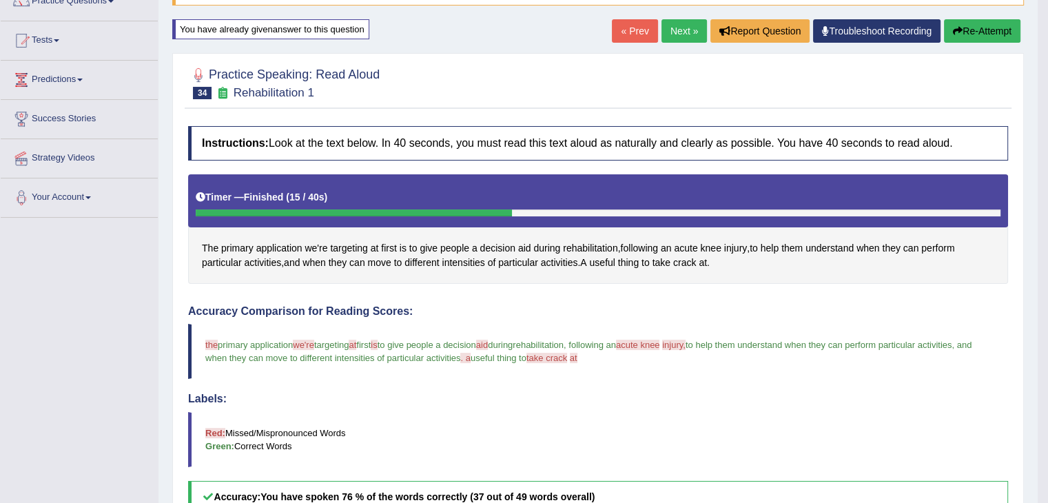
scroll to position [83, 0]
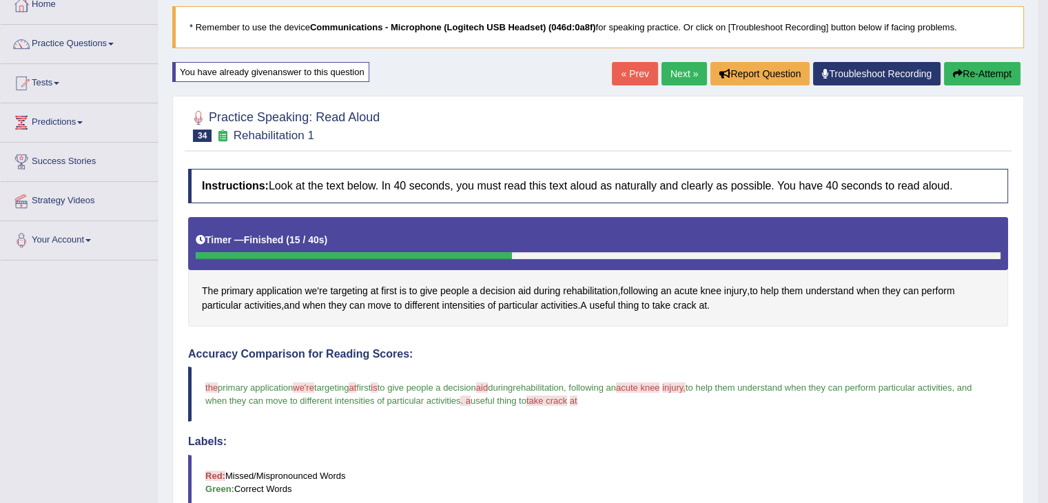
click at [989, 76] on button "Re-Attempt" at bounding box center [982, 73] width 76 height 23
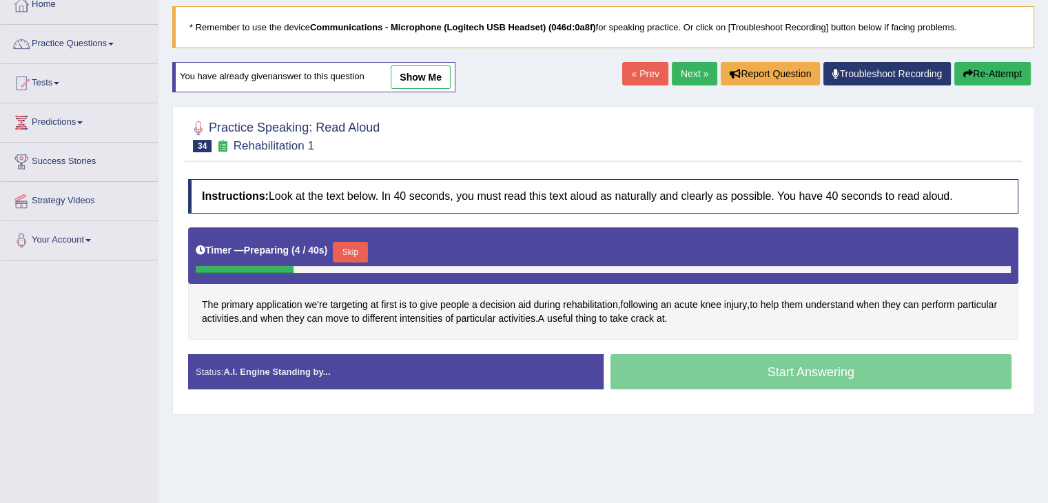
click at [351, 245] on button "Skip" at bounding box center [350, 252] width 34 height 21
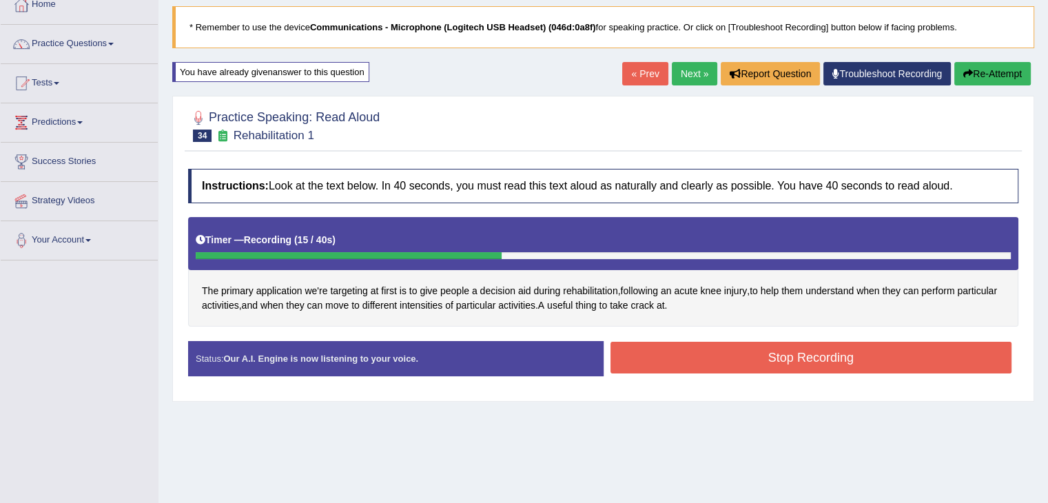
click at [675, 360] on button "Stop Recording" at bounding box center [811, 358] width 402 height 32
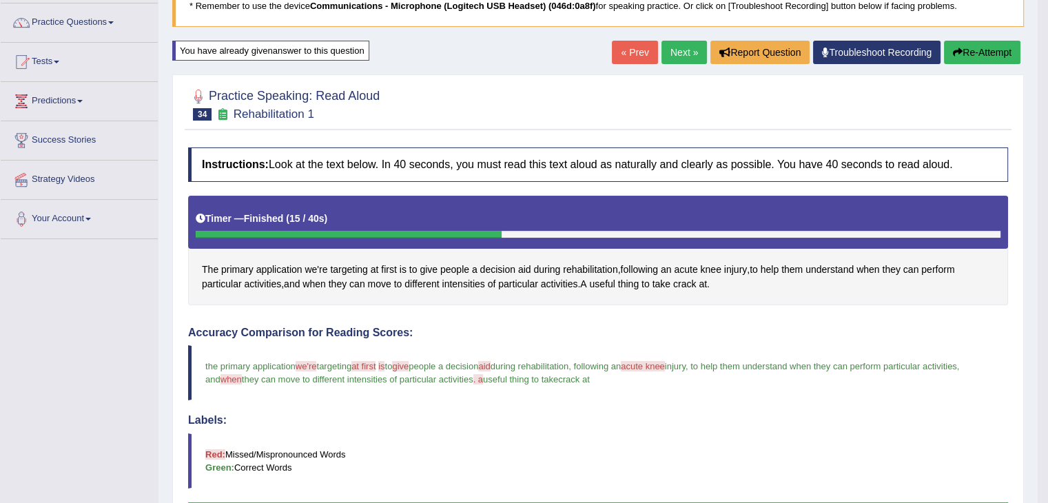
scroll to position [83, 0]
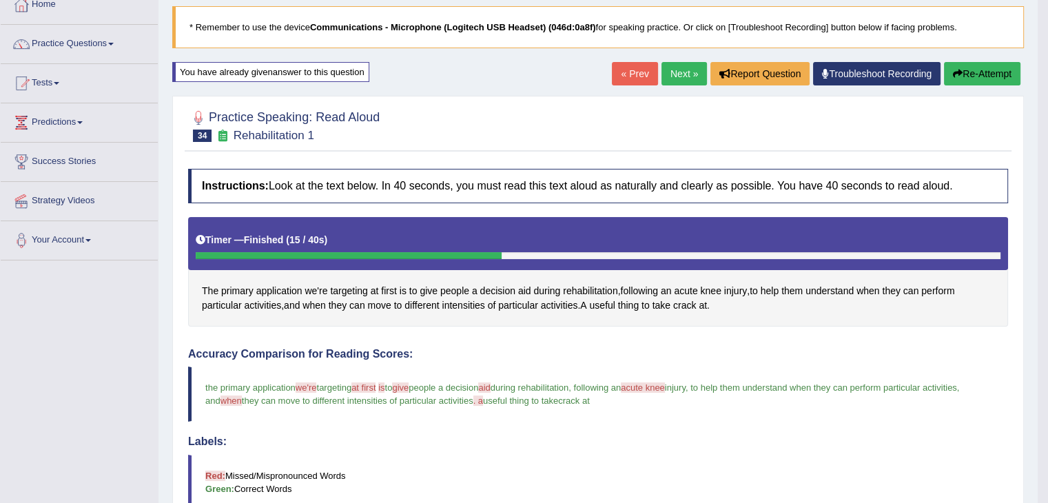
click at [976, 75] on button "Re-Attempt" at bounding box center [982, 73] width 76 height 23
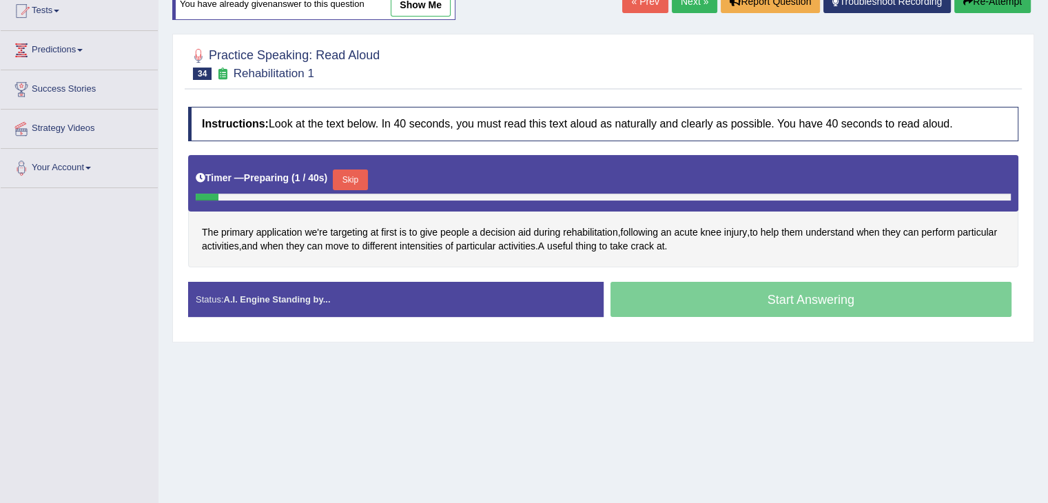
click at [361, 178] on button "Skip" at bounding box center [350, 179] width 34 height 21
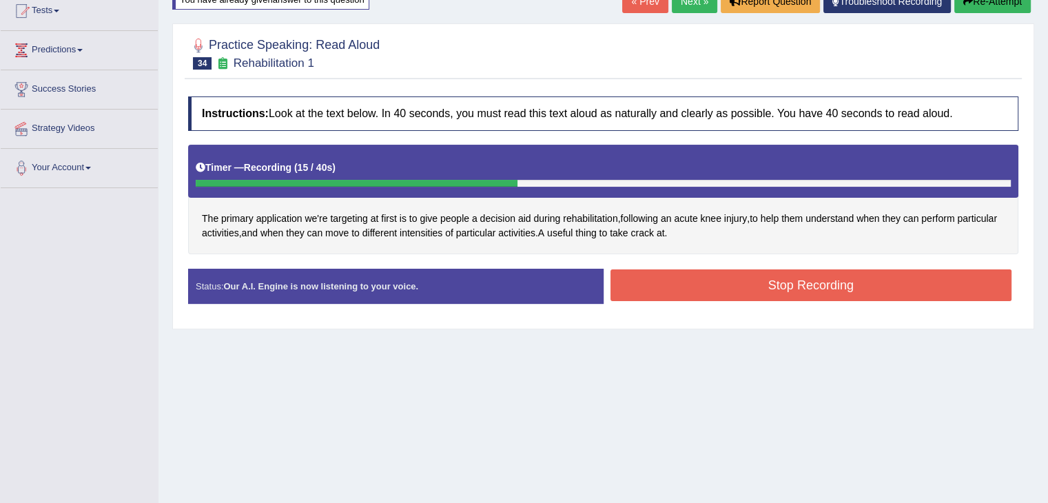
click at [732, 294] on button "Stop Recording" at bounding box center [811, 285] width 402 height 32
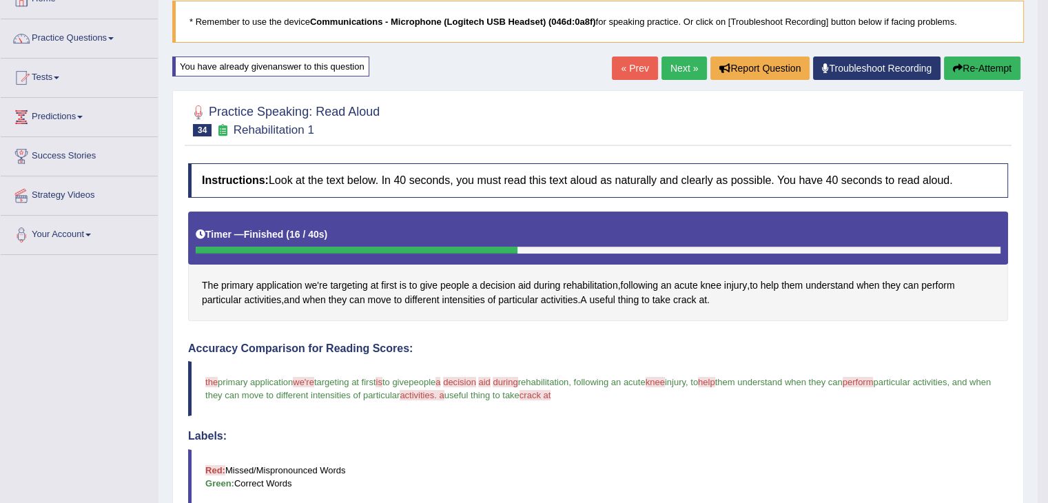
scroll to position [86, 0]
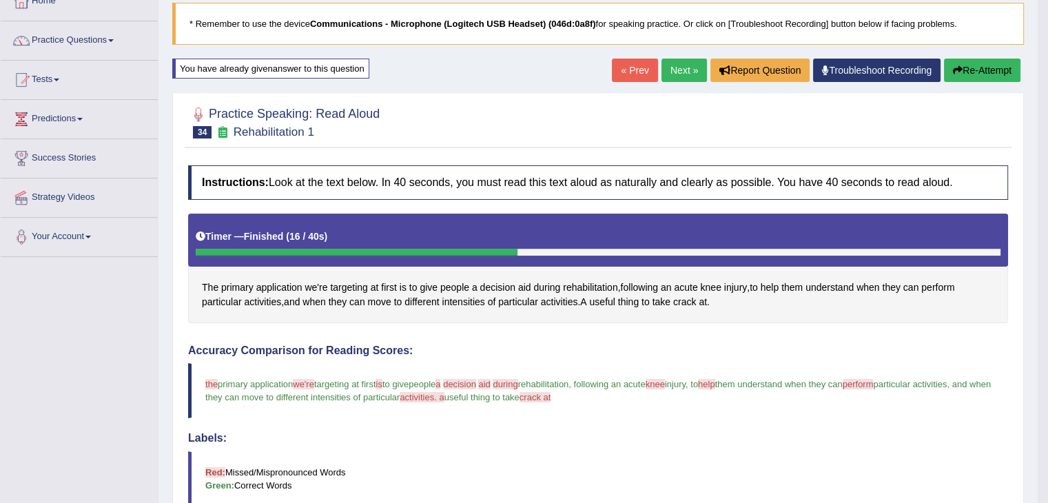
click at [972, 72] on button "Re-Attempt" at bounding box center [982, 70] width 76 height 23
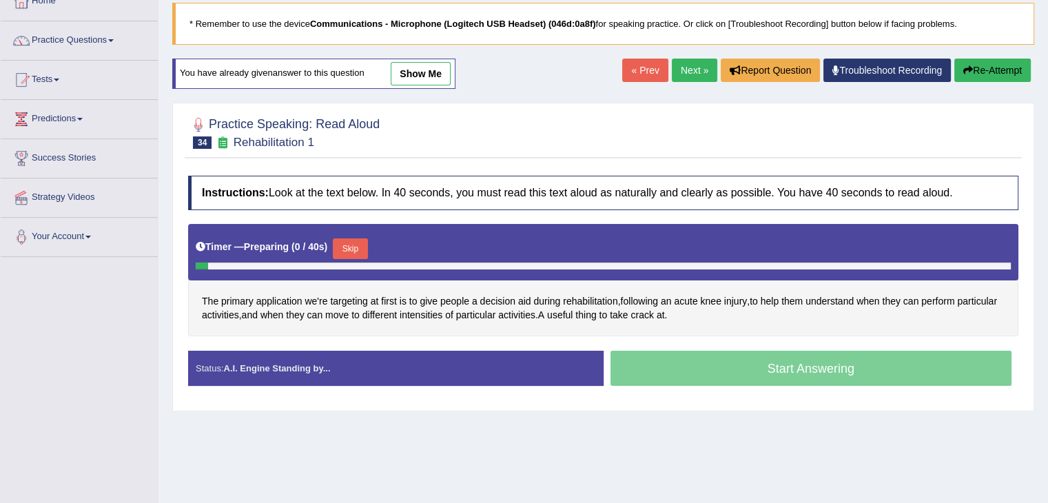
click at [351, 245] on button "Skip" at bounding box center [350, 248] width 34 height 21
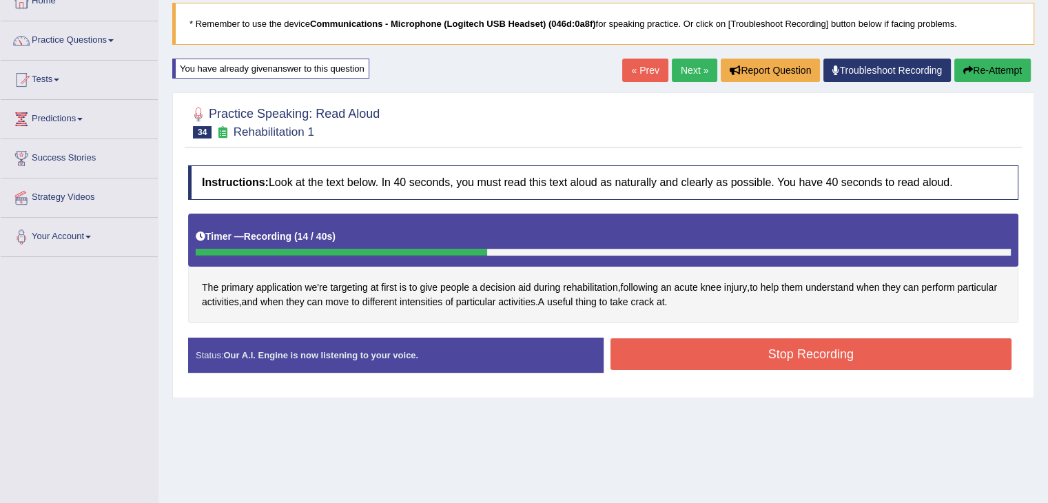
click at [679, 356] on button "Stop Recording" at bounding box center [811, 354] width 402 height 32
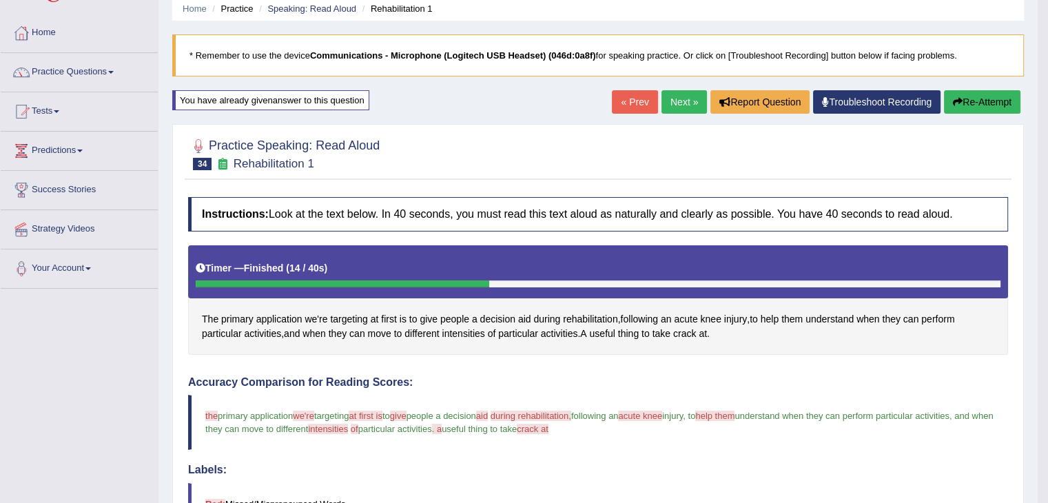
scroll to position [17, 0]
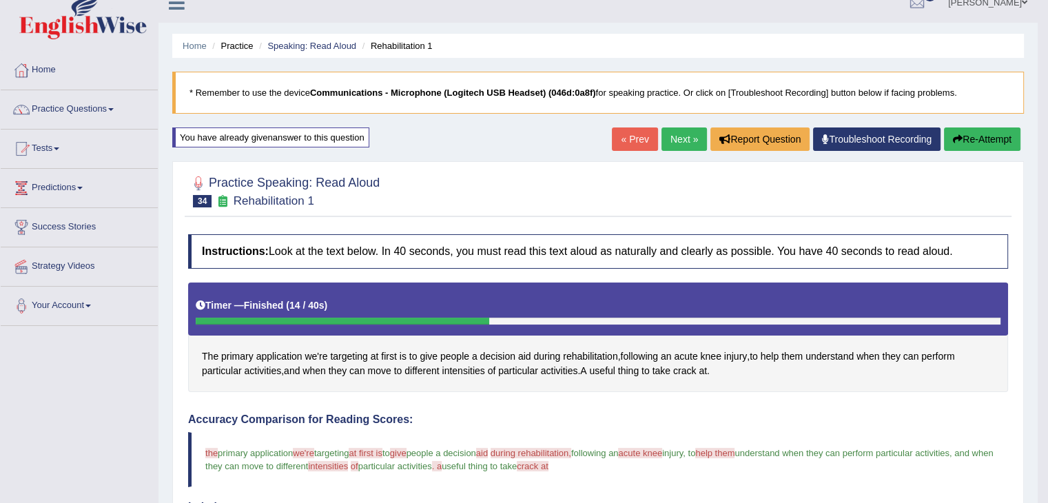
click at [959, 138] on icon "button" at bounding box center [958, 139] width 10 height 10
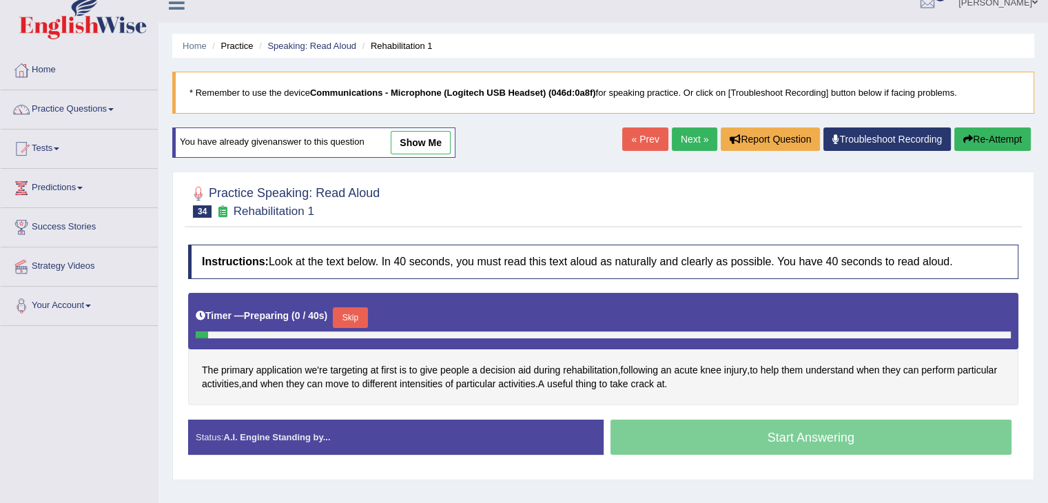
click at [351, 313] on button "Skip" at bounding box center [350, 317] width 34 height 21
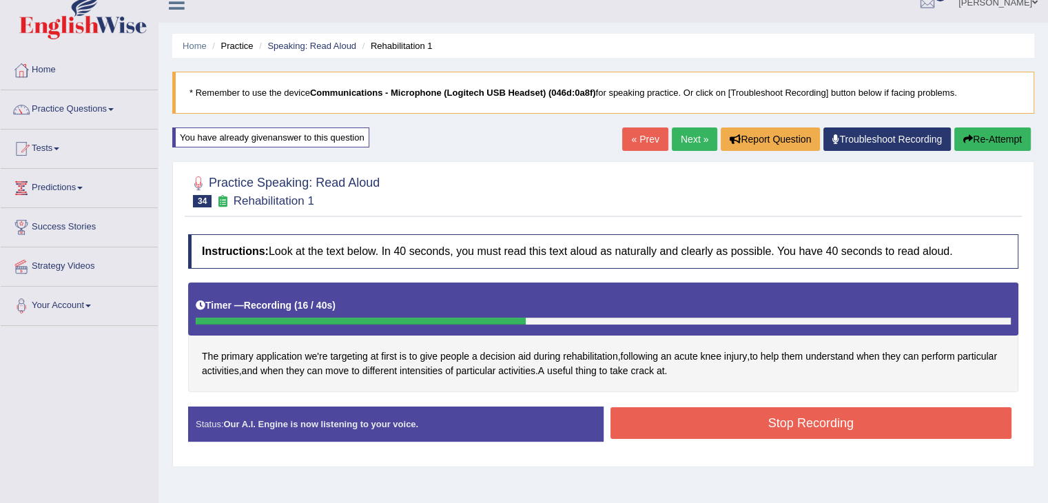
click at [675, 413] on button "Stop Recording" at bounding box center [811, 423] width 402 height 32
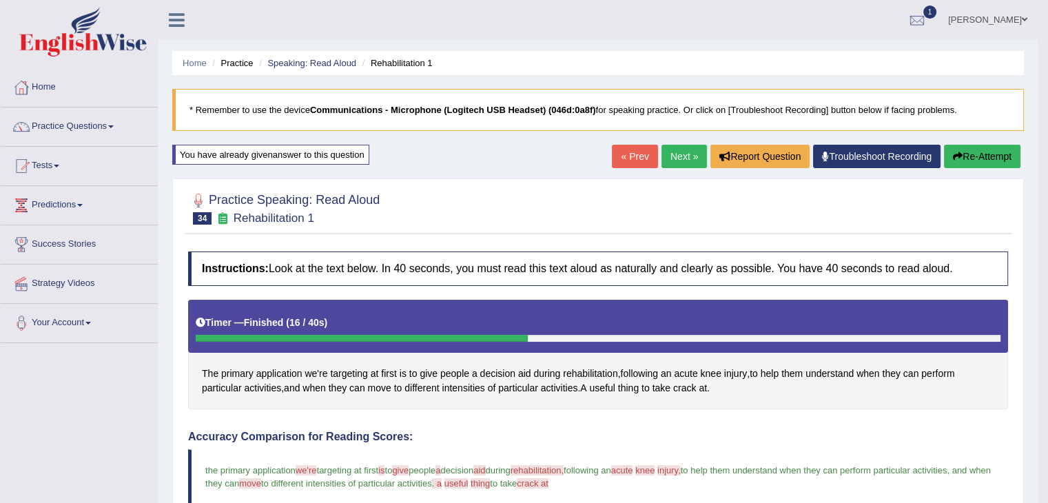
click at [958, 161] on icon "button" at bounding box center [958, 157] width 10 height 10
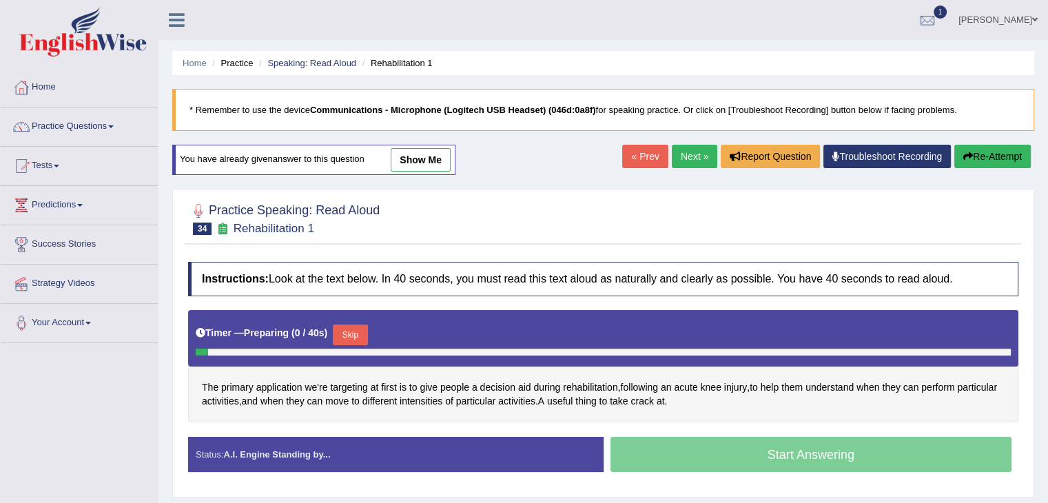
click at [353, 330] on button "Skip" at bounding box center [350, 335] width 34 height 21
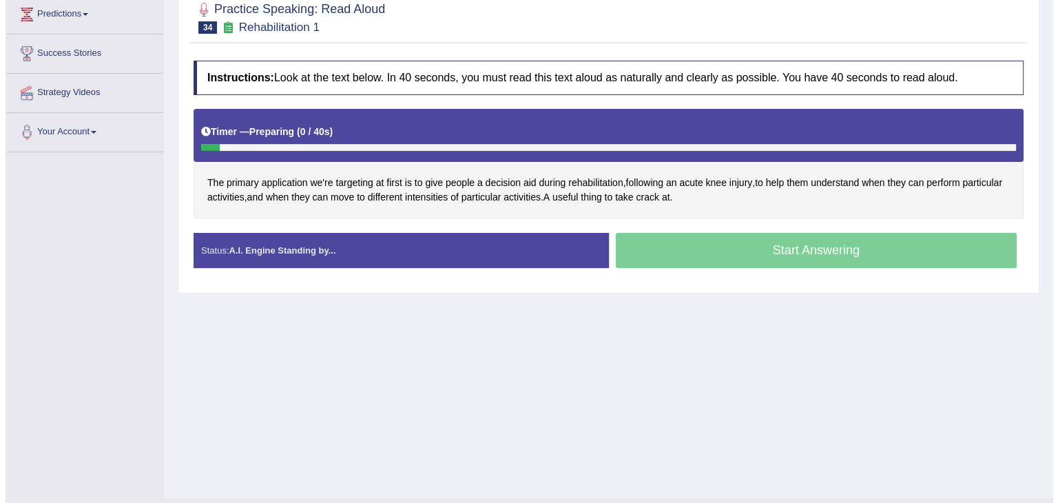
scroll to position [207, 0]
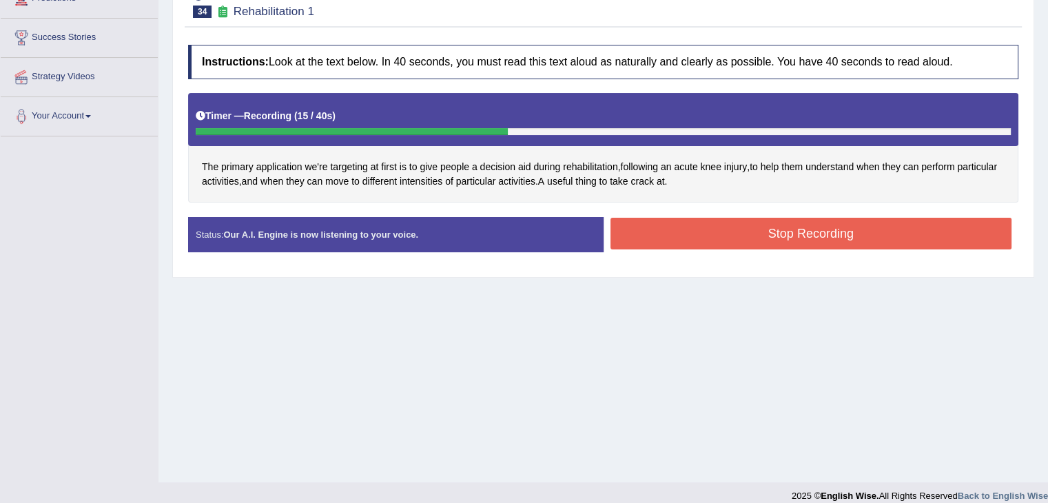
click at [694, 240] on button "Stop Recording" at bounding box center [811, 234] width 402 height 32
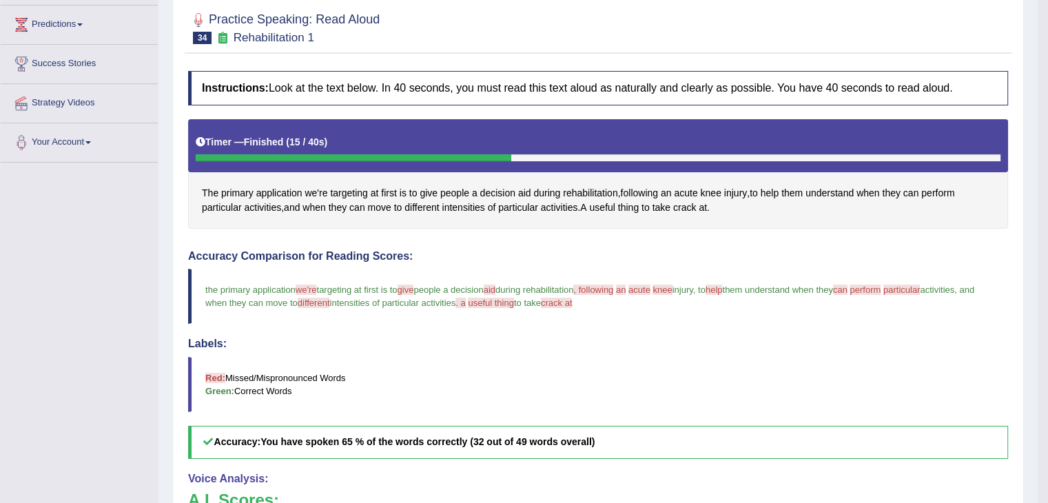
scroll to position [138, 0]
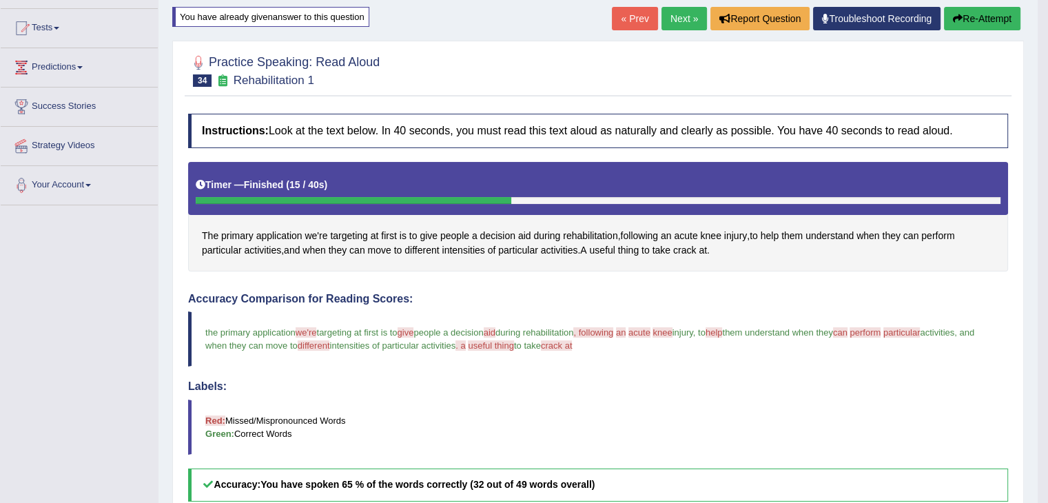
click at [978, 22] on button "Re-Attempt" at bounding box center [982, 18] width 76 height 23
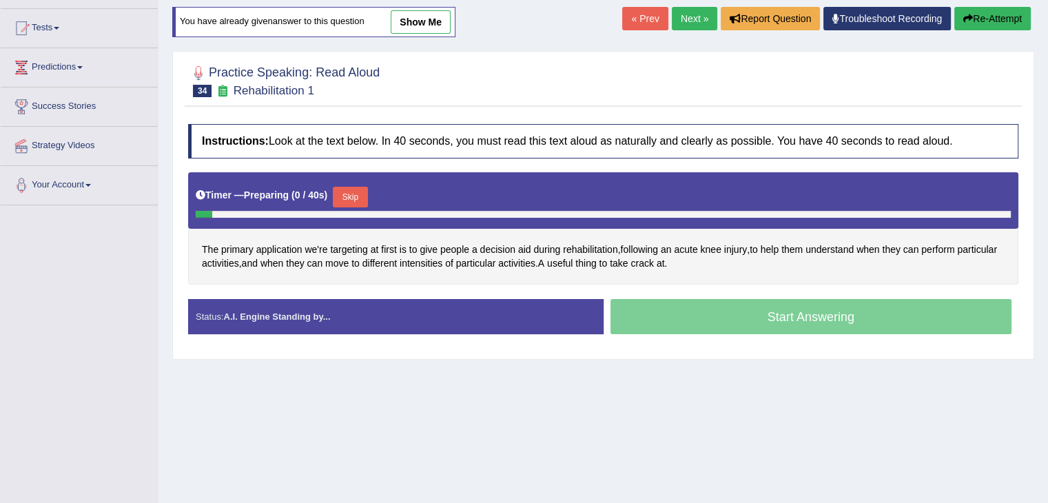
click at [358, 196] on button "Skip" at bounding box center [350, 197] width 34 height 21
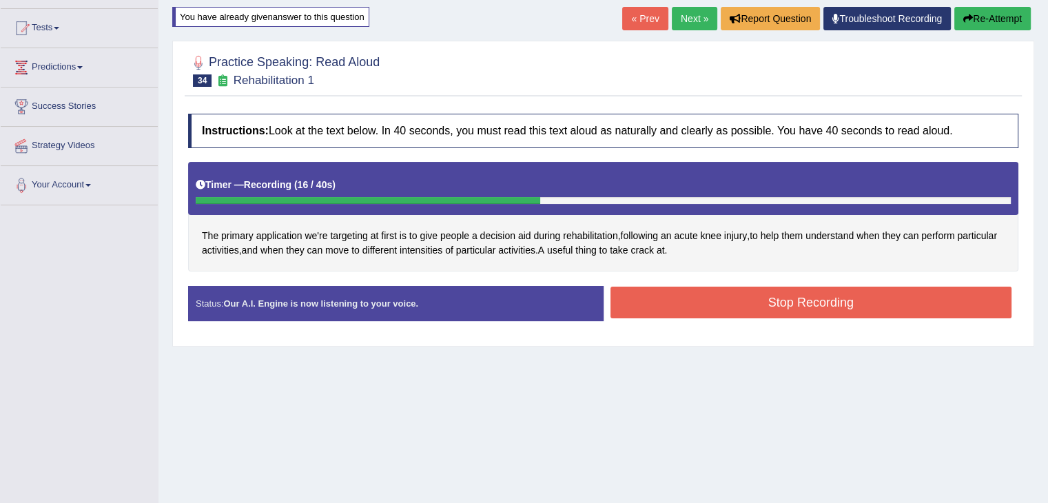
click at [733, 303] on button "Stop Recording" at bounding box center [811, 303] width 402 height 32
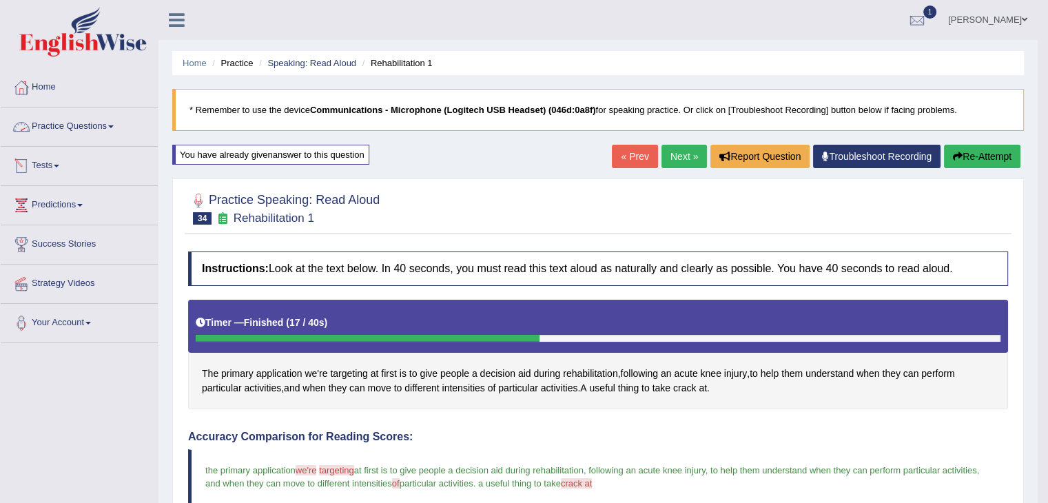
click at [111, 124] on link "Practice Questions" at bounding box center [79, 124] width 157 height 34
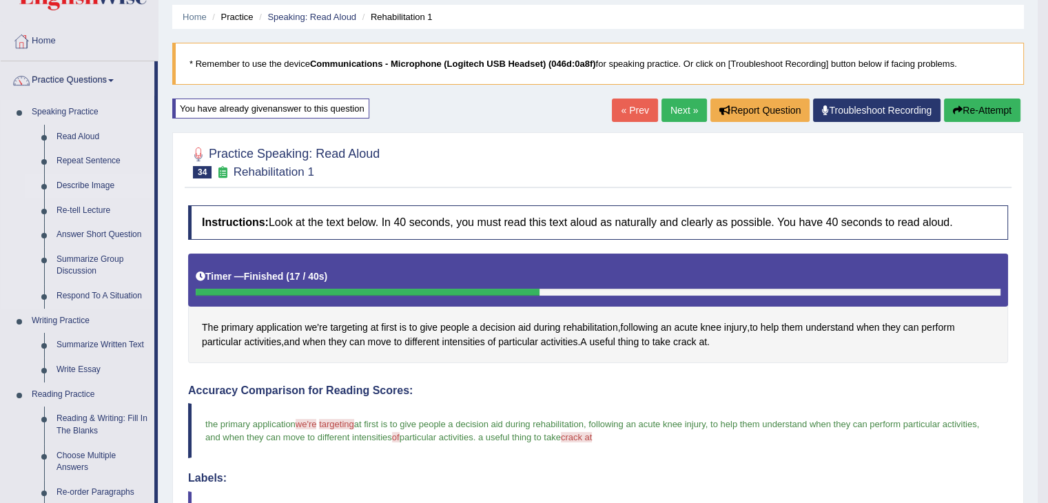
scroll to position [69, 0]
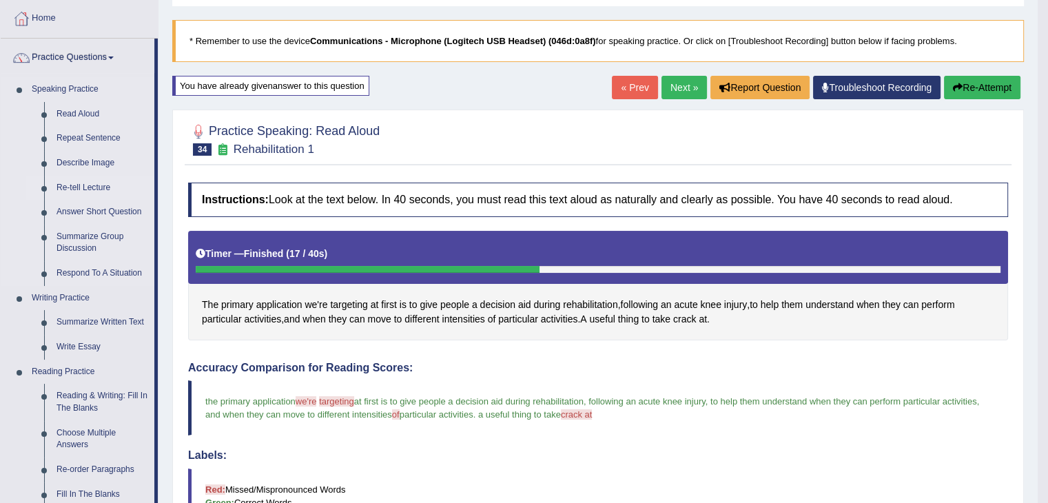
click at [88, 189] on link "Re-tell Lecture" at bounding box center [102, 188] width 104 height 25
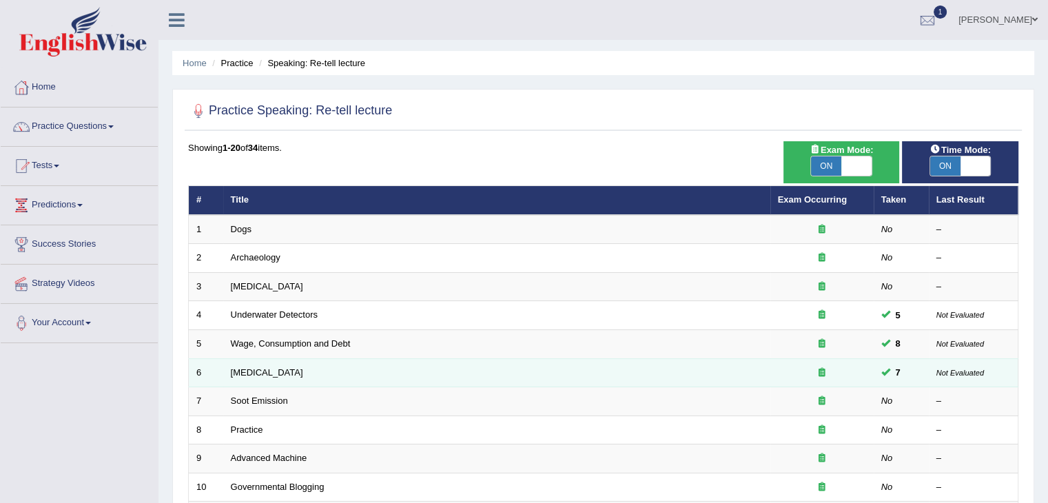
scroll to position [138, 0]
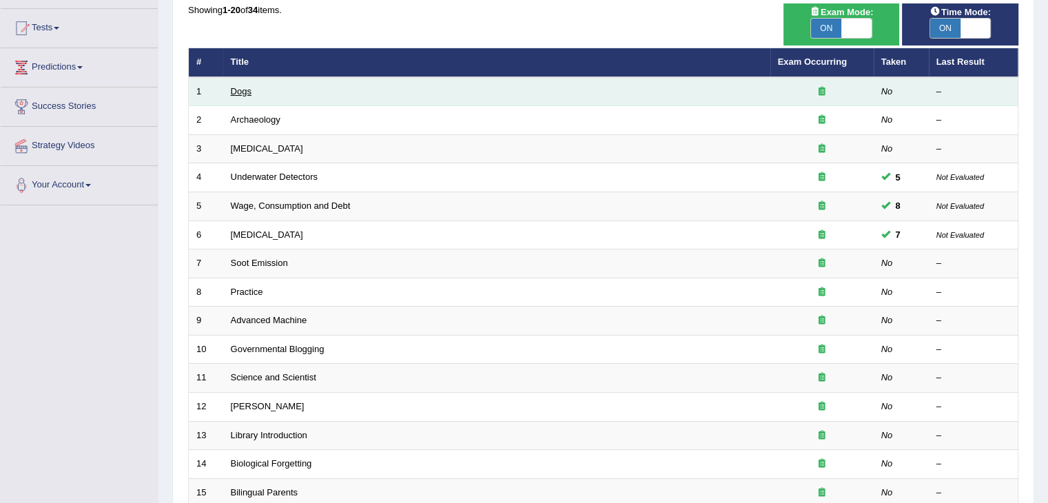
click at [240, 92] on link "Dogs" at bounding box center [241, 91] width 21 height 10
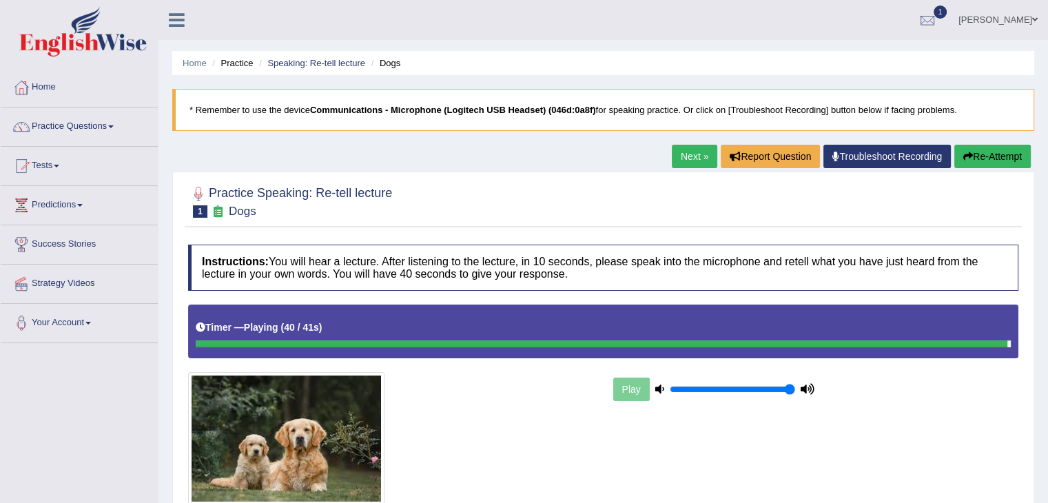
click at [694, 145] on link "Next »" at bounding box center [694, 156] width 45 height 23
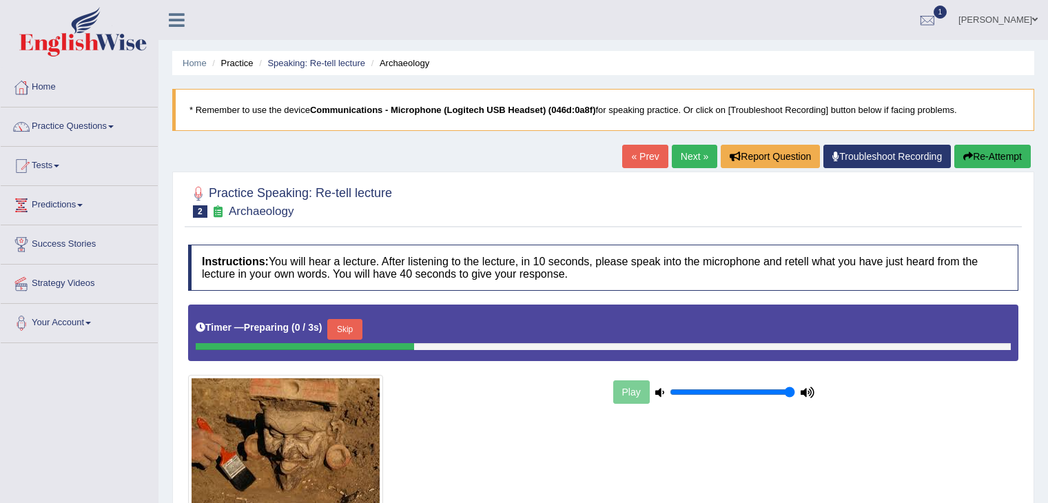
click at [644, 151] on link "« Prev" at bounding box center [644, 156] width 45 height 23
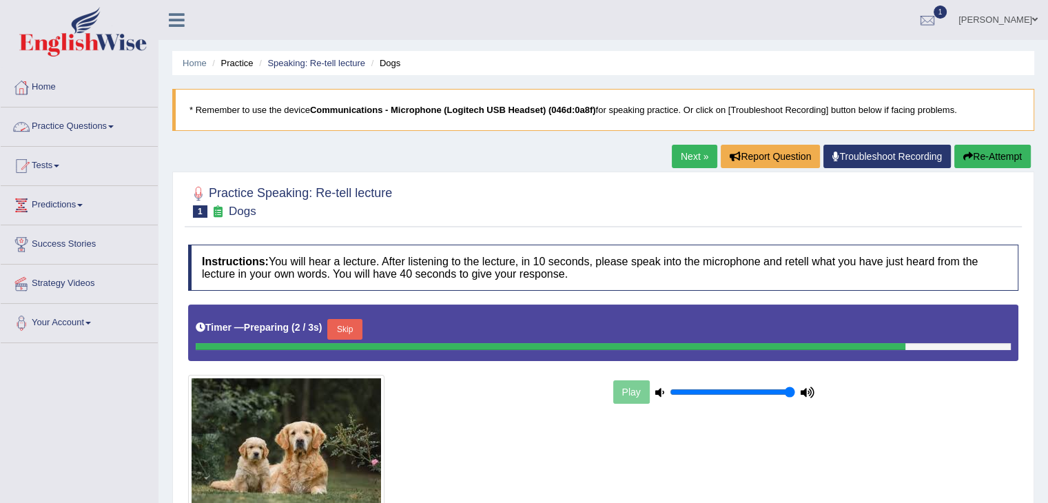
click at [114, 125] on span at bounding box center [111, 126] width 6 height 3
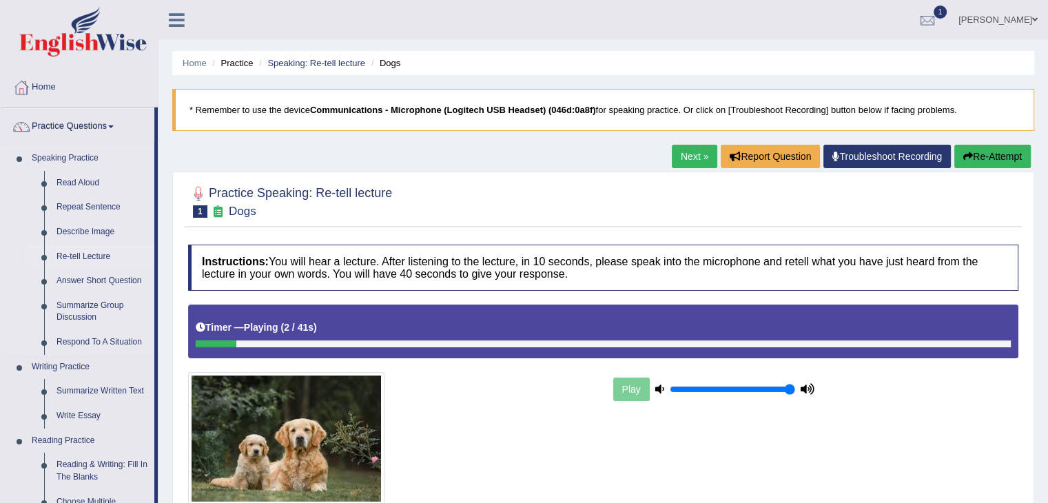
click at [99, 251] on link "Re-tell Lecture" at bounding box center [102, 257] width 104 height 25
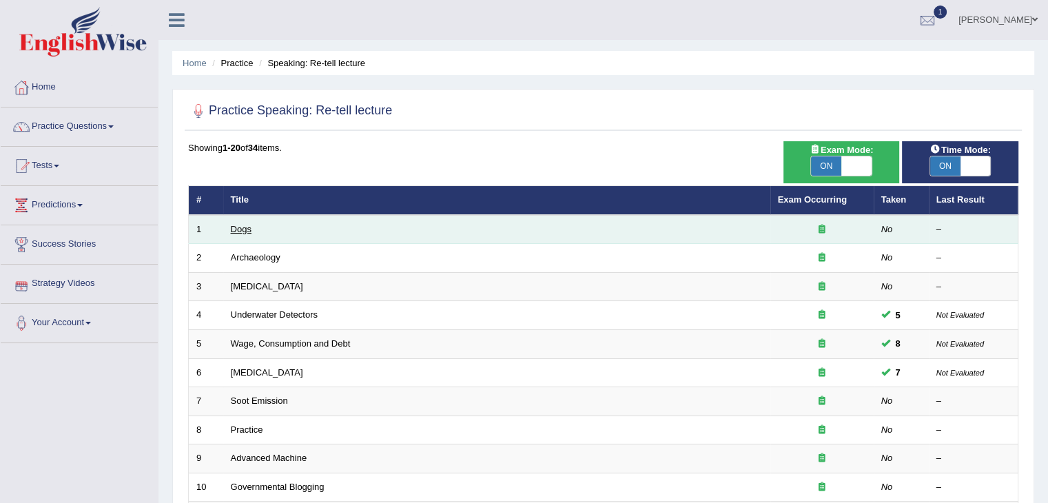
click at [248, 227] on link "Dogs" at bounding box center [241, 229] width 21 height 10
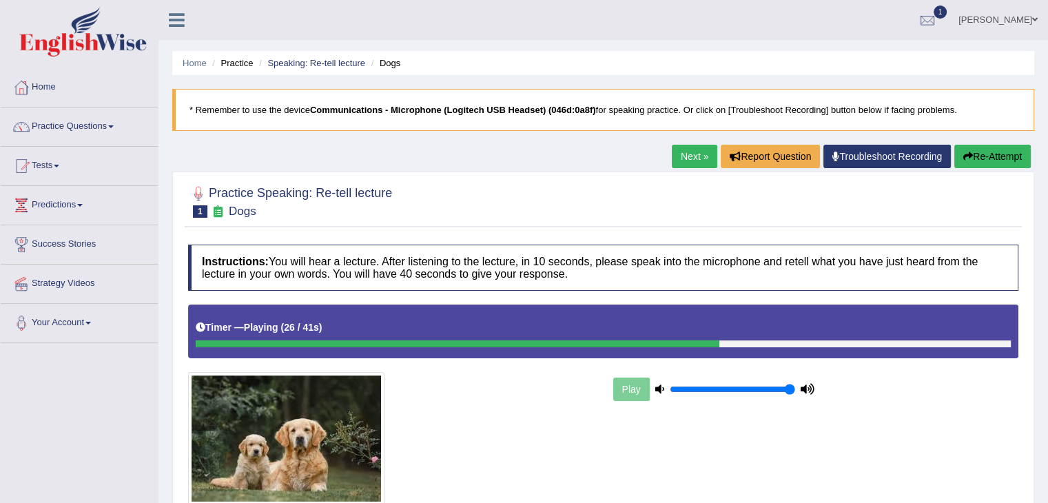
click at [687, 165] on link "Next »" at bounding box center [694, 156] width 45 height 23
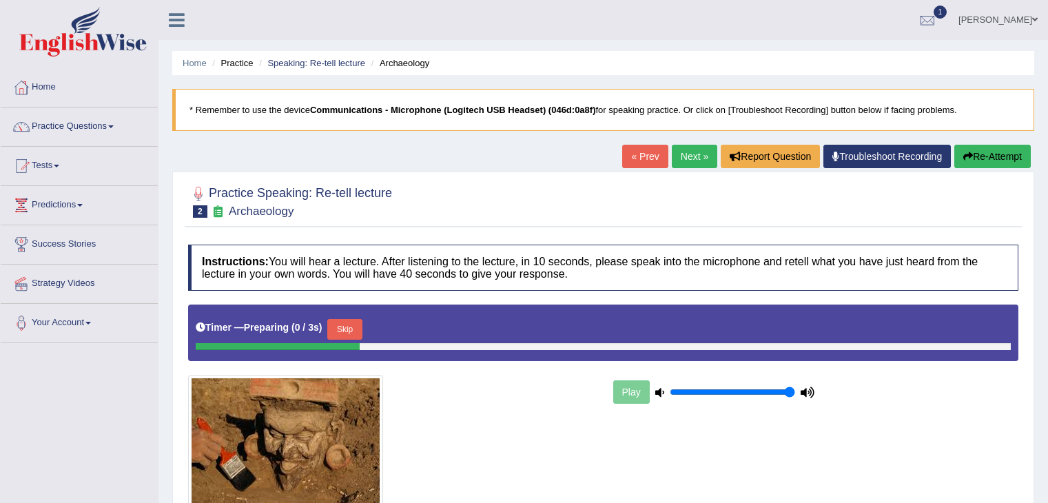
click at [692, 156] on link "Next »" at bounding box center [694, 156] width 45 height 23
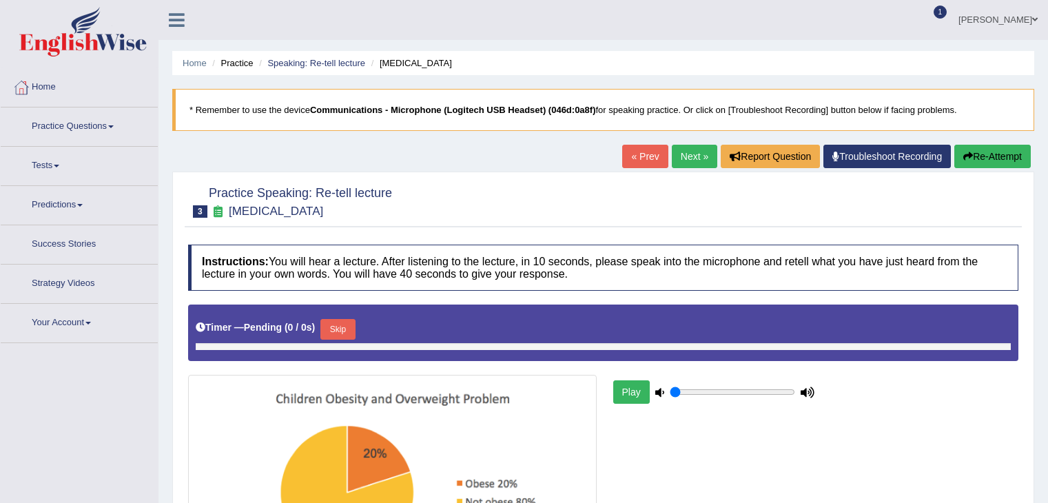
type input "1"
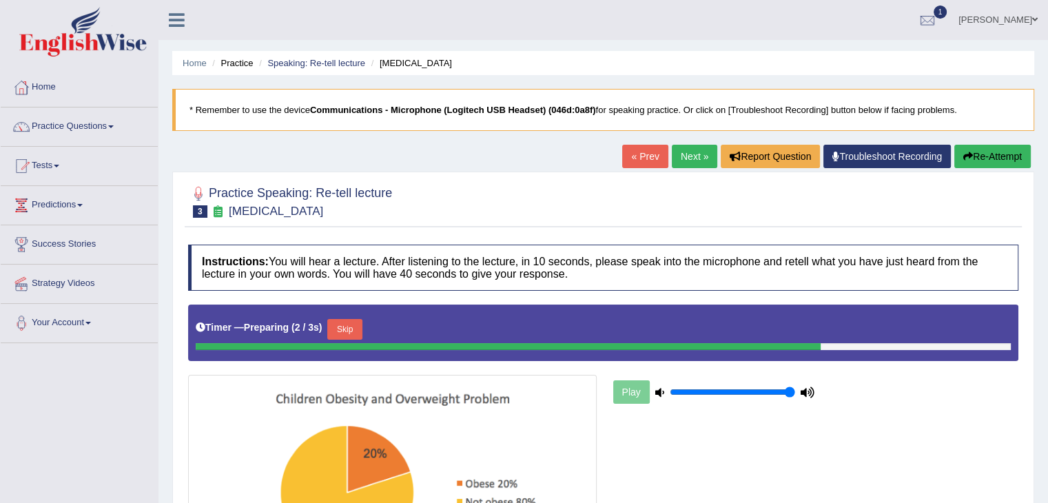
click at [634, 158] on link "« Prev" at bounding box center [644, 156] width 45 height 23
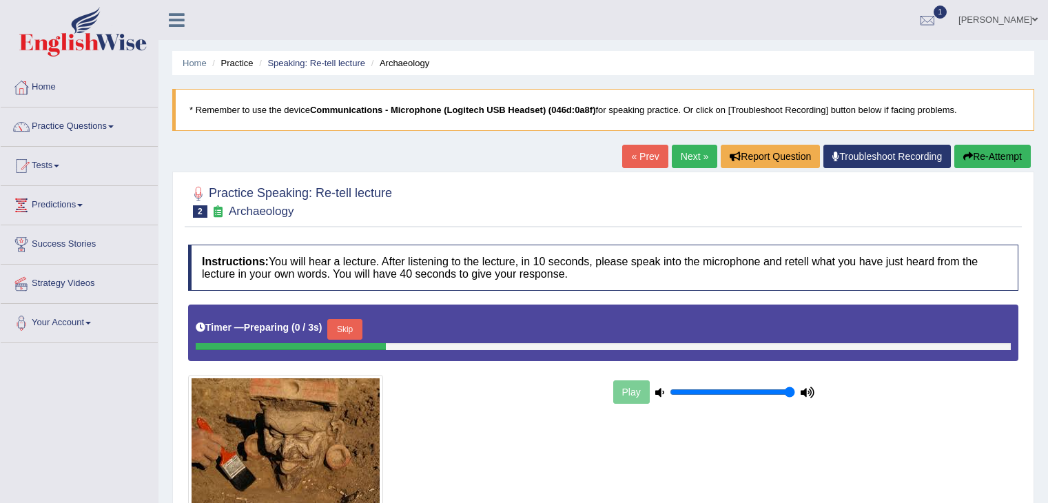
click at [634, 158] on link "« Prev" at bounding box center [644, 156] width 45 height 23
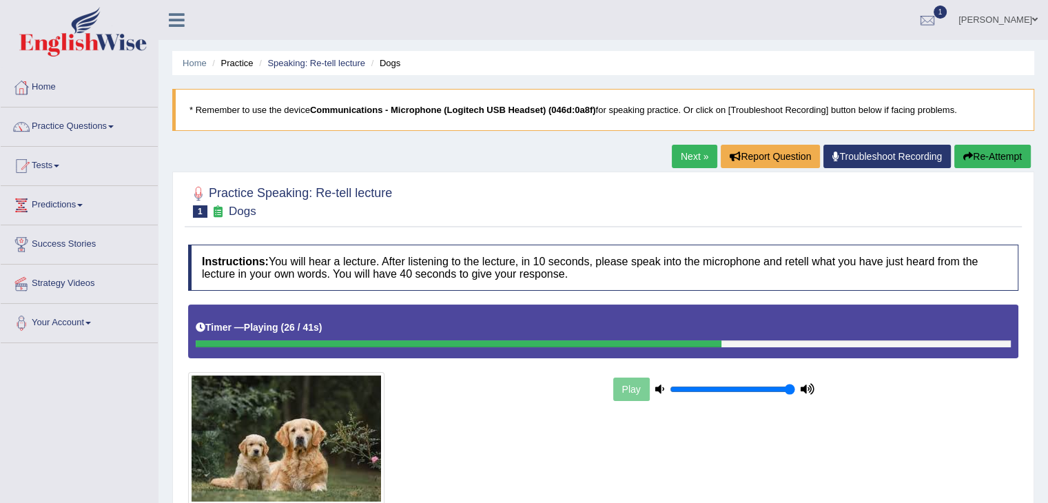
click at [685, 156] on link "Next »" at bounding box center [694, 156] width 45 height 23
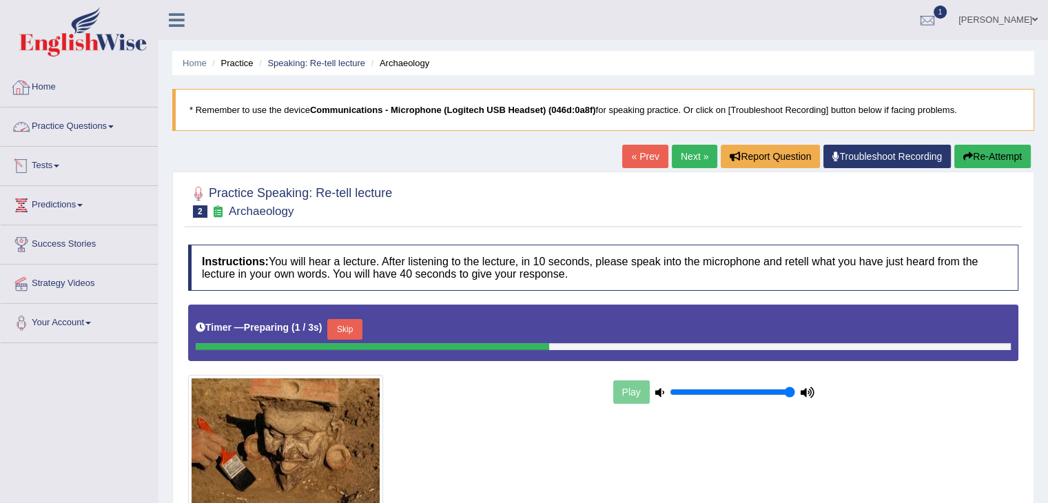
click at [121, 131] on link "Practice Questions" at bounding box center [79, 124] width 157 height 34
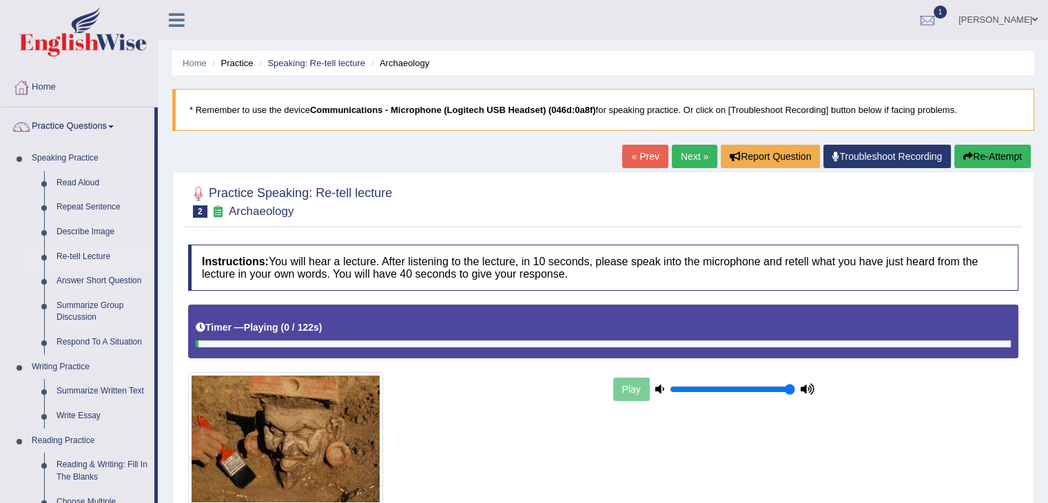
click at [100, 257] on link "Re-tell Lecture" at bounding box center [102, 257] width 104 height 25
